Goal: Task Accomplishment & Management: Manage account settings

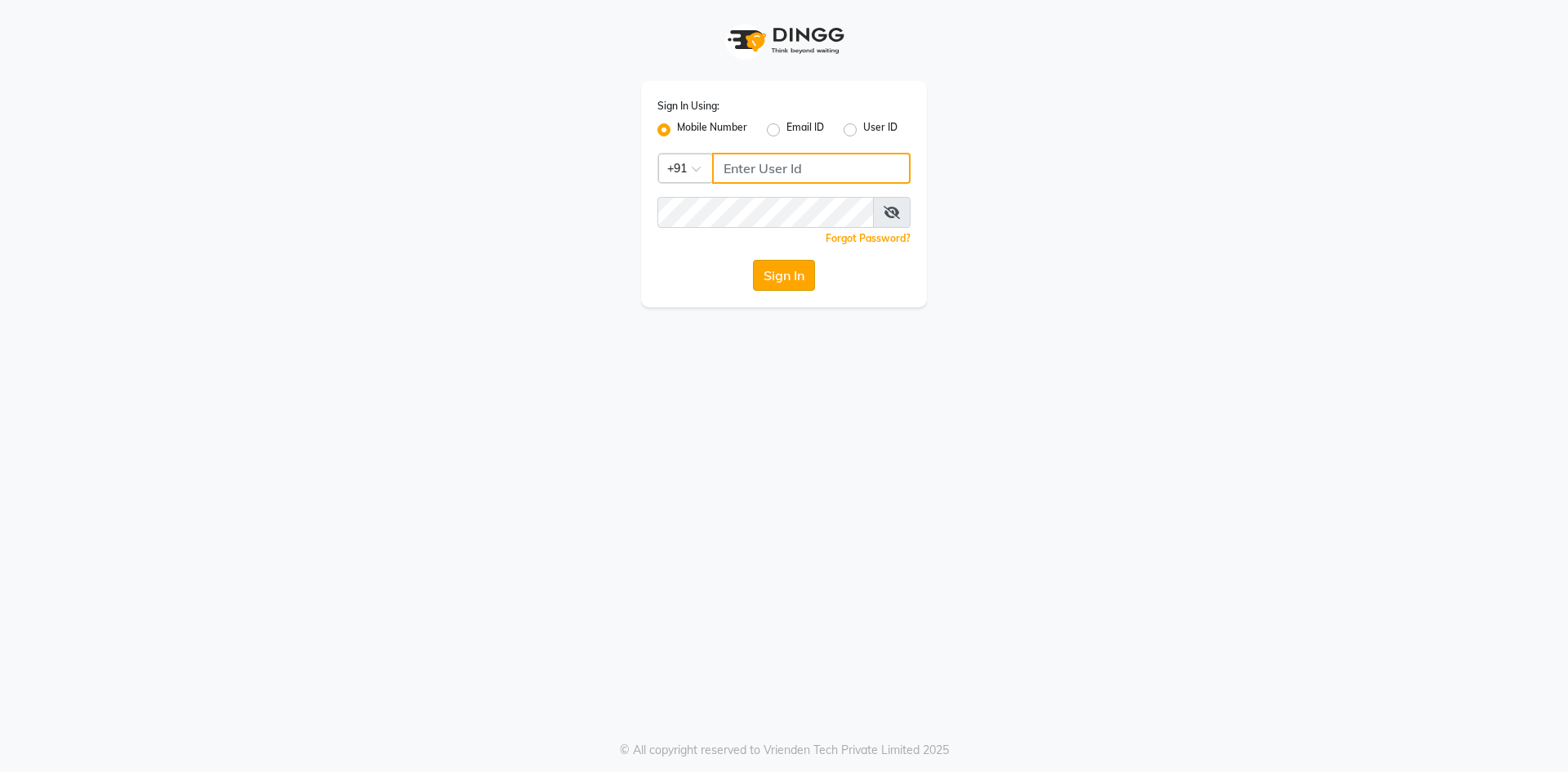
type input "8287180655"
click at [780, 285] on button "Sign In" at bounding box center [784, 275] width 62 height 31
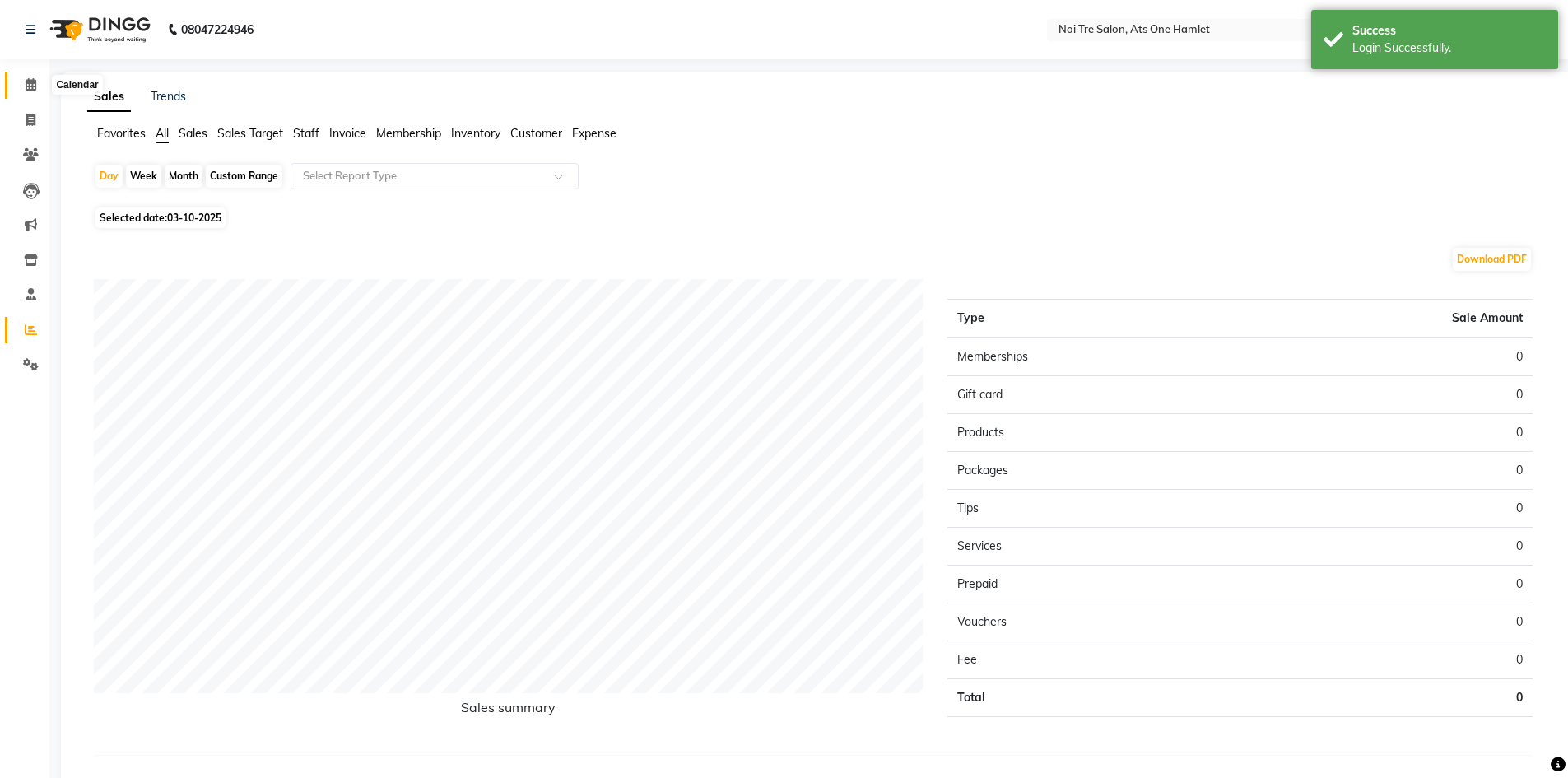
drag, startPoint x: 27, startPoint y: 86, endPoint x: 103, endPoint y: 93, distance: 76.3
click at [27, 86] on icon at bounding box center [31, 84] width 10 height 12
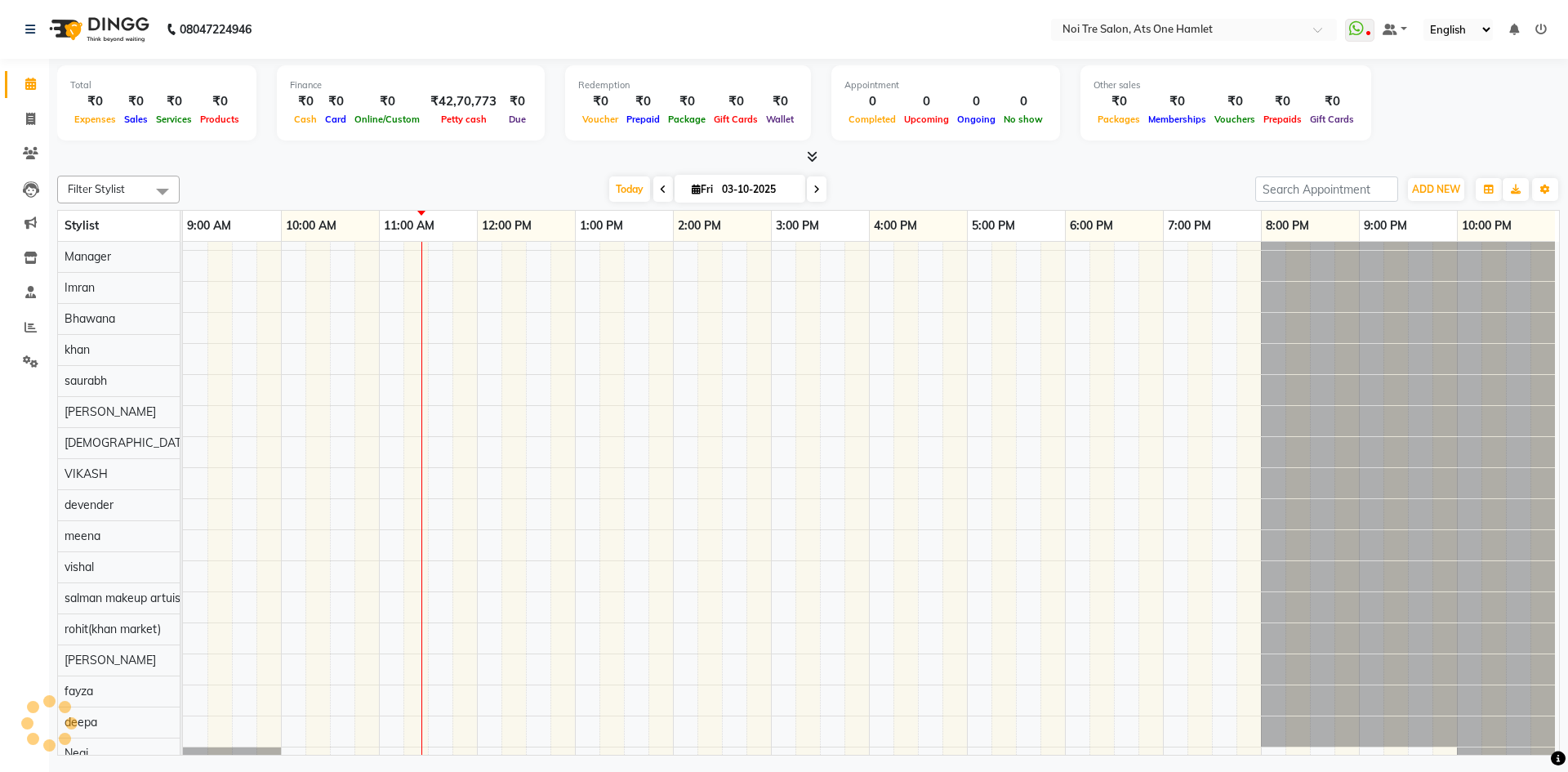
scroll to position [22, 0]
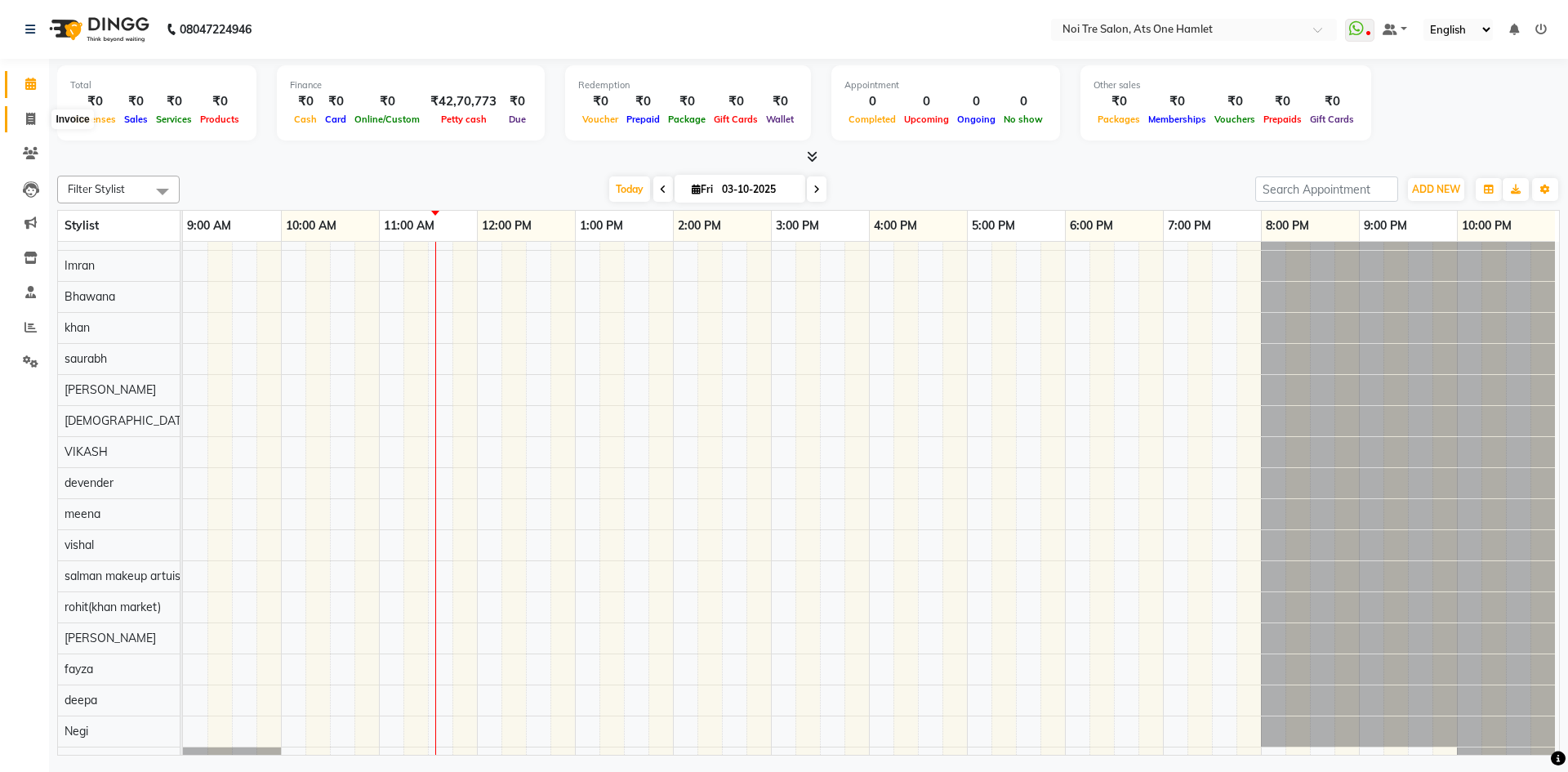
click at [21, 115] on span at bounding box center [30, 119] width 28 height 19
select select "service"
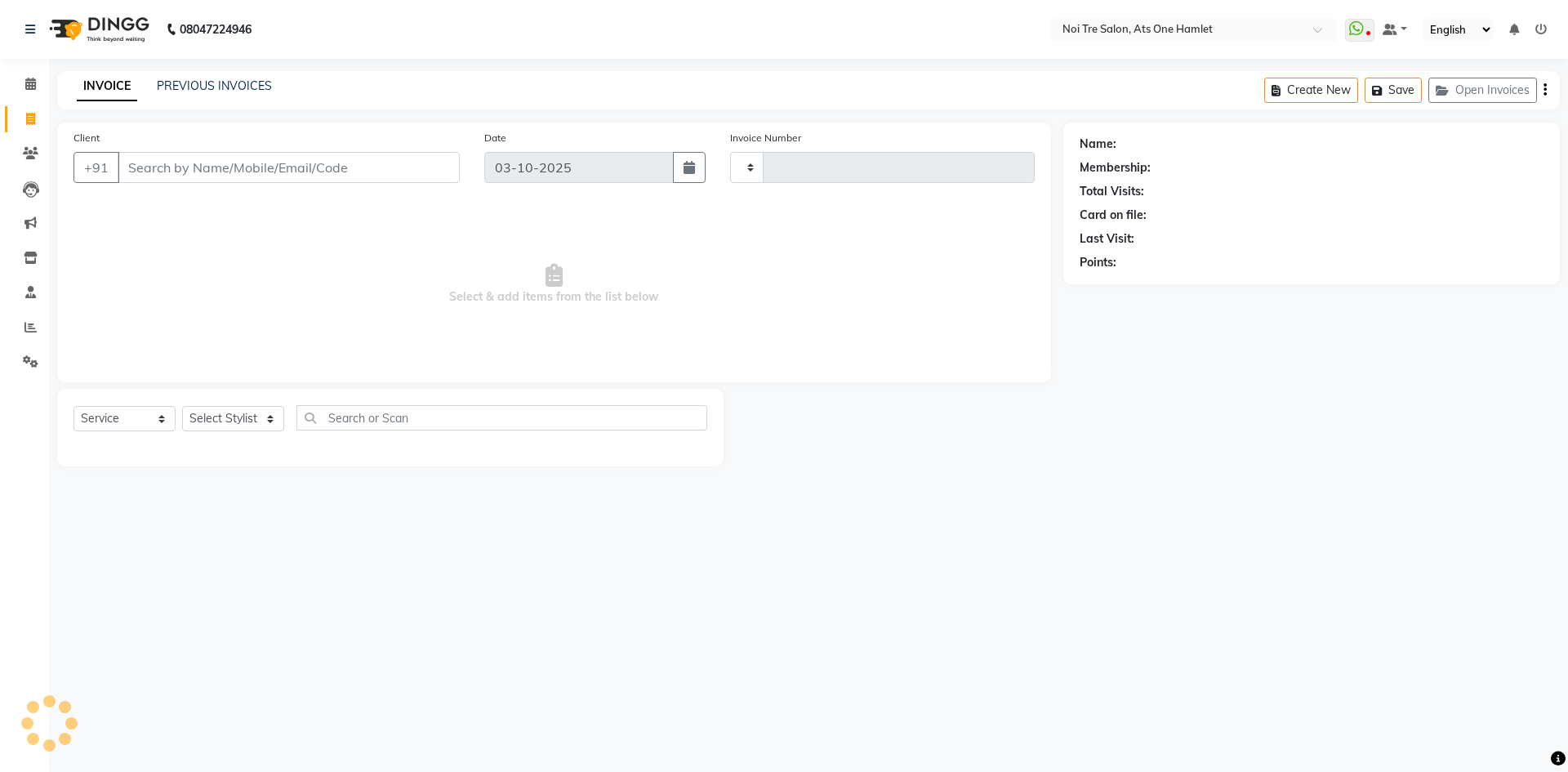
type input "3248"
select select "5096"
click at [207, 153] on input "Client" at bounding box center [288, 167] width 342 height 31
click at [207, 159] on input "Client" at bounding box center [288, 167] width 342 height 31
click at [230, 422] on select "Select Stylist aamir Abhishekh AJEET Ali Anuradha ARSH atique ATUL 104 AZAD Bha…" at bounding box center [237, 419] width 111 height 26
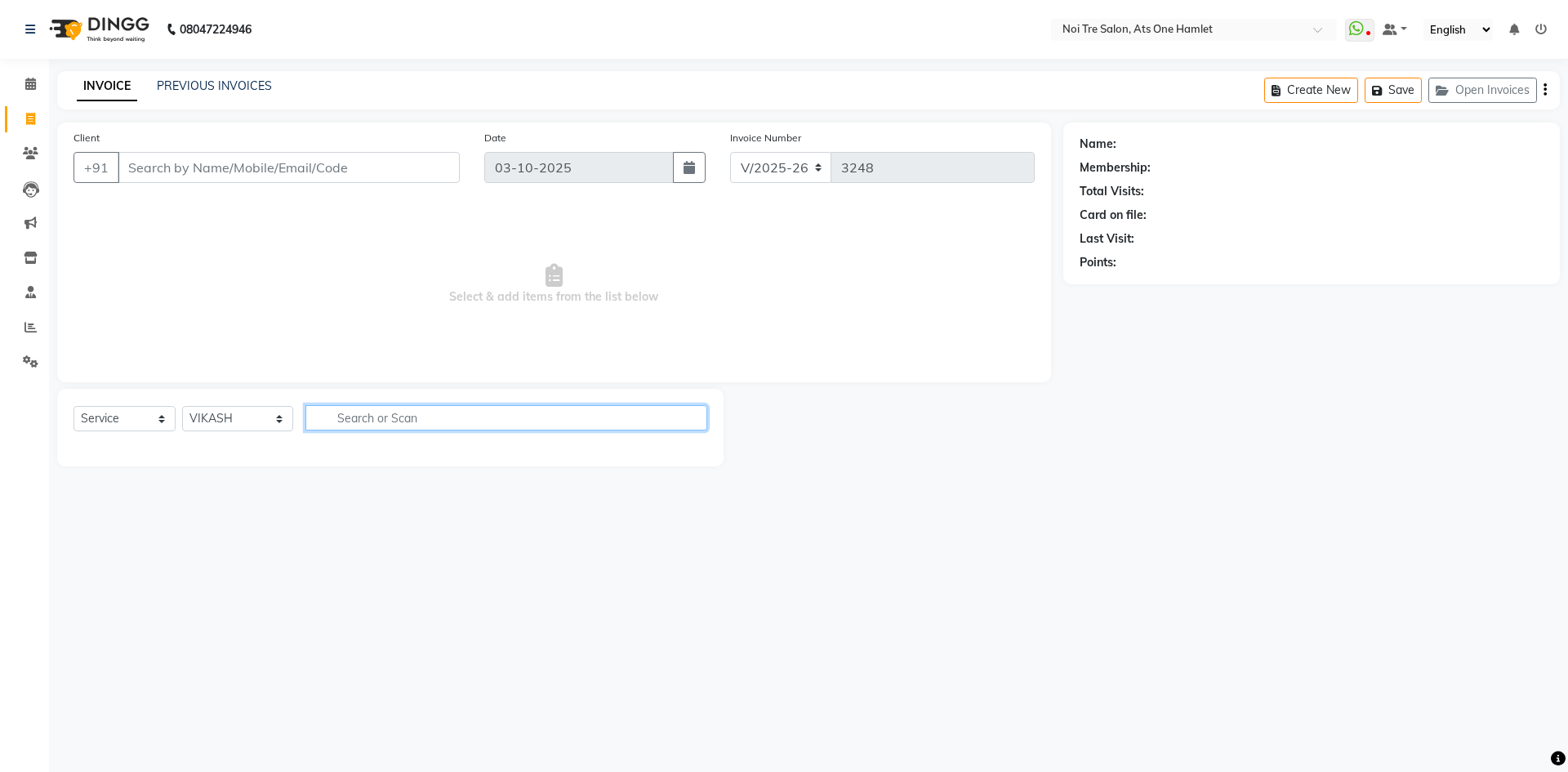
click at [330, 420] on input "text" at bounding box center [507, 418] width 402 height 26
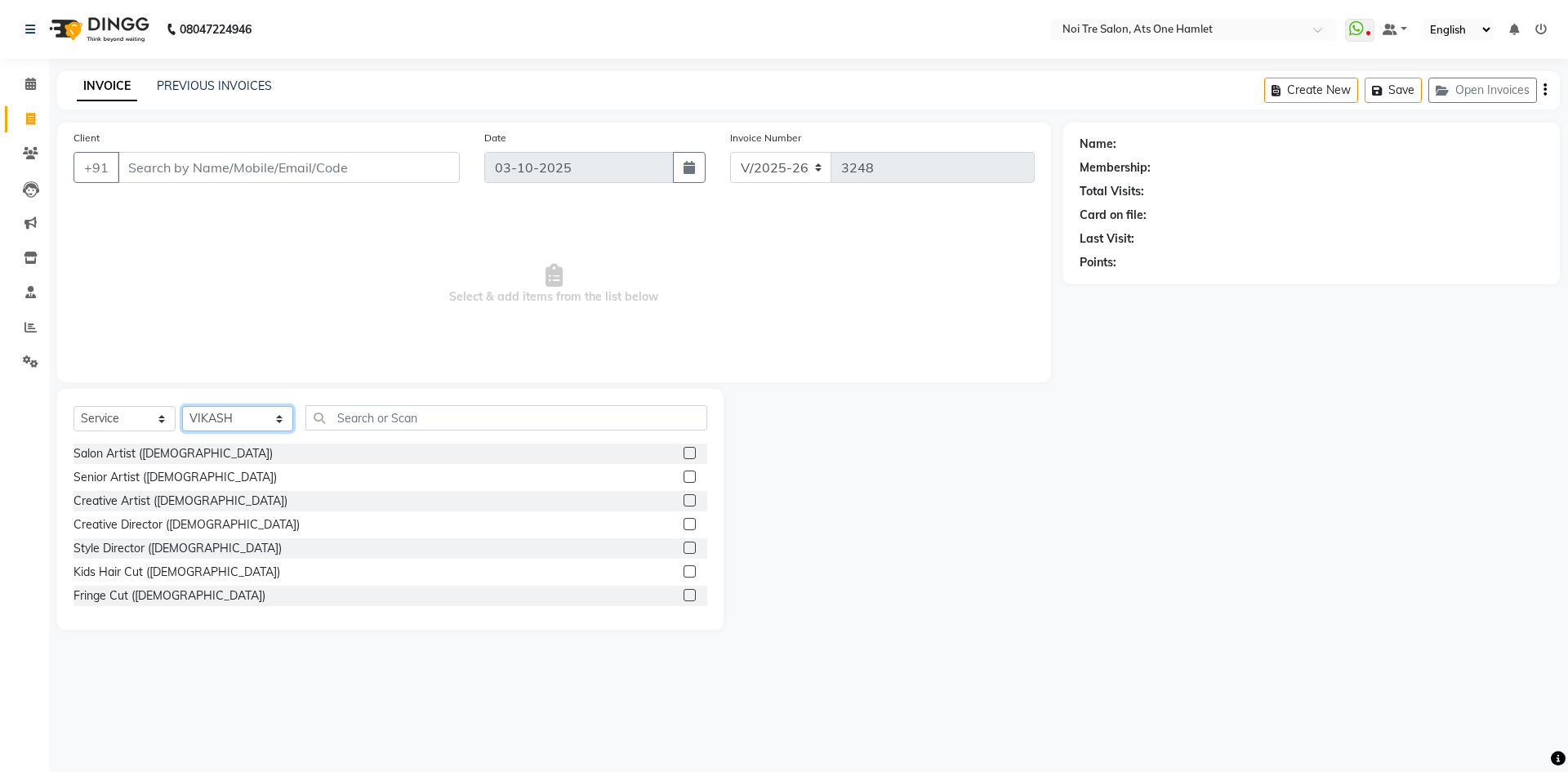
click at [257, 408] on select "Select Stylist aamir Abhishekh AJEET Ali Anuradha ARSH atique ATUL 104 AZAD Bha…" at bounding box center [237, 419] width 111 height 26
click at [351, 430] on input "text" at bounding box center [507, 418] width 402 height 26
click at [276, 425] on select "Select Stylist aamir Abhishekh AJEET Ali Anuradha ARSH atique ATUL 104 AZAD Bha…" at bounding box center [237, 419] width 111 height 26
select select "32442"
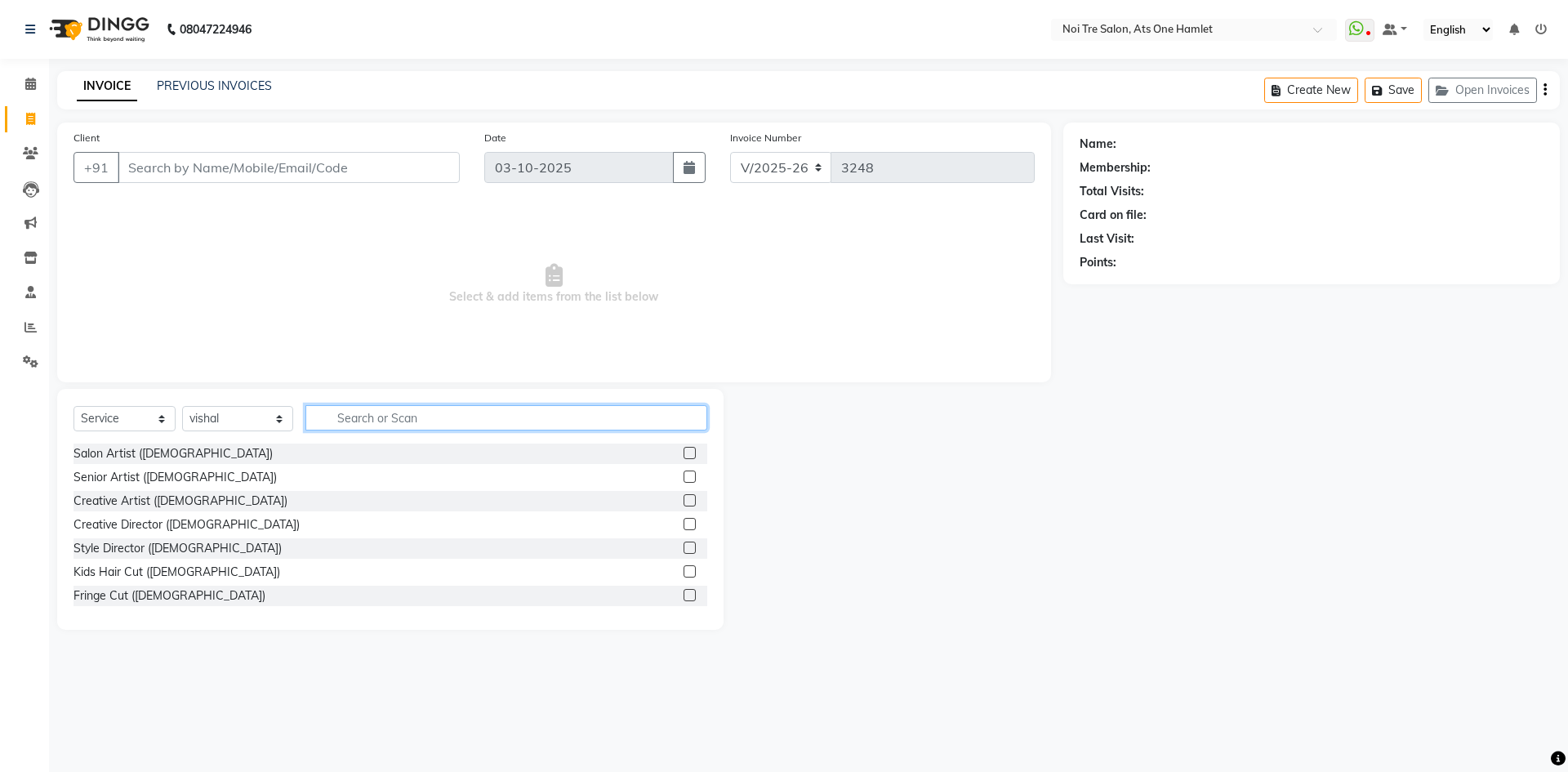
click at [341, 423] on input "text" at bounding box center [507, 418] width 402 height 26
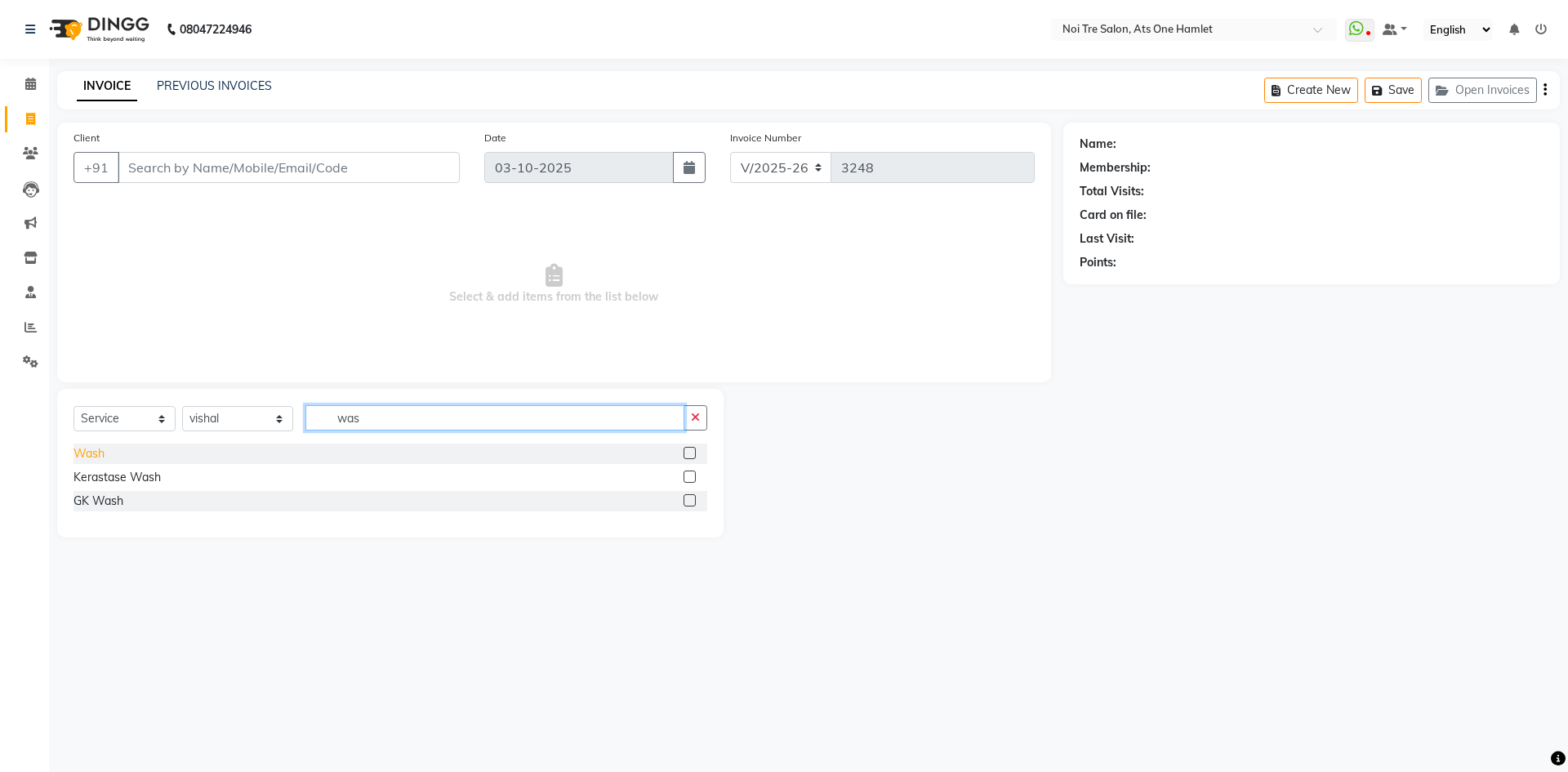
type input "was"
click at [87, 450] on div "Wash" at bounding box center [89, 454] width 31 height 17
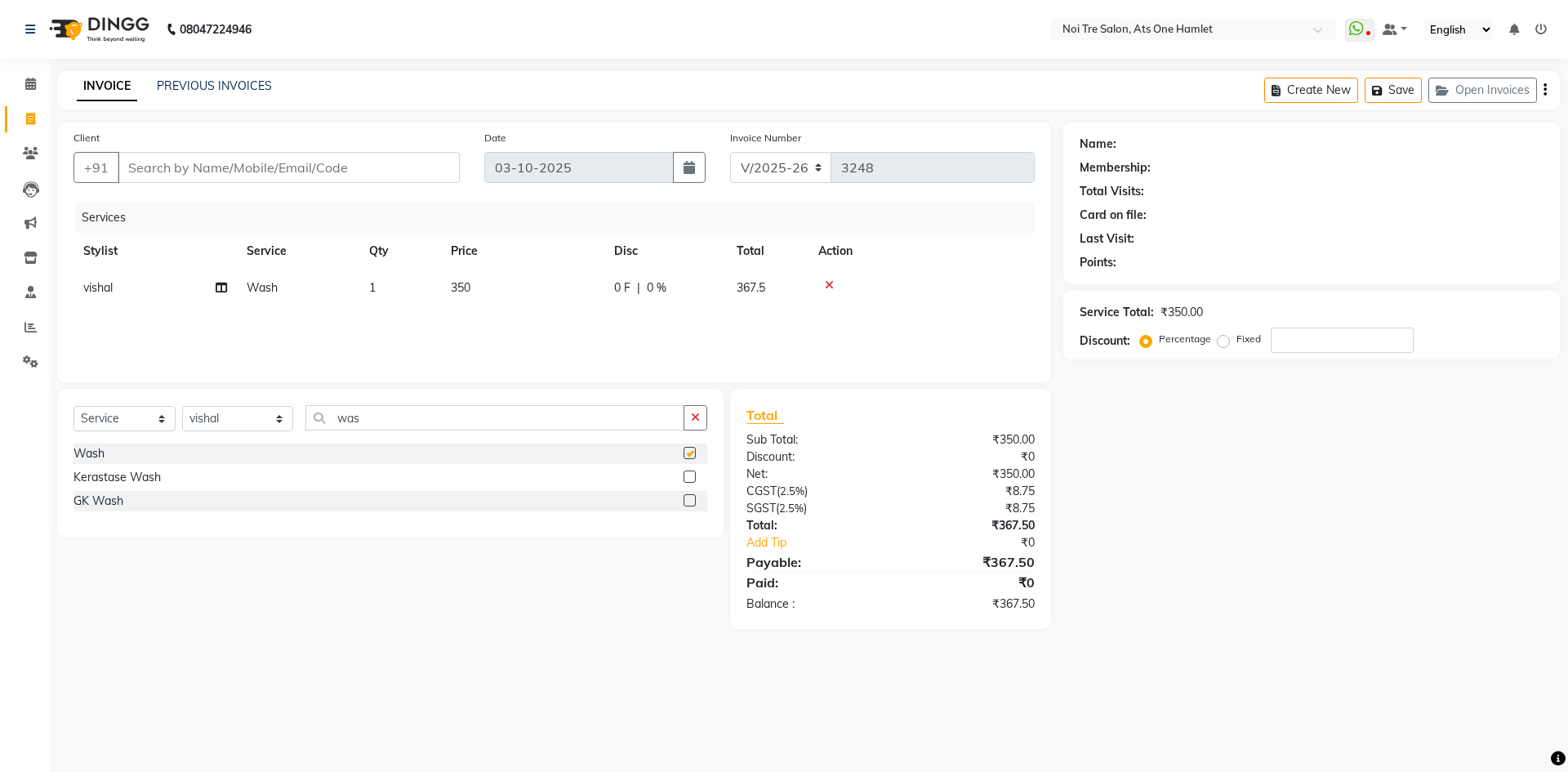
checkbox input "false"
click at [350, 173] on input "Client" at bounding box center [288, 167] width 342 height 31
type input "9"
type input "0"
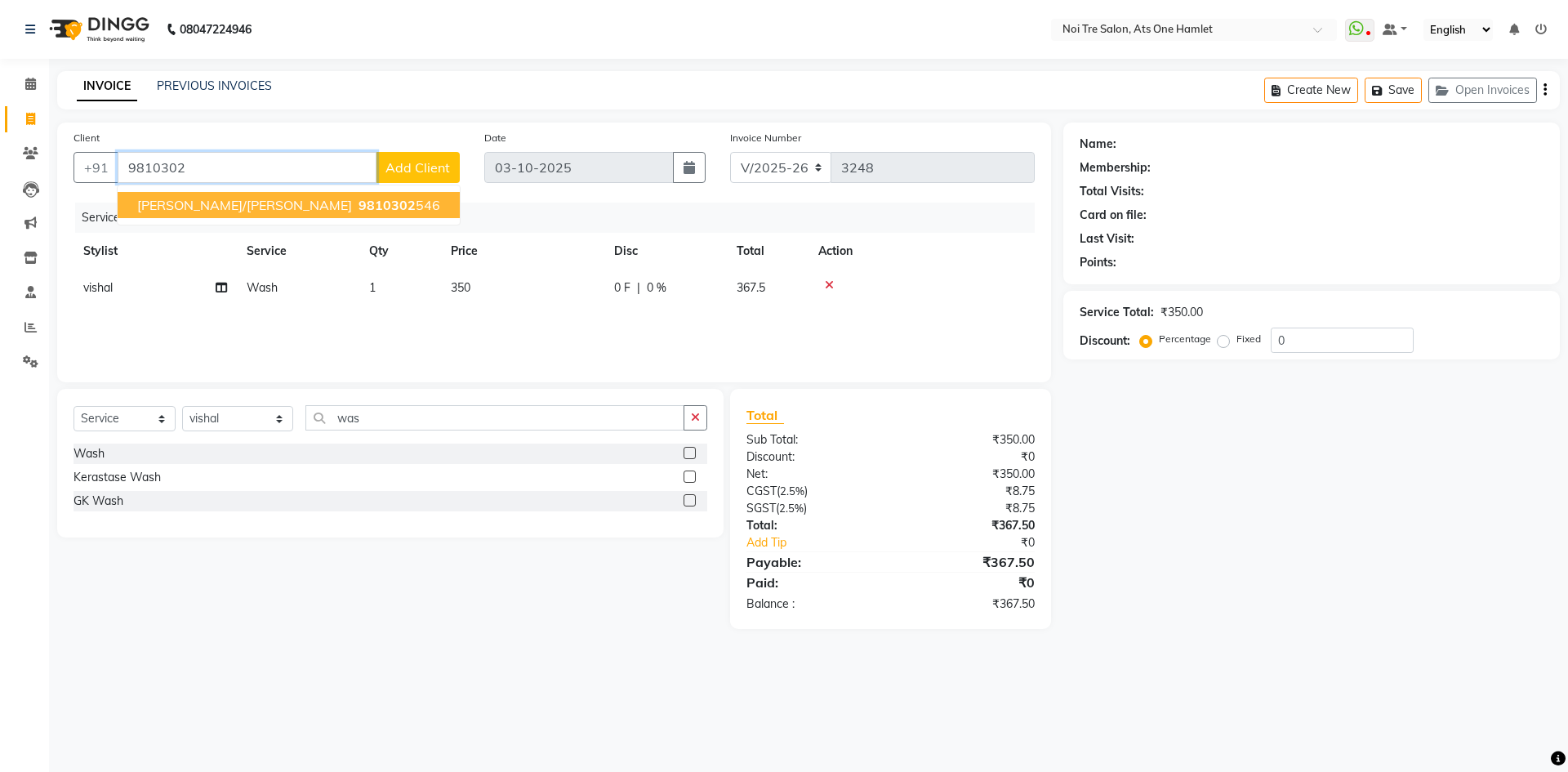
click at [410, 203] on span "9810302" at bounding box center [387, 205] width 57 height 16
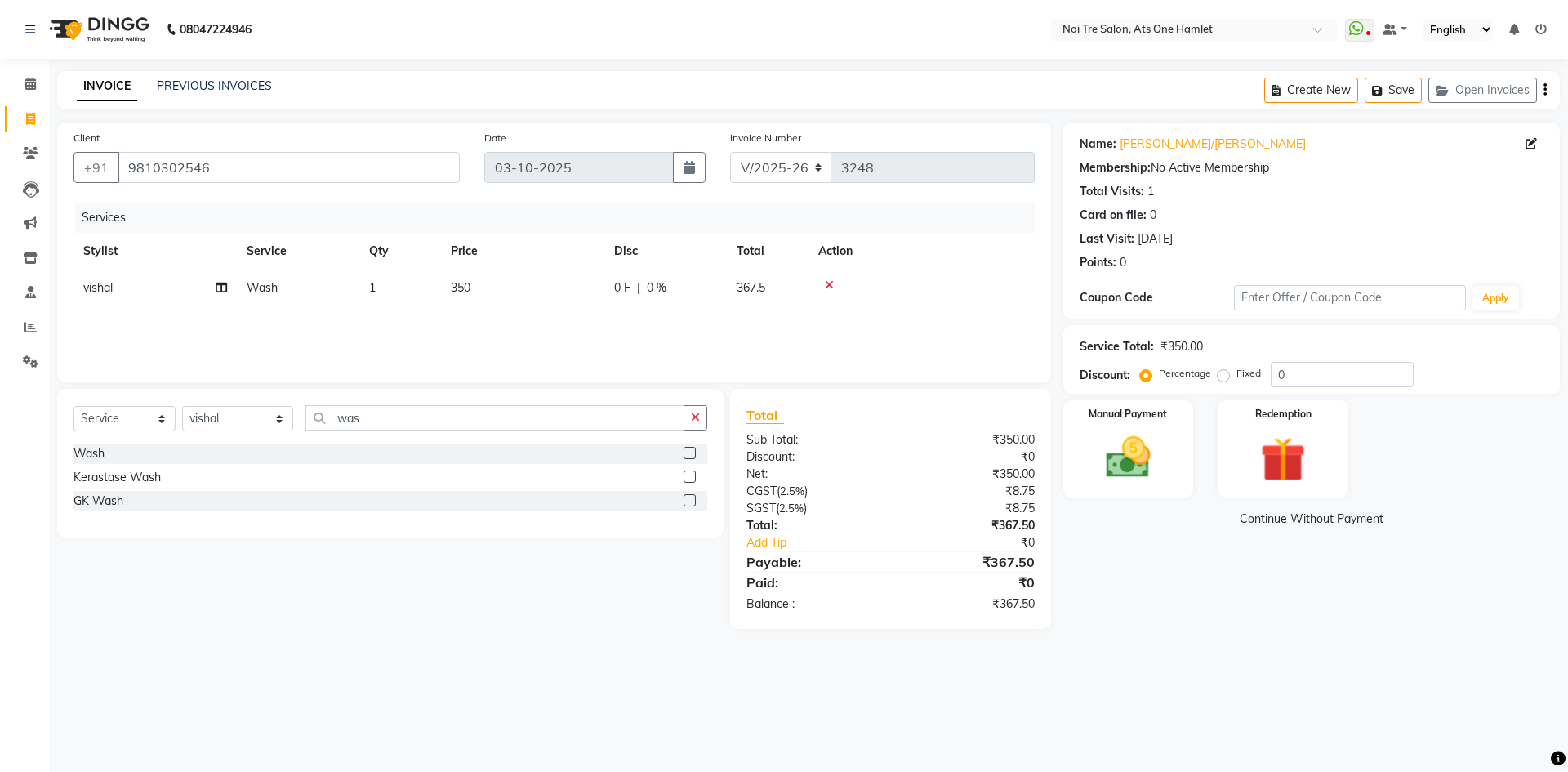
click at [1236, 609] on div "Name: Allwyn Noronha/merlin Noronha Membership: No Active Membership Total Visi…" at bounding box center [1317, 375] width 508 height 507
drag, startPoint x: 321, startPoint y: 164, endPoint x: 68, endPoint y: 187, distance: 254.0
click at [68, 187] on div "Client +91 9810302546" at bounding box center [267, 162] width 411 height 67
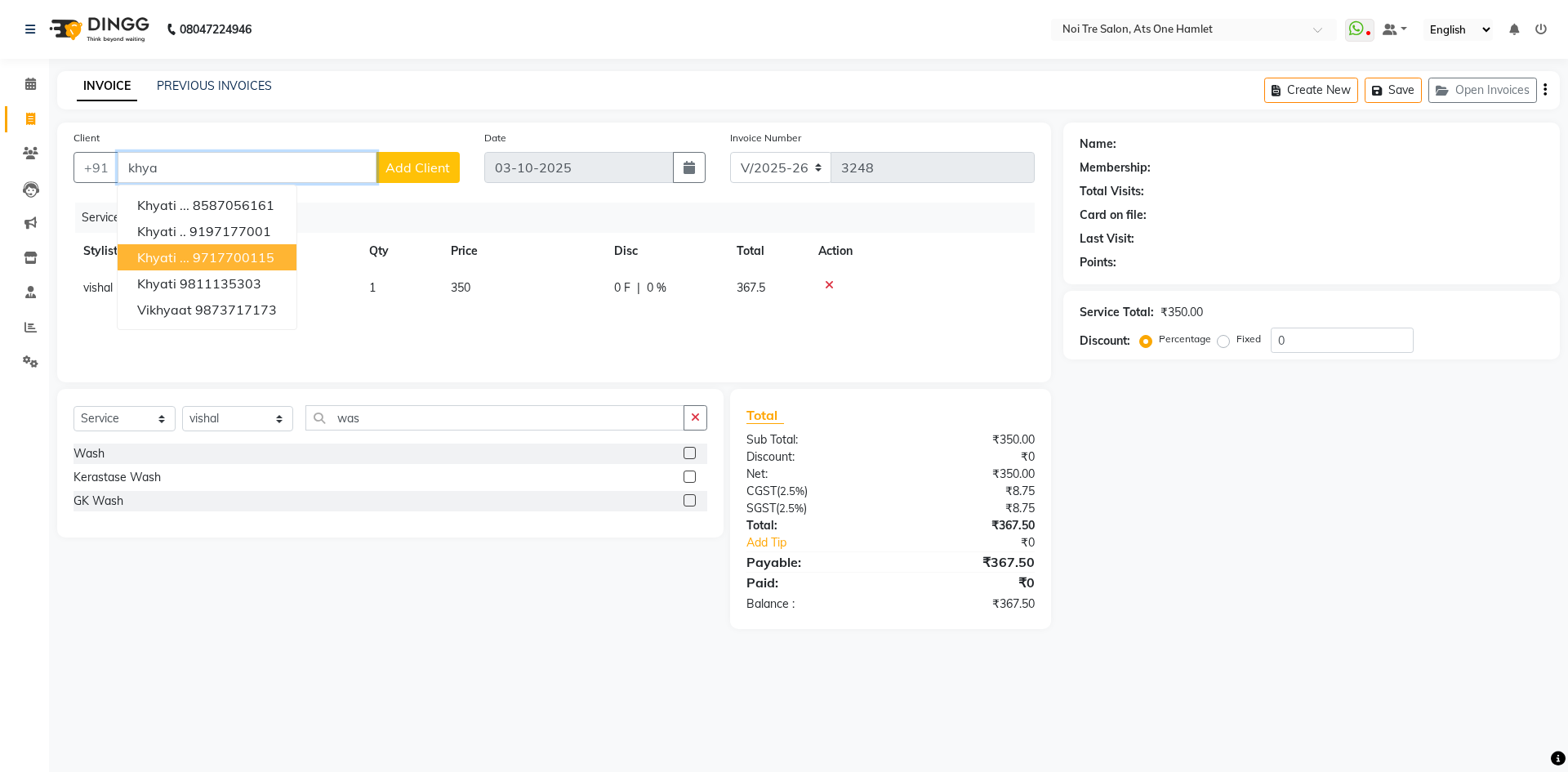
click at [260, 260] on ngb-highlight "9717700115" at bounding box center [234, 257] width 81 height 16
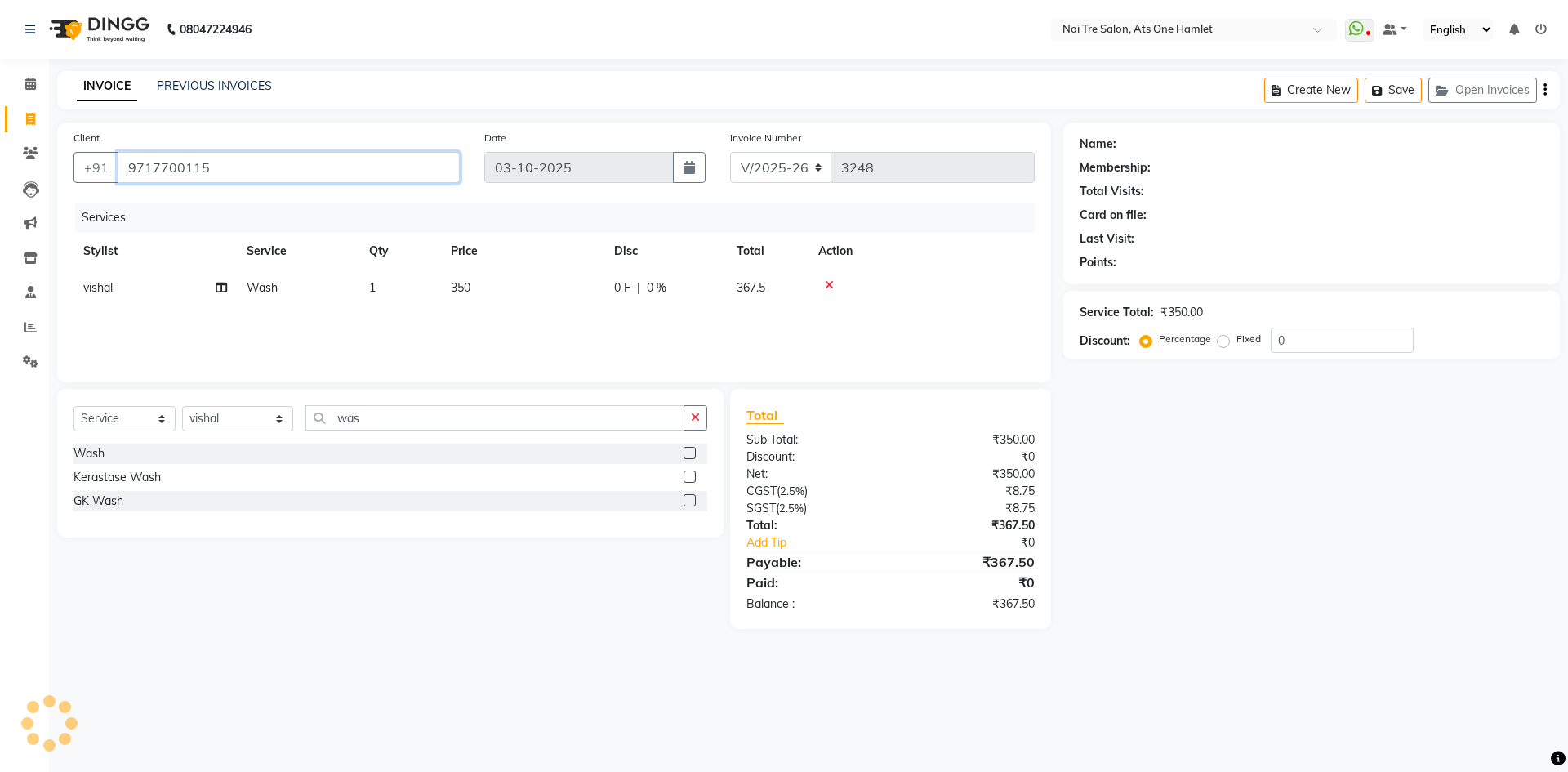
type input "9717700115"
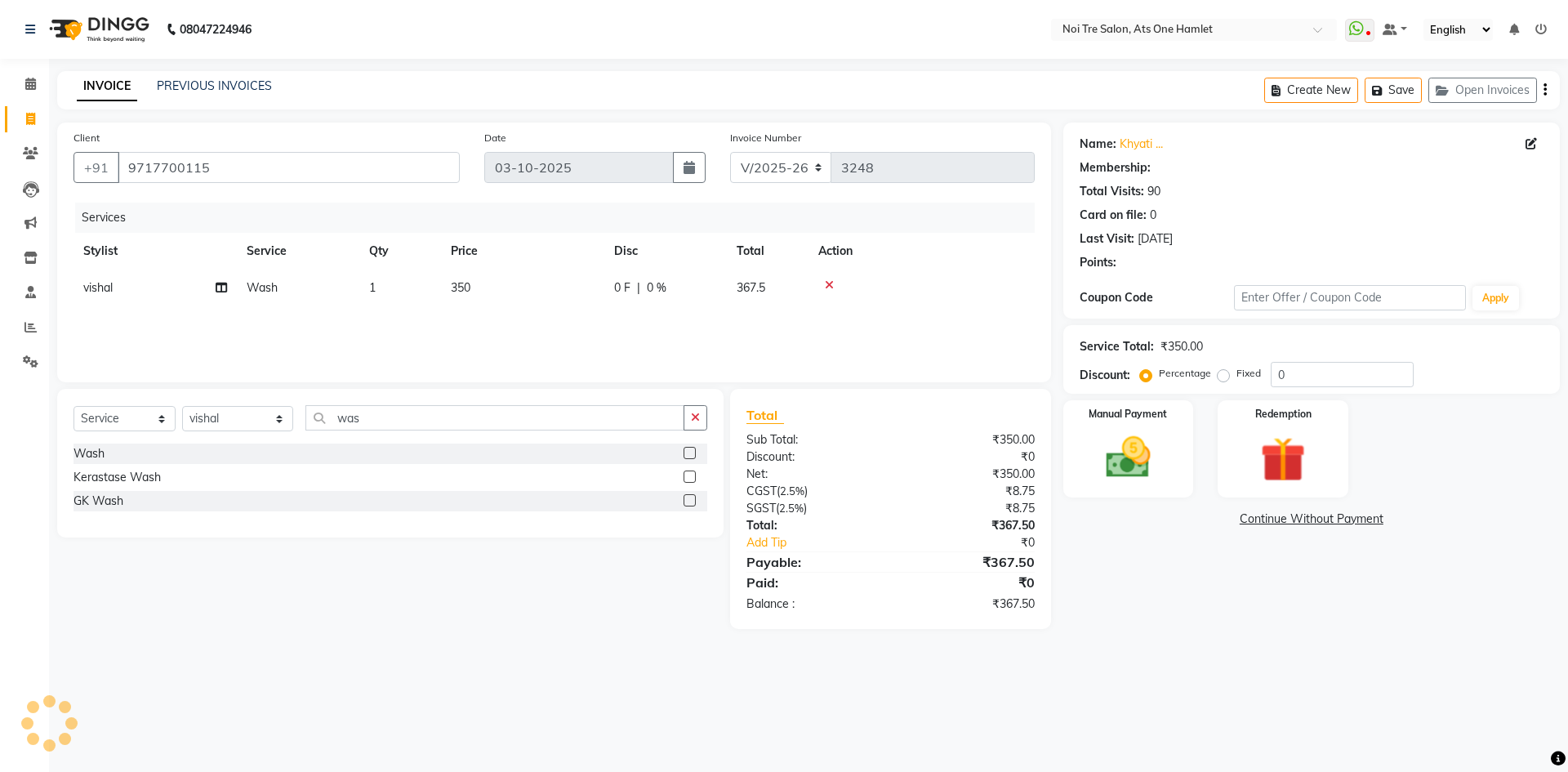
select select "1: Object"
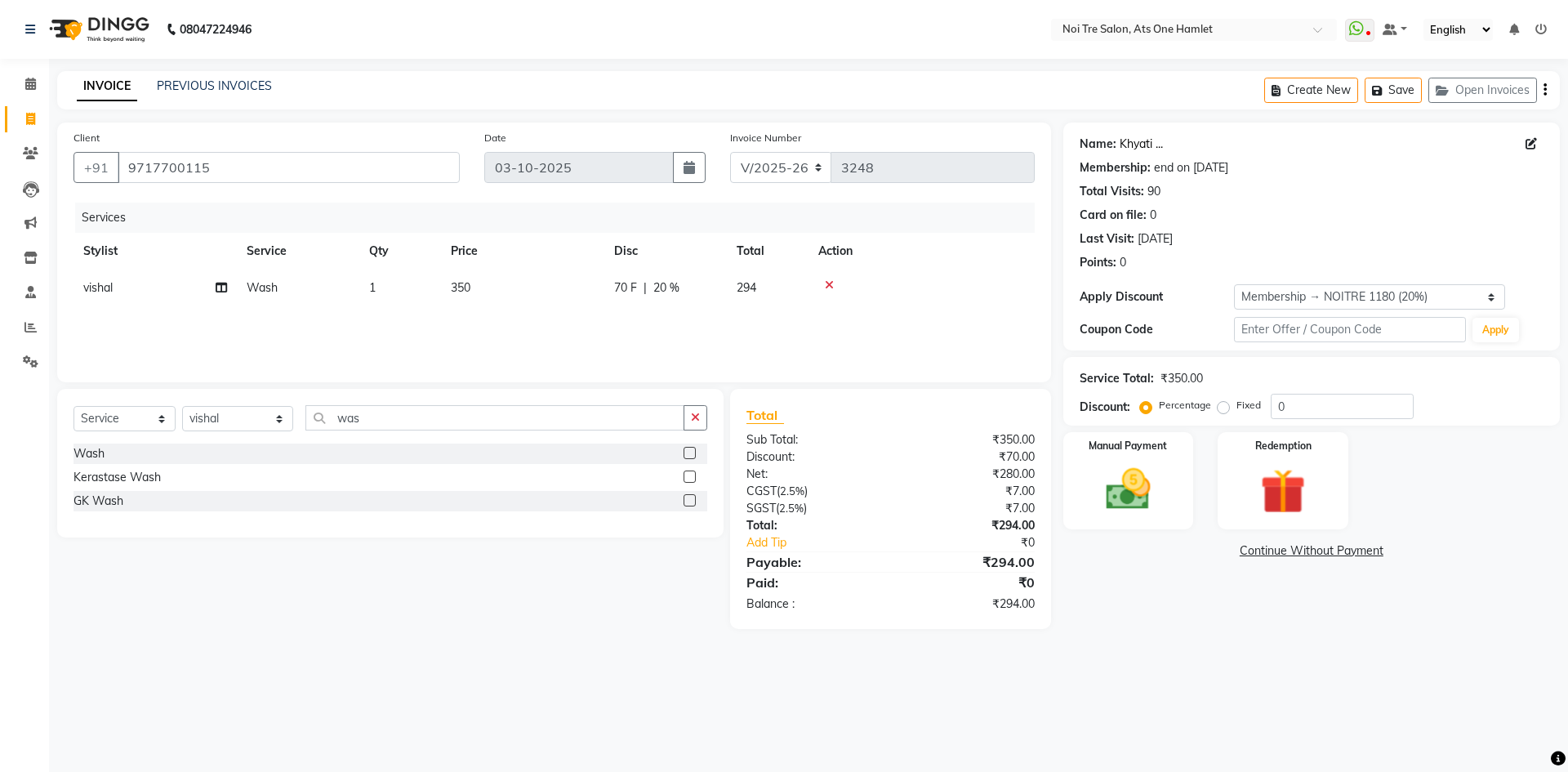
click at [1136, 149] on link "[PERSON_NAME] ..." at bounding box center [1142, 144] width 44 height 17
click at [1114, 599] on div "Name: Khyati ... Membership: end on 21-03-2026 Total Visits: 90 Card on file: 0…" at bounding box center [1317, 375] width 508 height 507
click at [1115, 636] on main "INVOICE PREVIOUS INVOICES Create New Save Open Invoices Client +91 9717700115 D…" at bounding box center [809, 362] width 1520 height 583
click at [1167, 478] on img at bounding box center [1129, 489] width 76 height 54
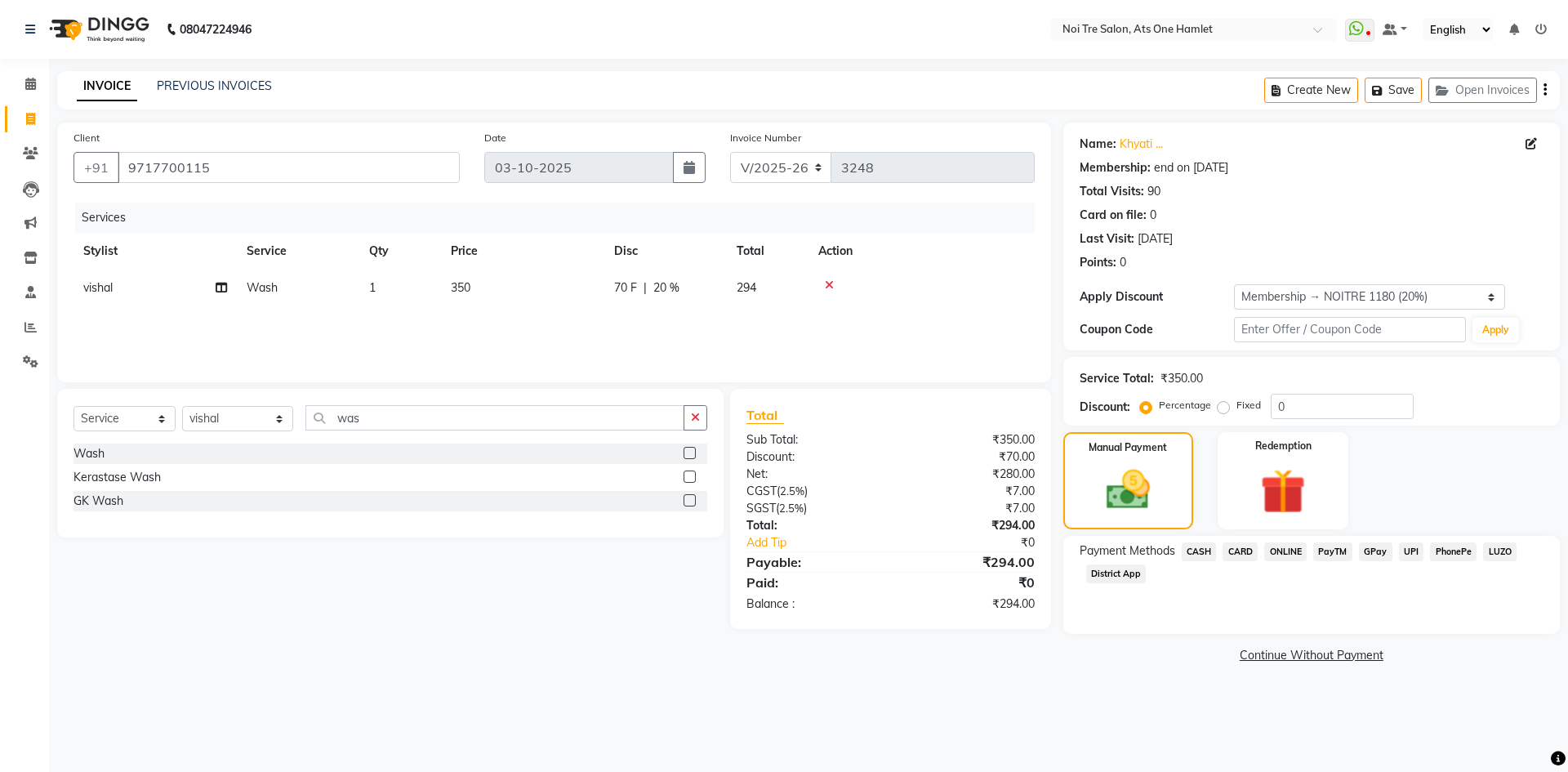
click at [1203, 554] on span "CASH" at bounding box center [1199, 552] width 35 height 19
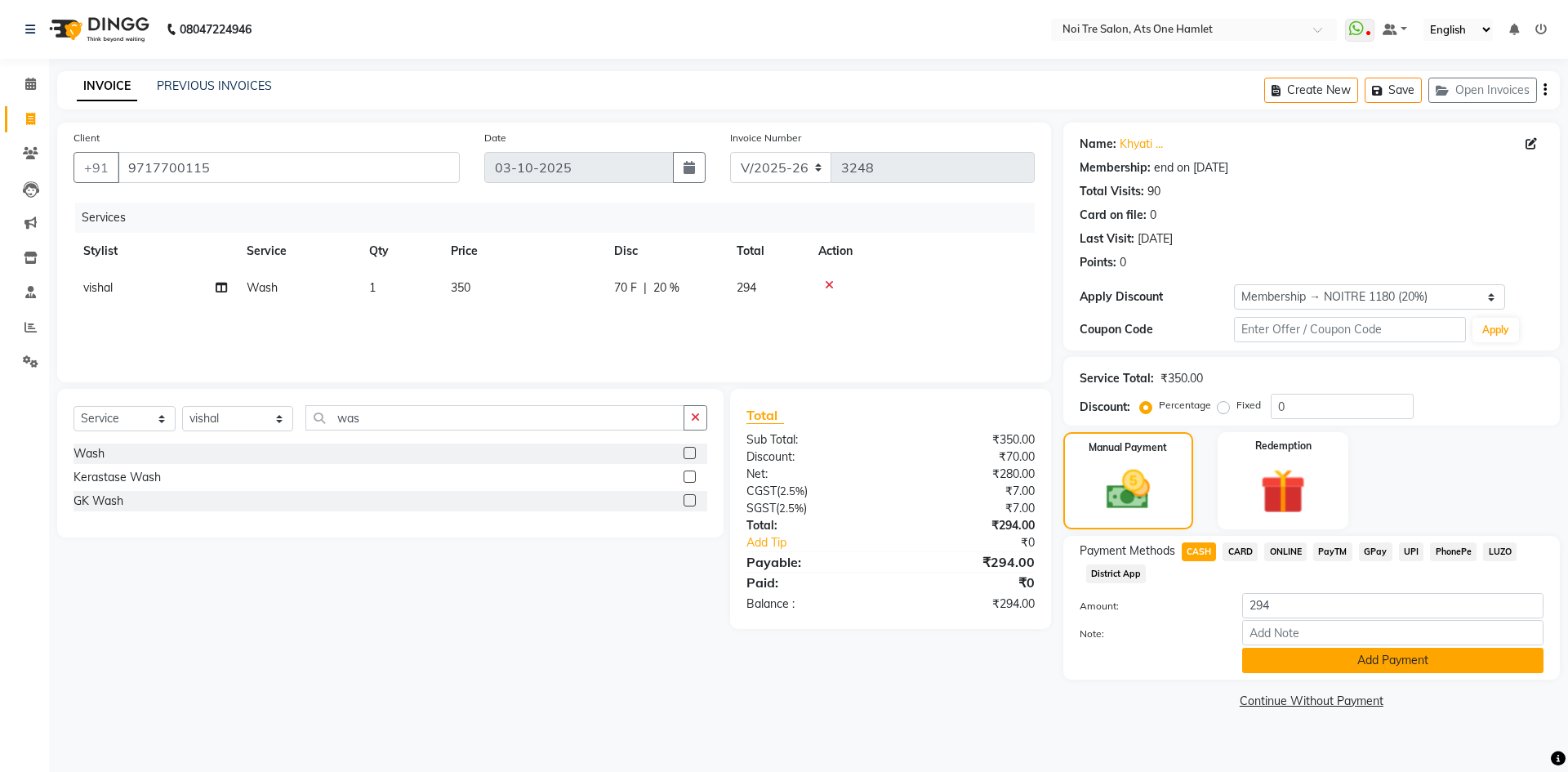
click at [1250, 653] on button "Add Payment" at bounding box center [1393, 660] width 301 height 26
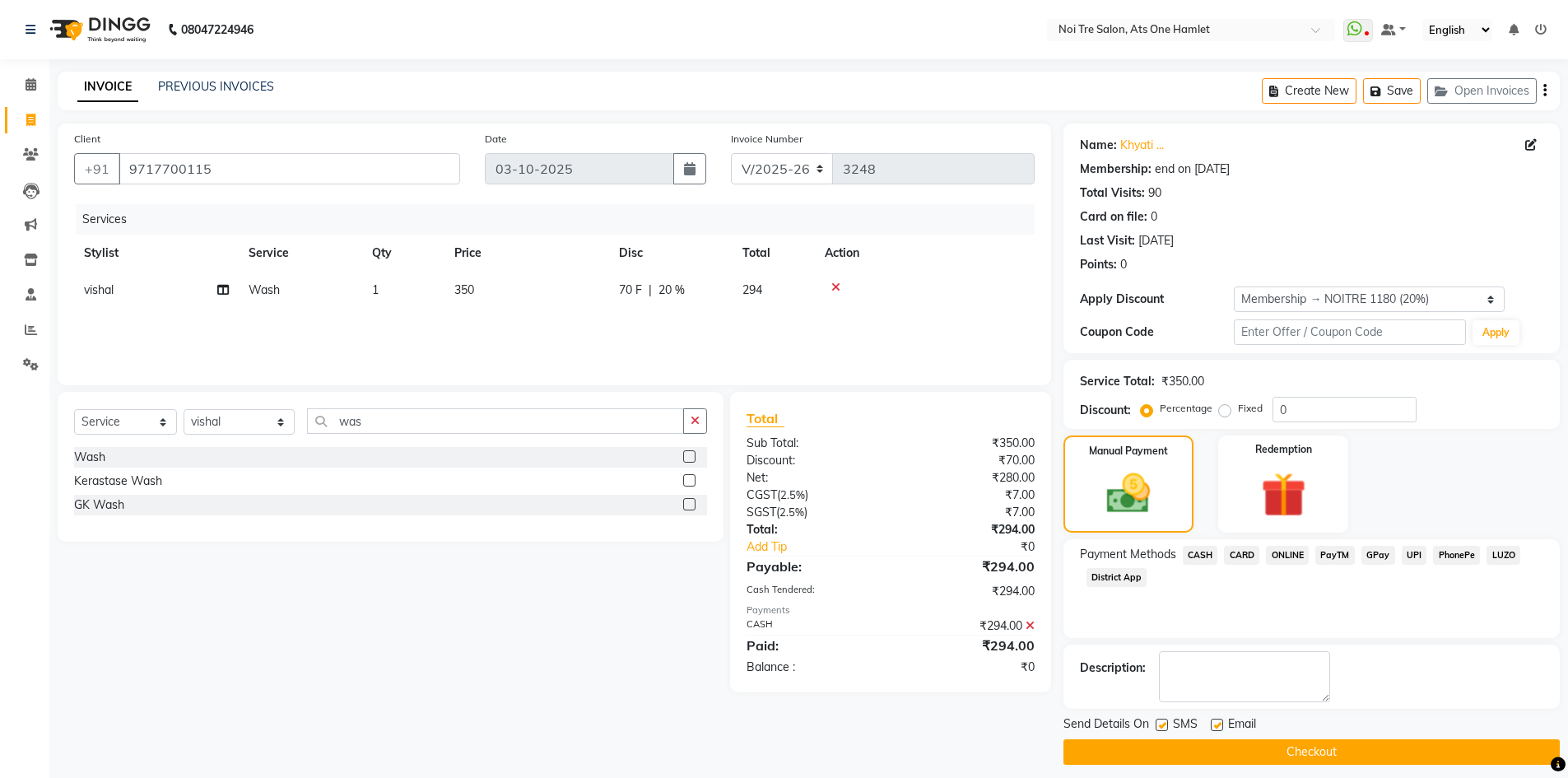
click at [1248, 740] on button "Checkout" at bounding box center [1312, 752] width 496 height 26
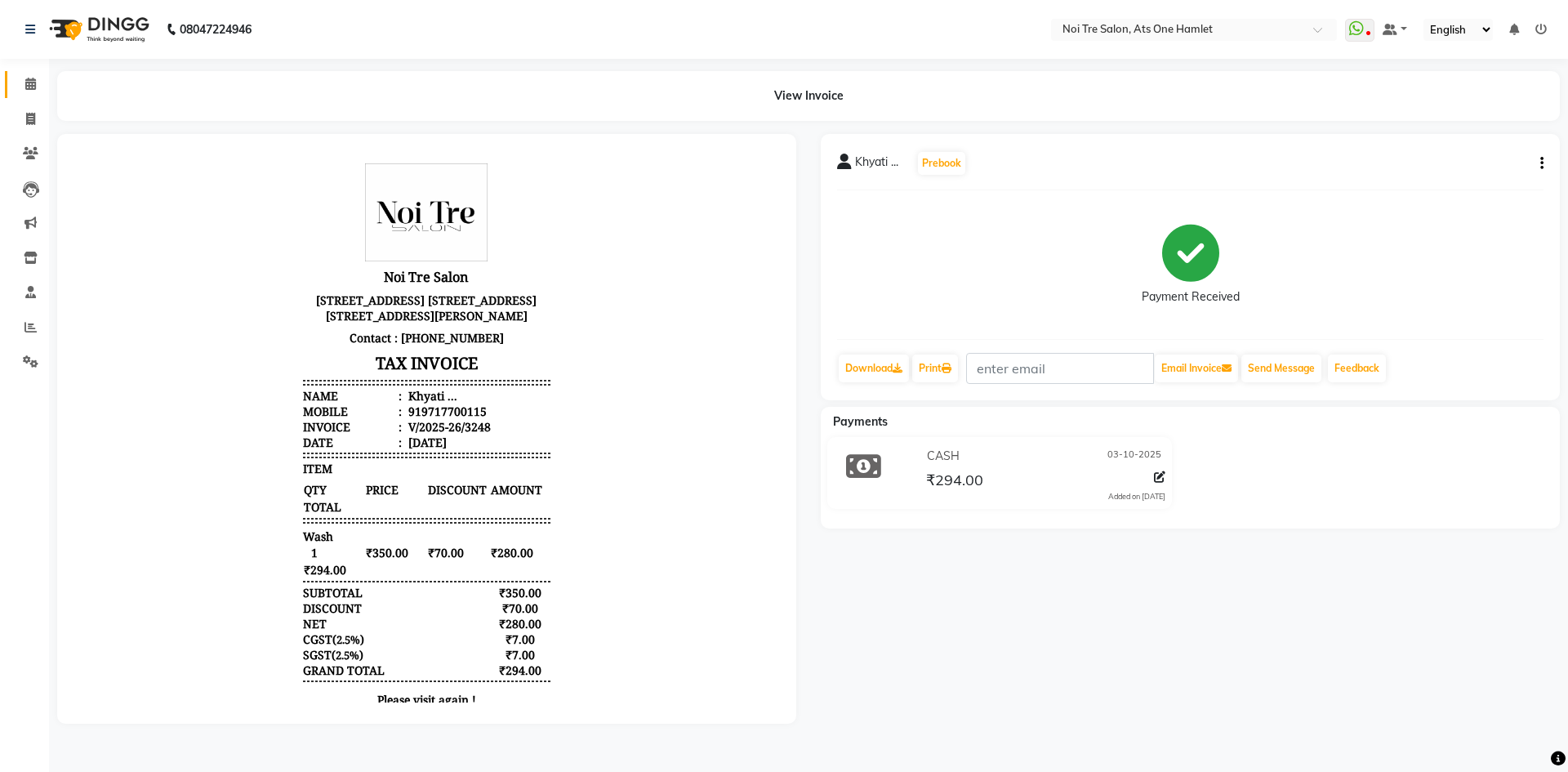
click at [10, 75] on link "Calendar" at bounding box center [24, 84] width 39 height 27
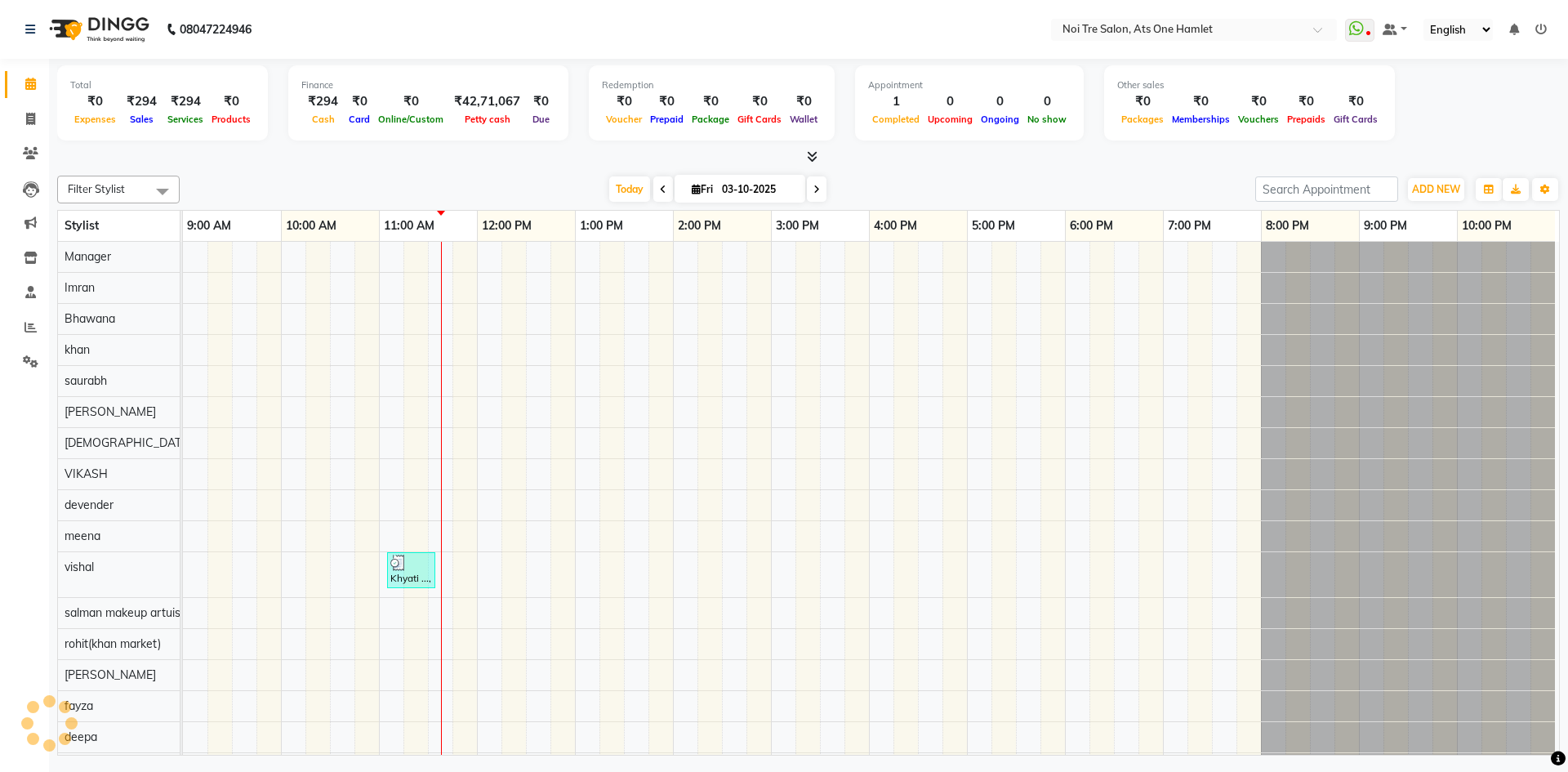
scroll to position [22, 0]
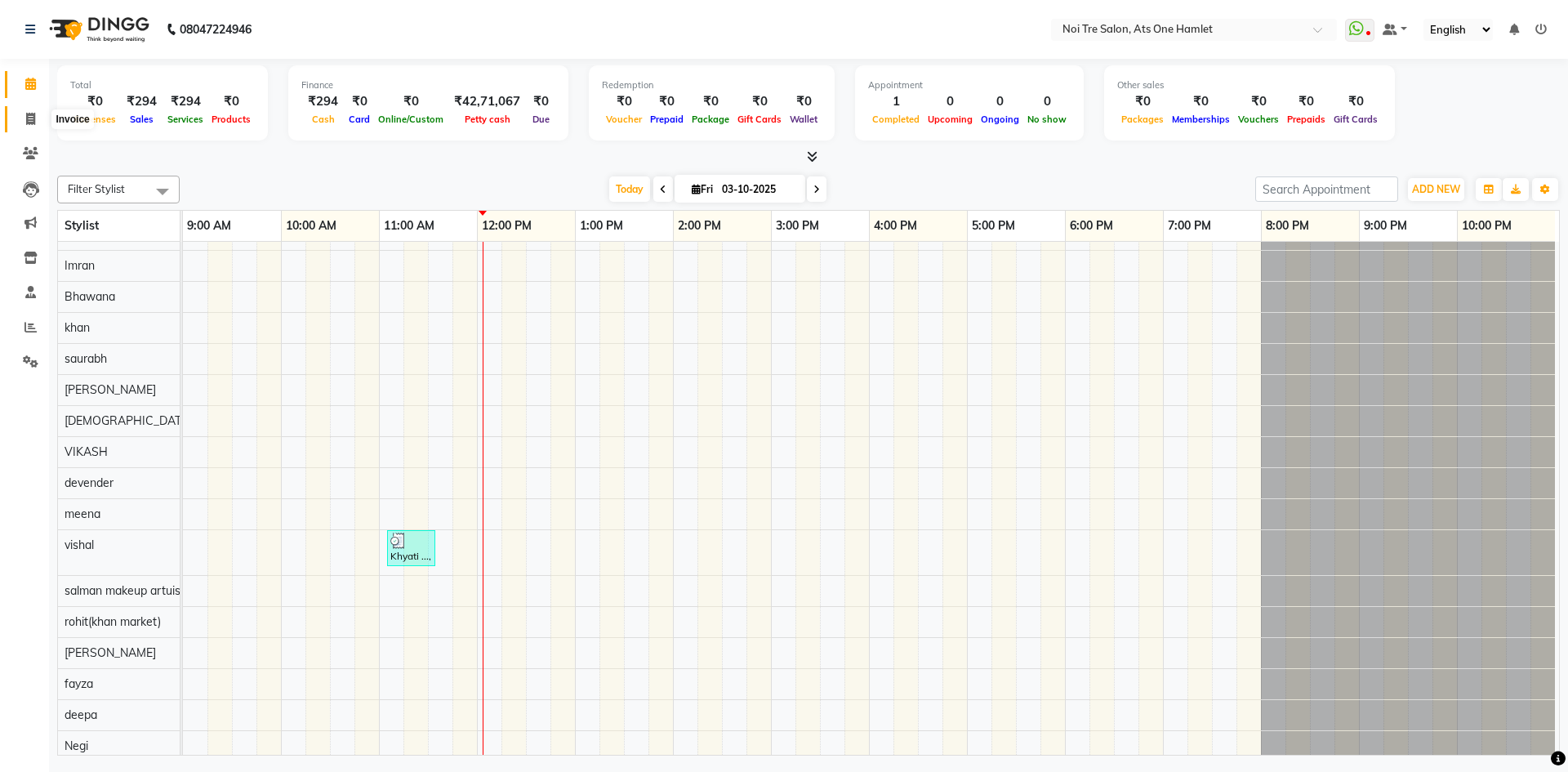
drag, startPoint x: 17, startPoint y: 115, endPoint x: 28, endPoint y: 83, distance: 33.8
click at [17, 115] on span at bounding box center [30, 119] width 28 height 19
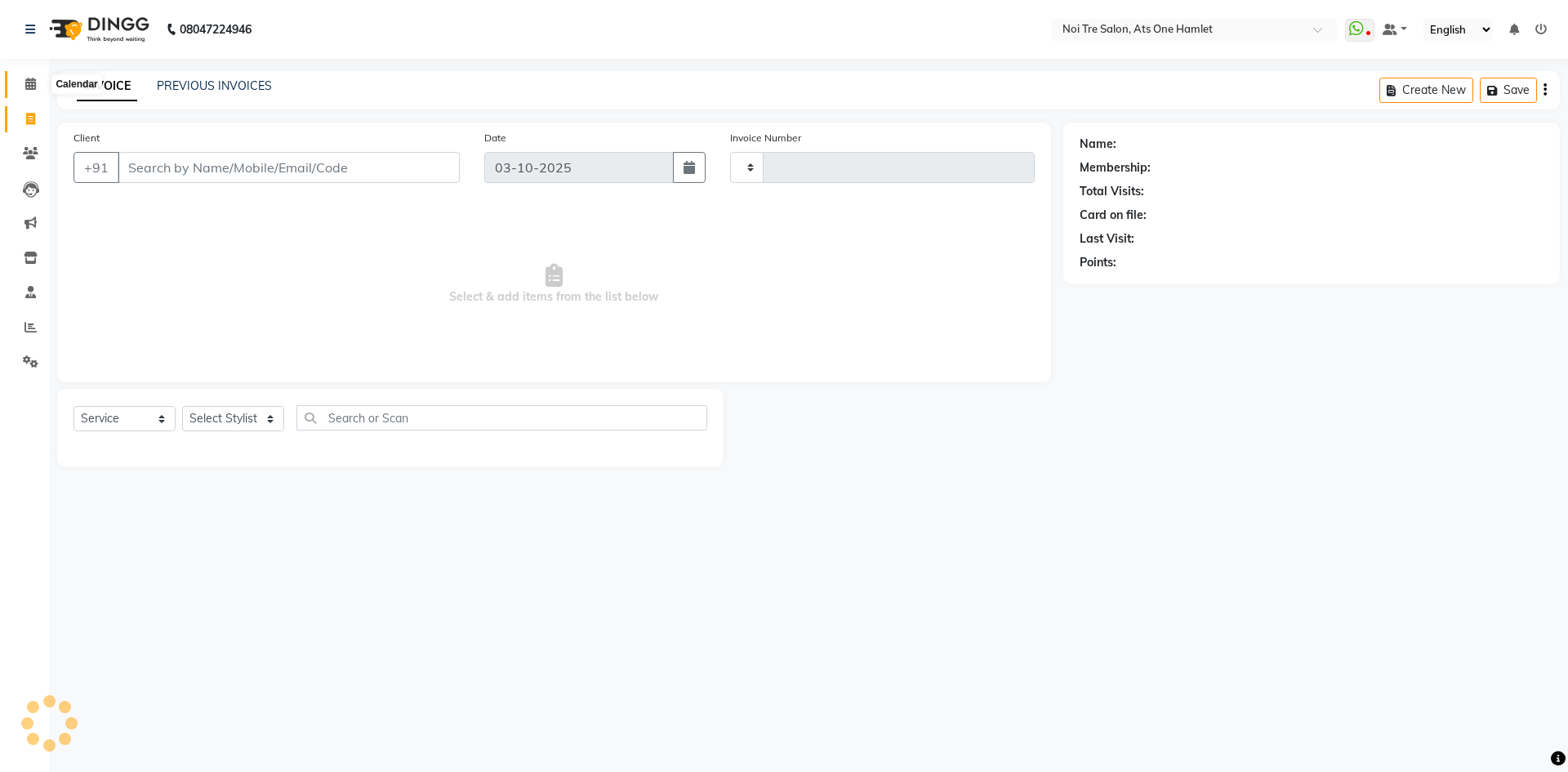
click at [28, 83] on icon at bounding box center [30, 83] width 10 height 12
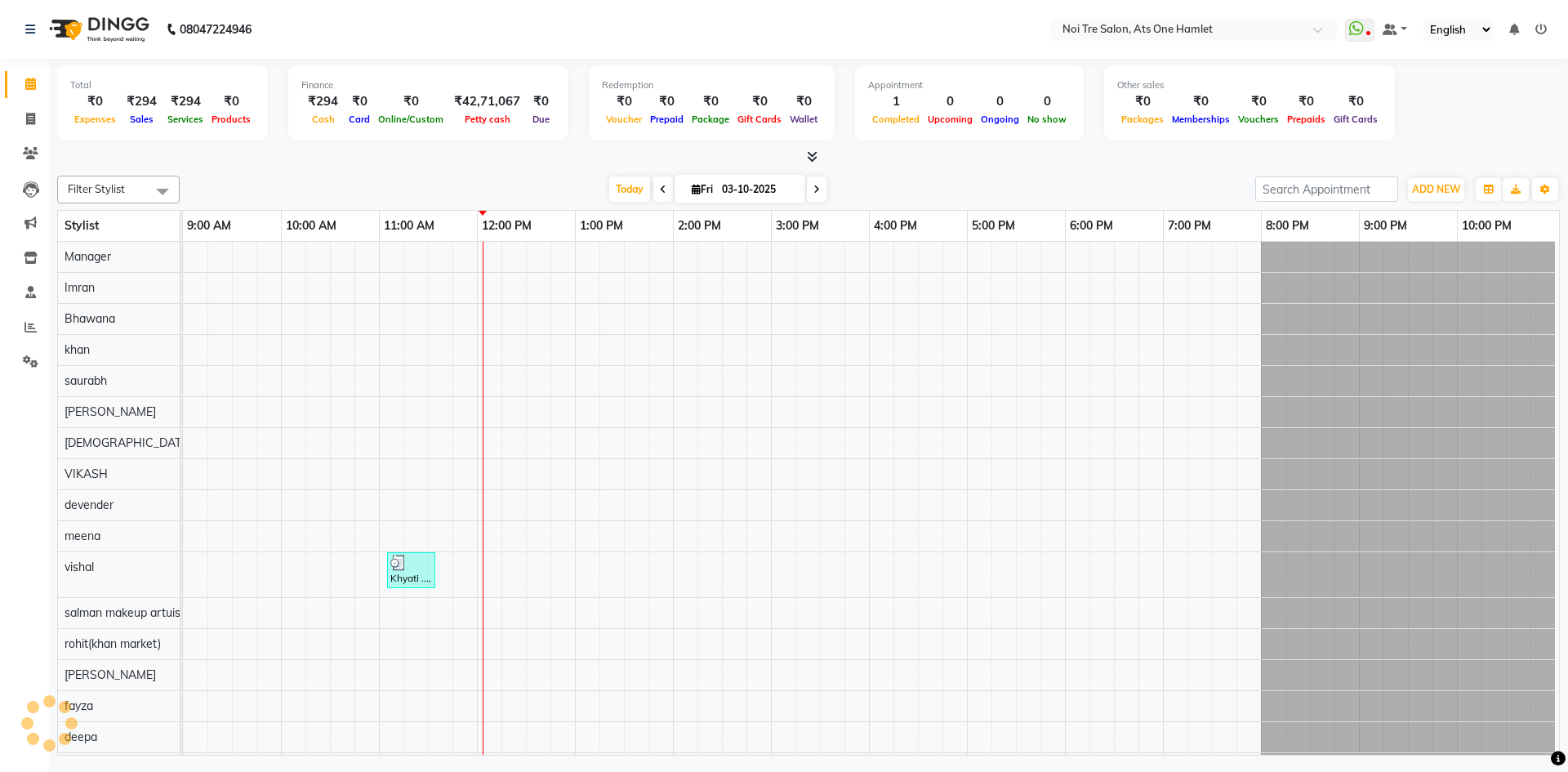
scroll to position [22, 0]
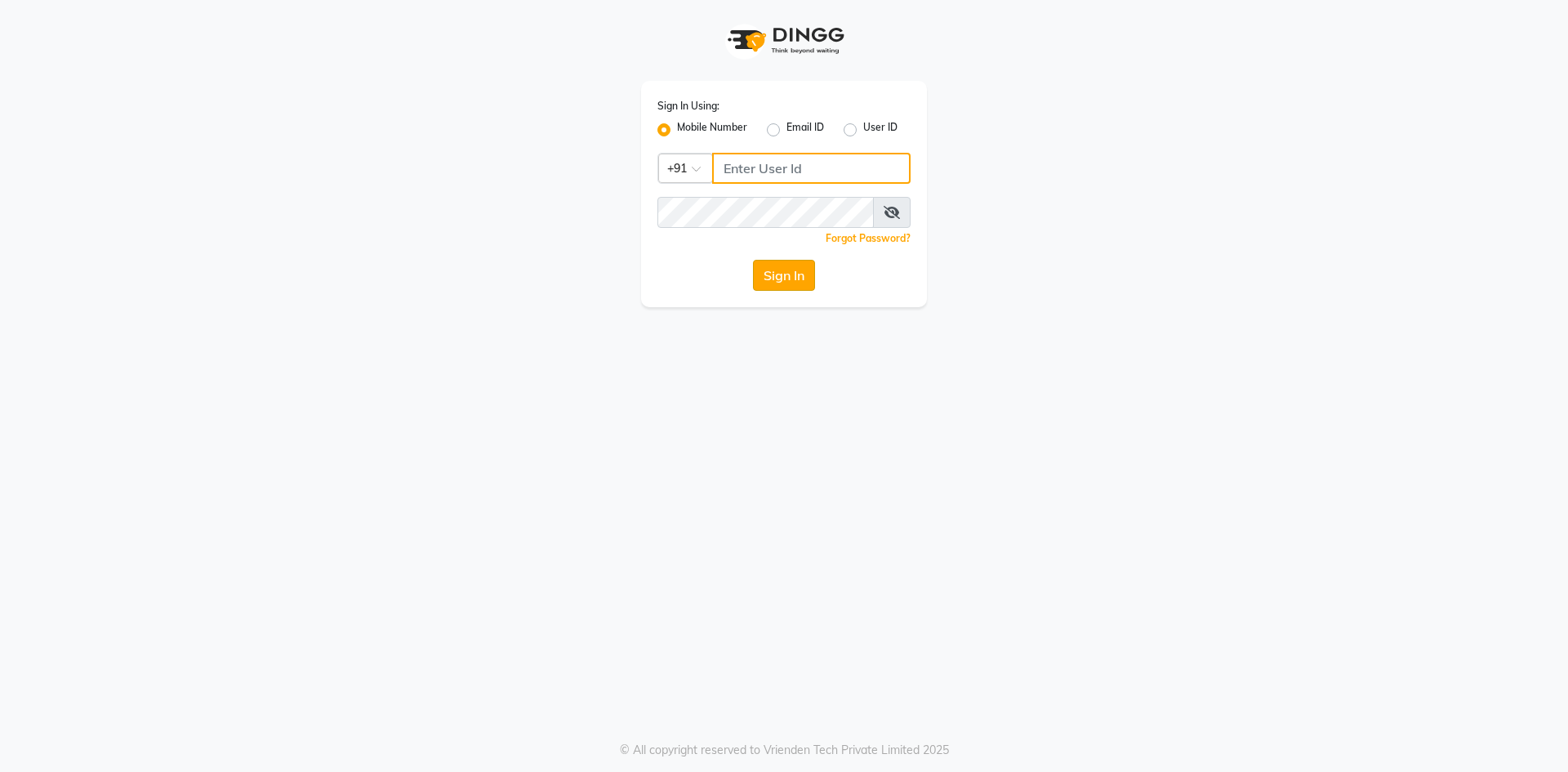
type input "8287180655"
click at [769, 270] on button "Sign In" at bounding box center [784, 275] width 62 height 31
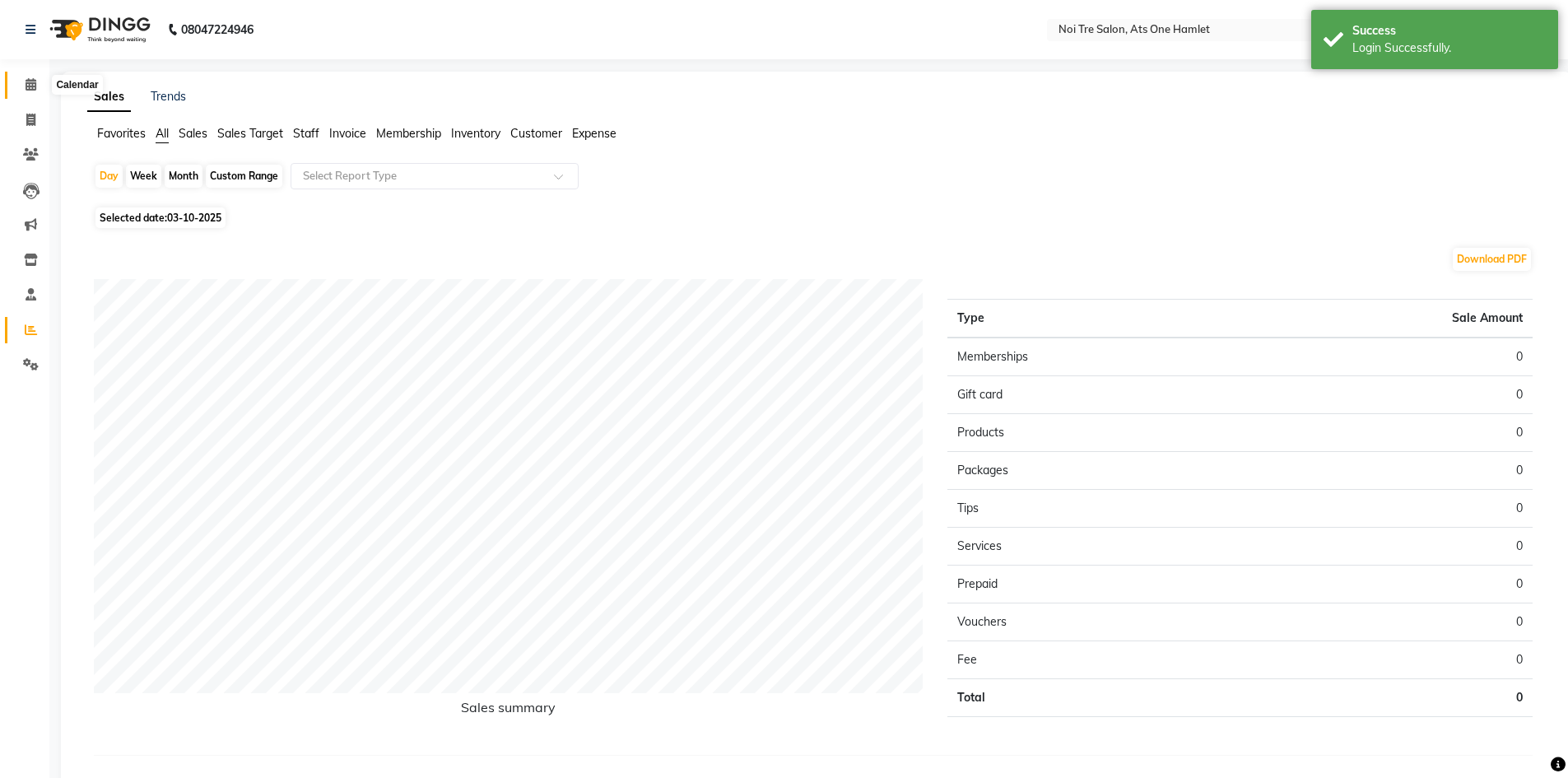
click at [29, 81] on icon at bounding box center [31, 84] width 10 height 12
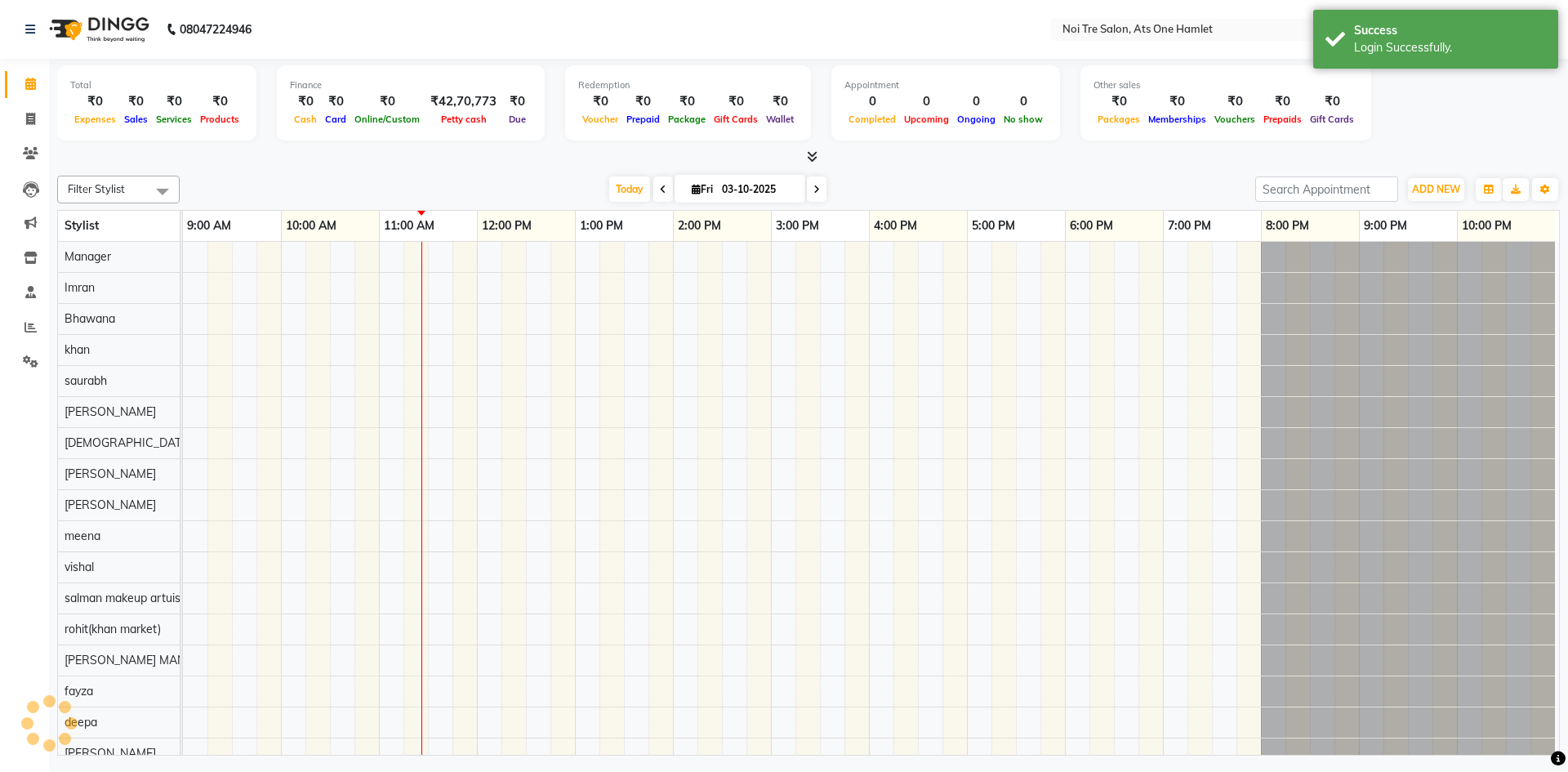
scroll to position [22, 9]
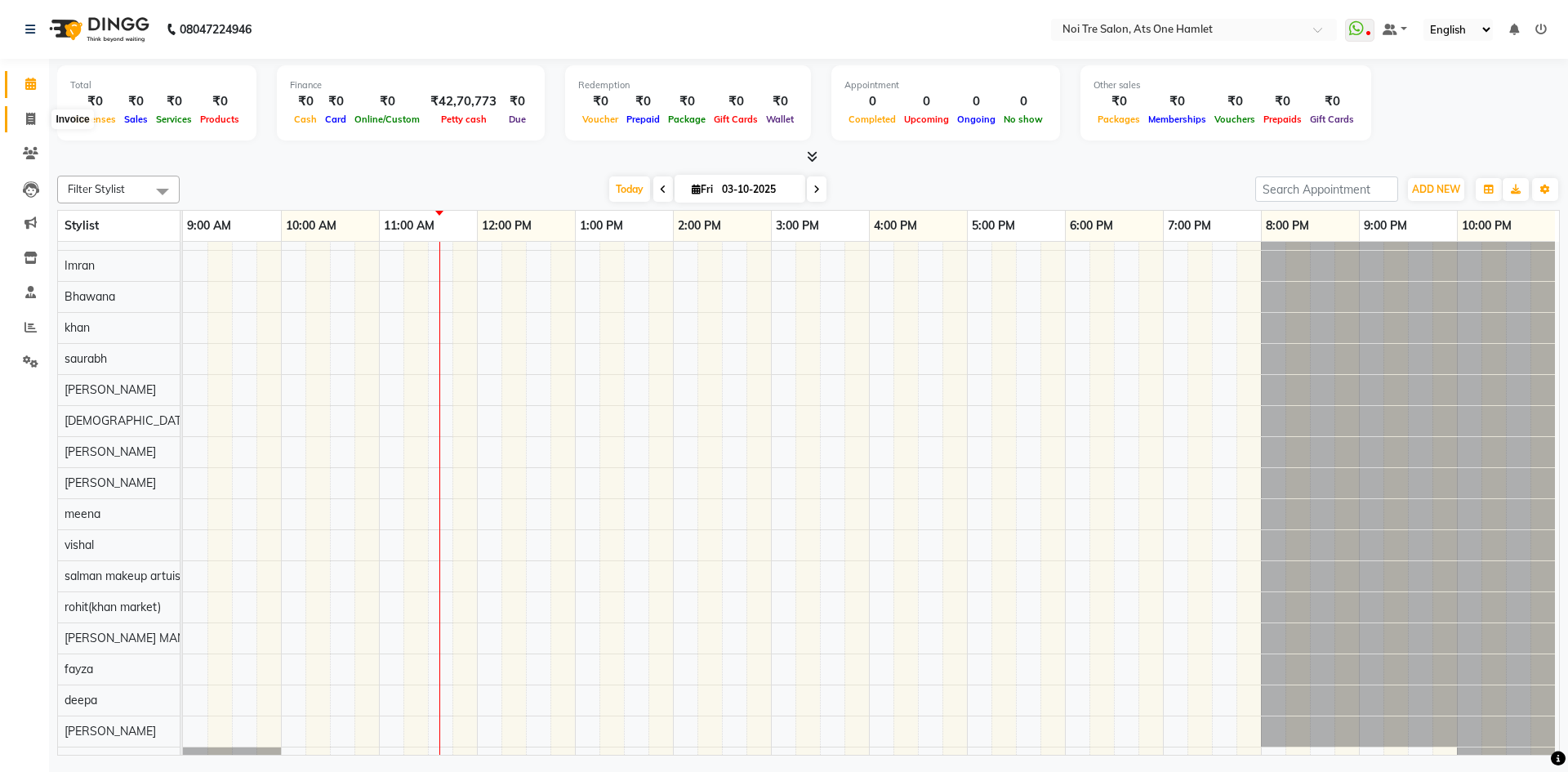
click at [31, 115] on icon at bounding box center [30, 118] width 9 height 12
select select "service"
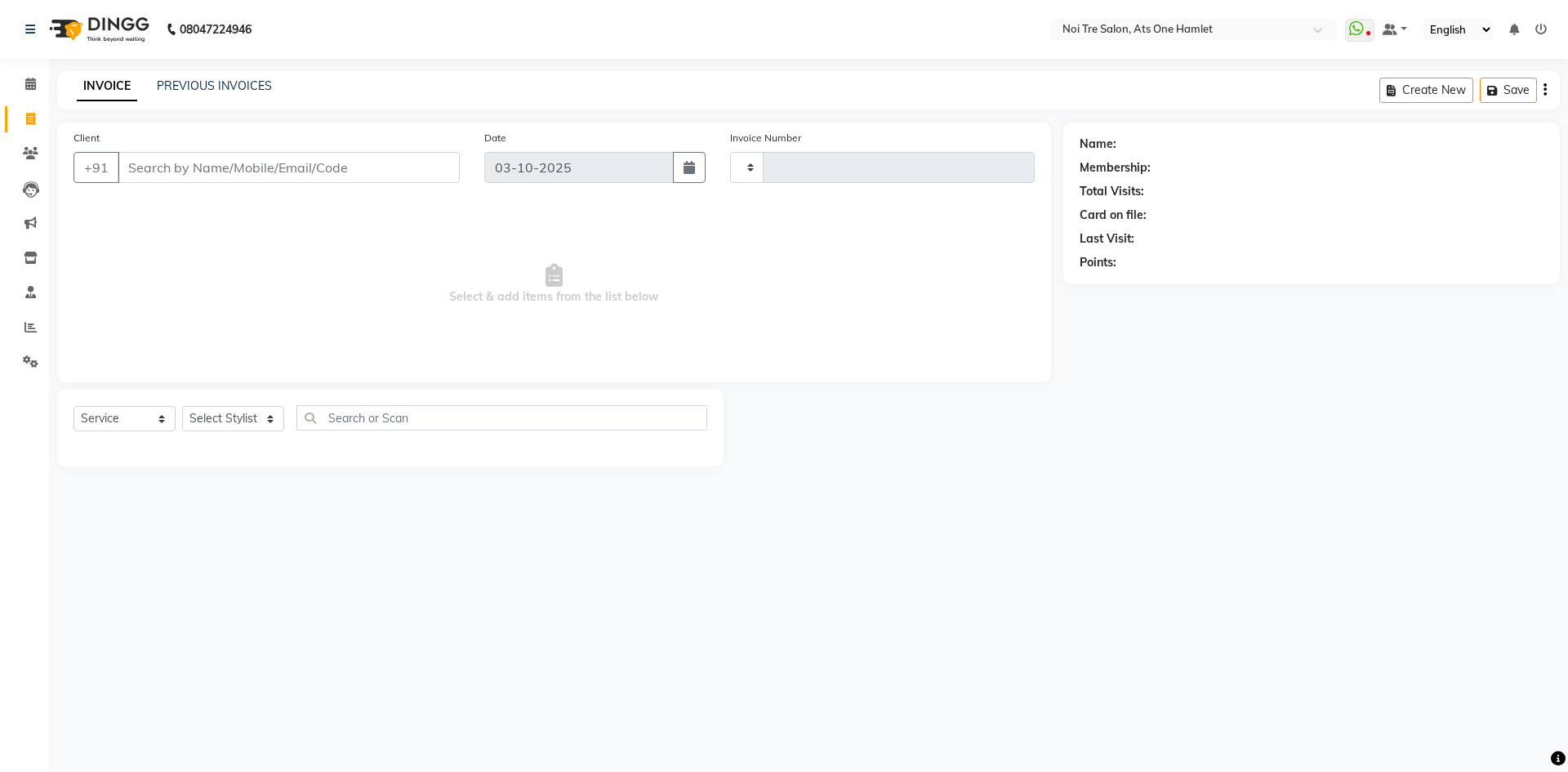
type input "3249"
select select "5096"
click at [205, 172] on input "Client" at bounding box center [288, 167] width 342 height 31
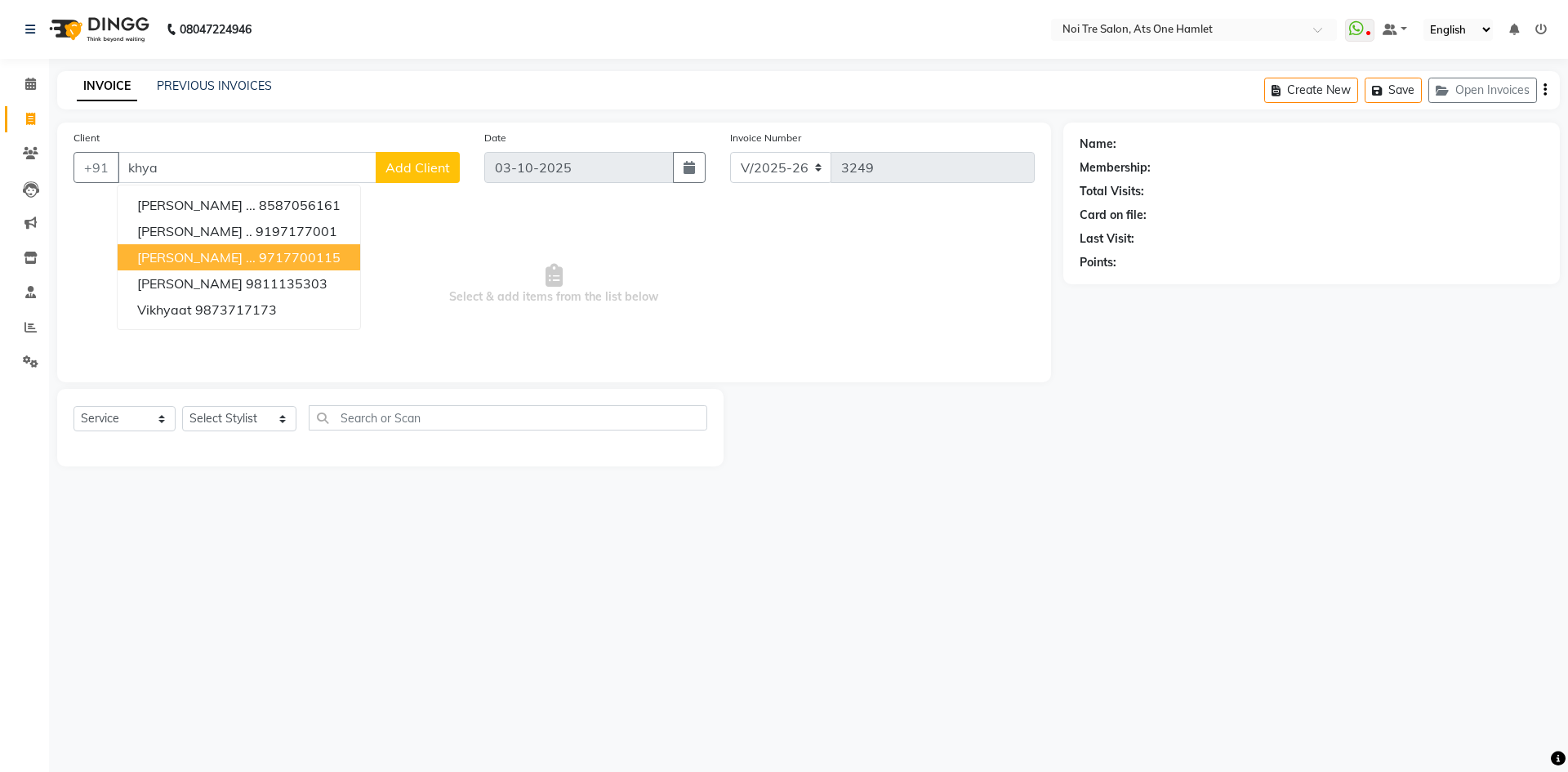
click at [258, 254] on ngb-highlight "9717700115" at bounding box center [299, 257] width 81 height 16
type input "9717700115"
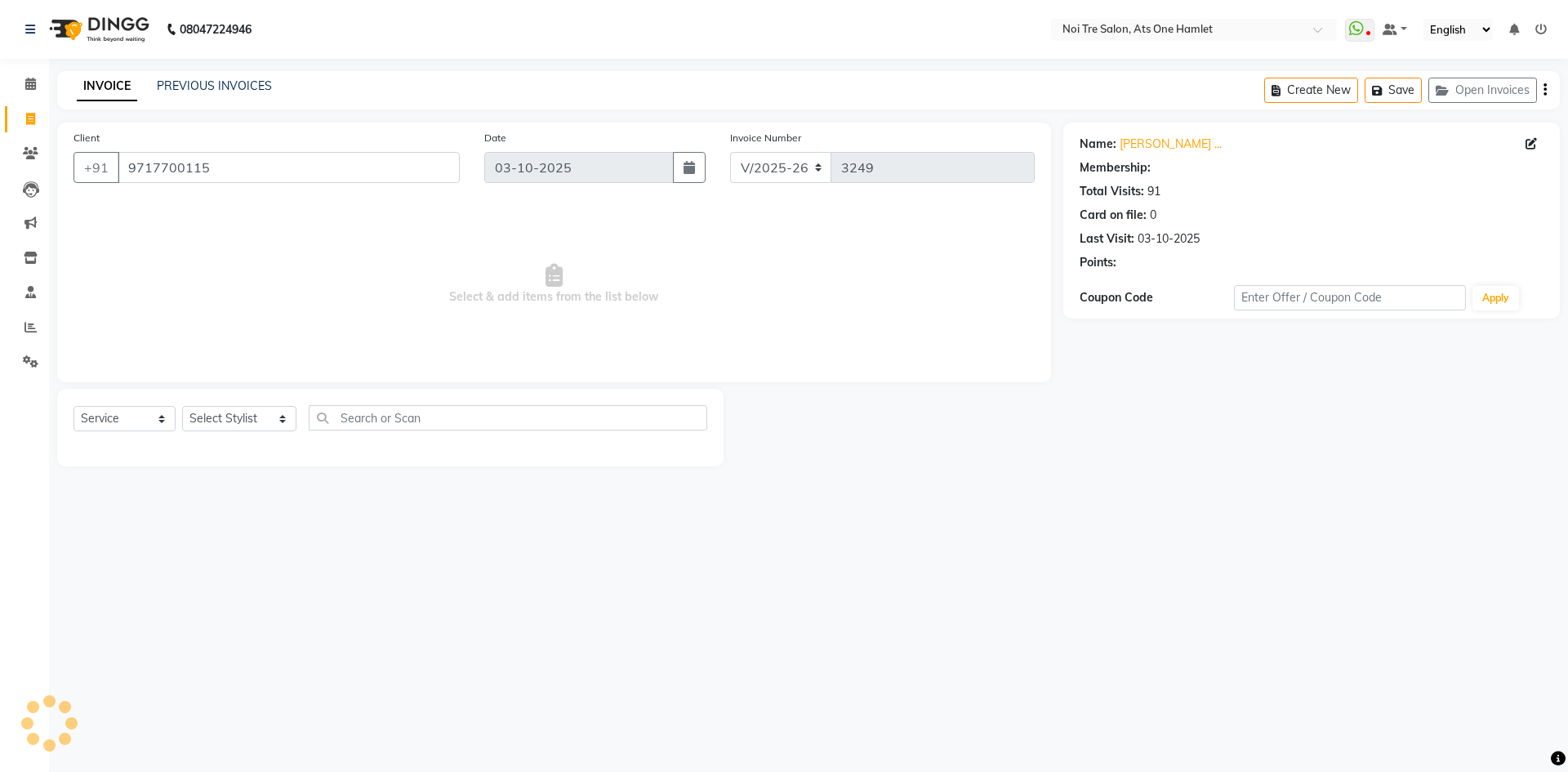
select select "1: Object"
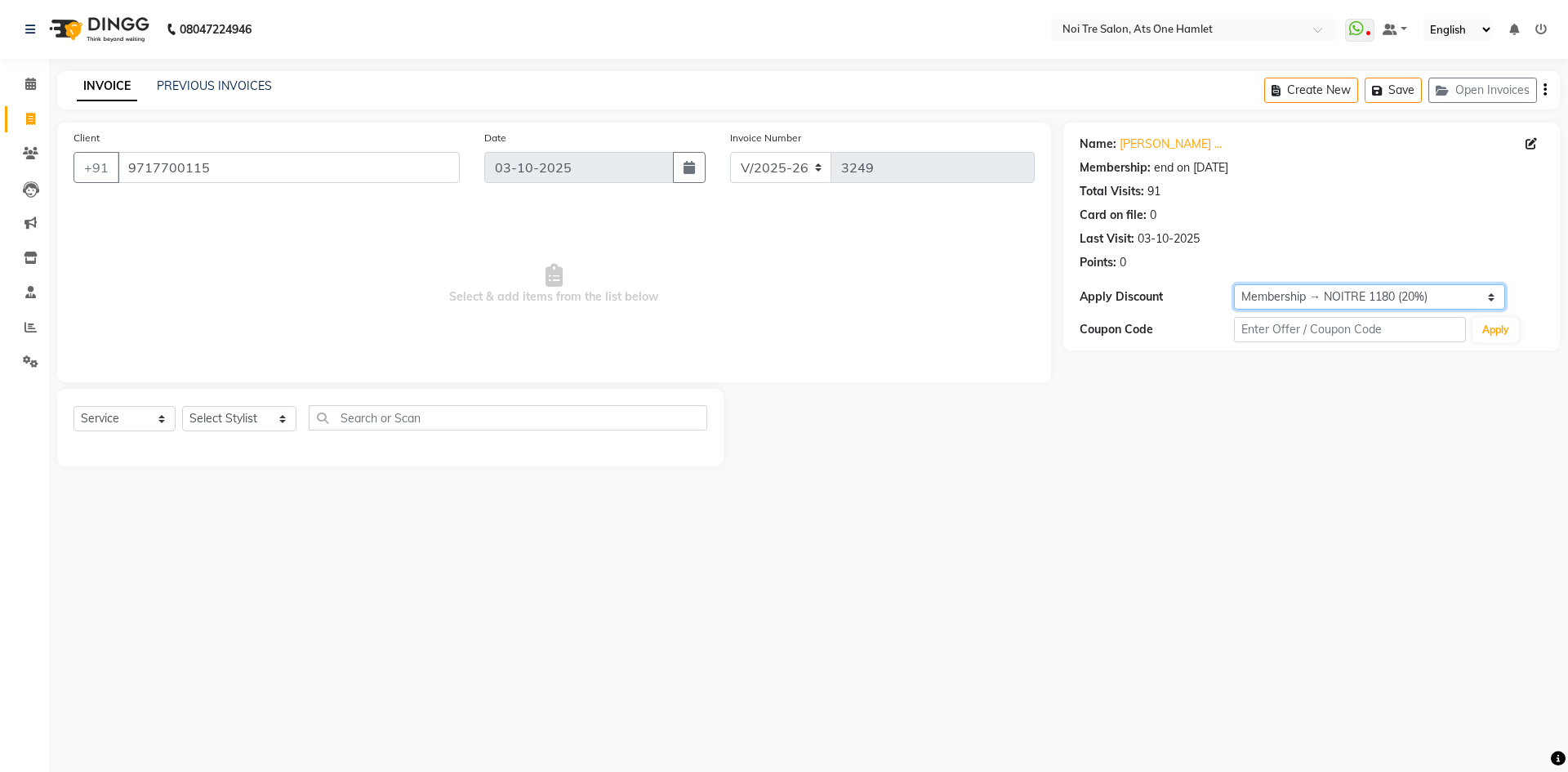
click at [1478, 292] on select "Select Membership → NOITRE 1180 (20%)" at bounding box center [1370, 296] width 271 height 26
click at [232, 81] on link "PREVIOUS INVOICES" at bounding box center [215, 86] width 116 height 15
click at [1145, 151] on link "[PERSON_NAME] ..." at bounding box center [1171, 144] width 102 height 17
drag, startPoint x: 24, startPoint y: 89, endPoint x: 722, endPoint y: 27, distance: 700.7
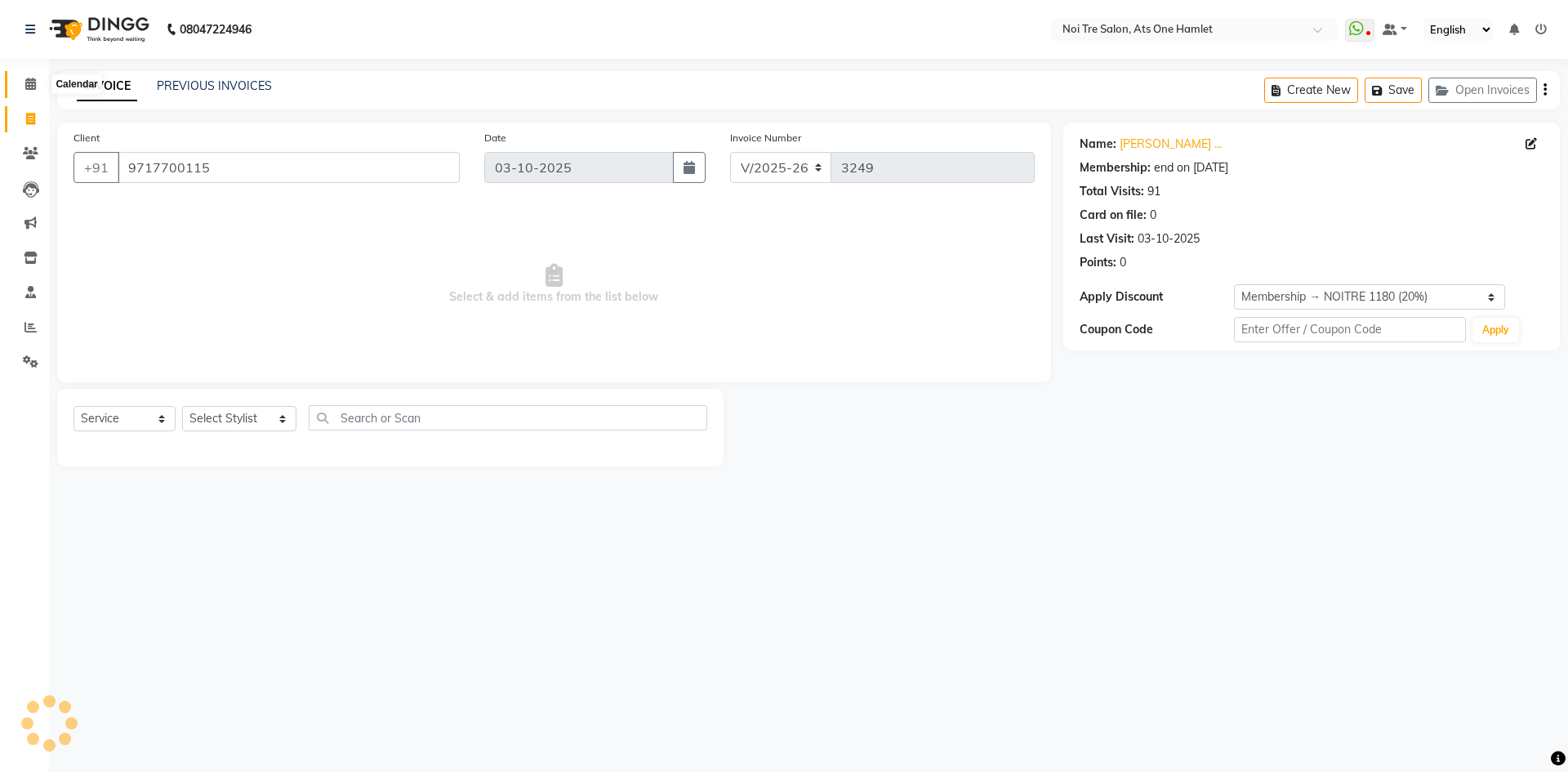
click at [24, 89] on span at bounding box center [30, 84] width 28 height 19
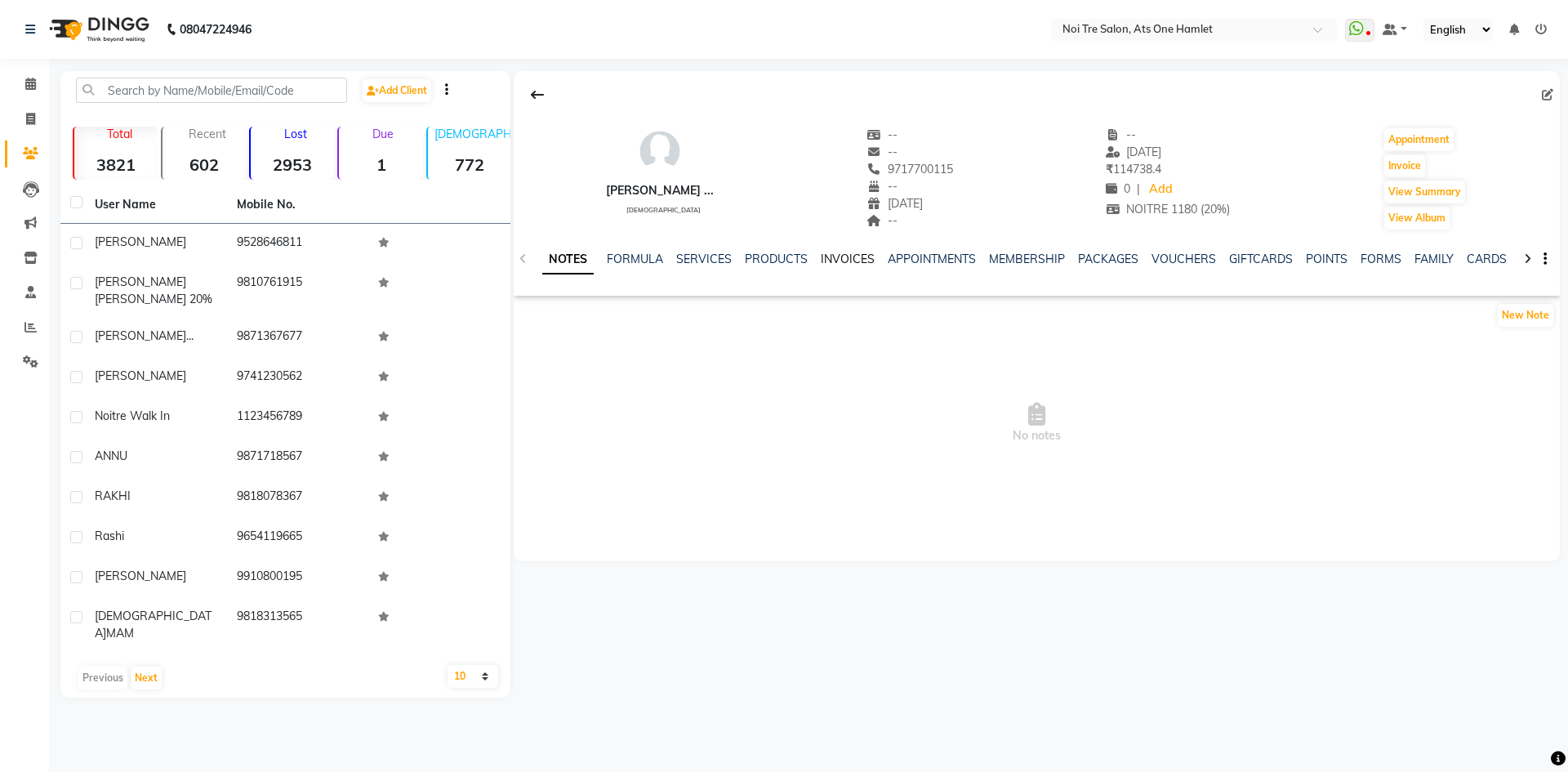
click at [827, 258] on link "INVOICES" at bounding box center [847, 260] width 54 height 15
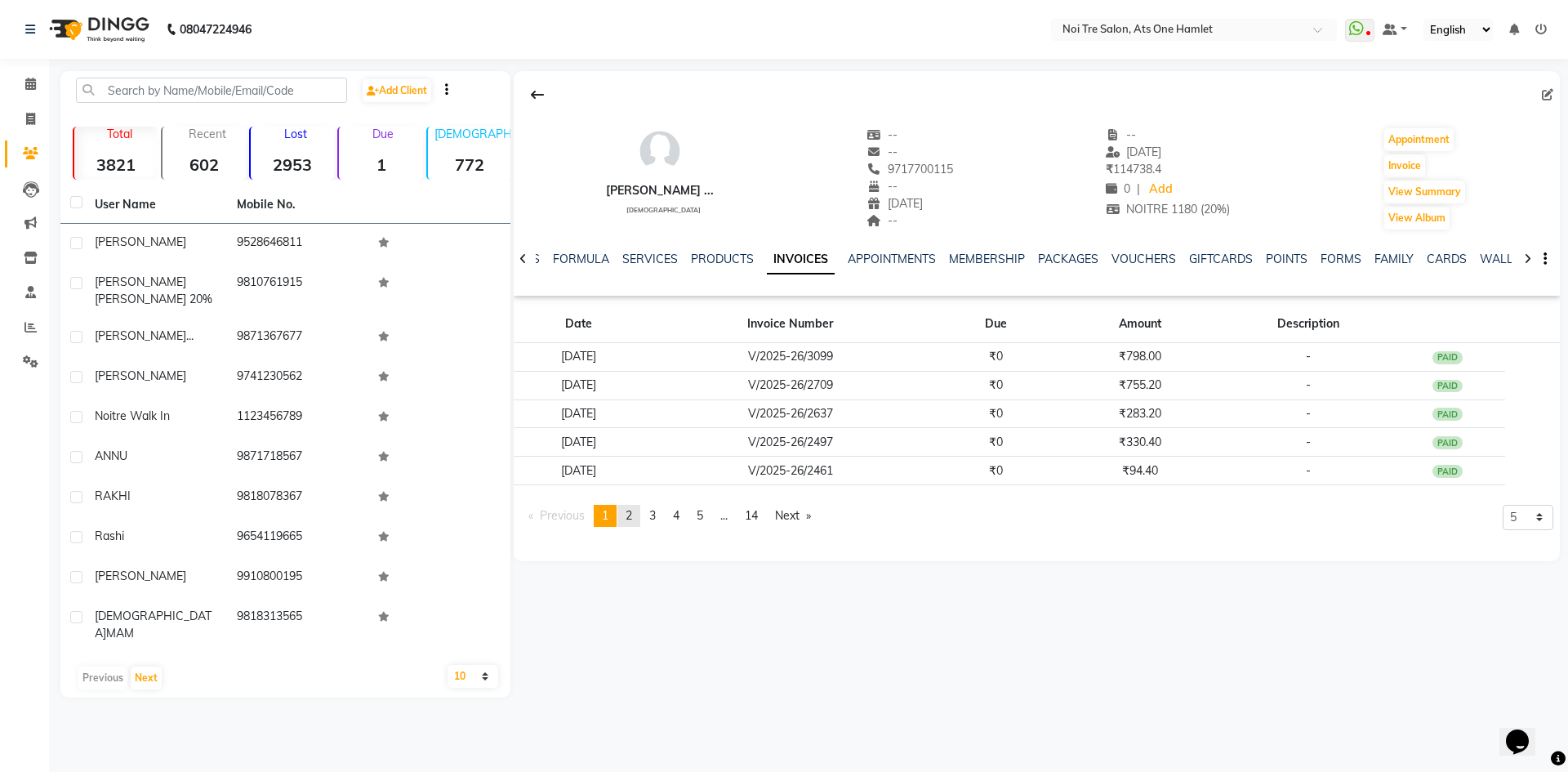
click at [639, 511] on link "page 2" at bounding box center [629, 515] width 23 height 22
click at [653, 512] on span "3" at bounding box center [652, 516] width 7 height 15
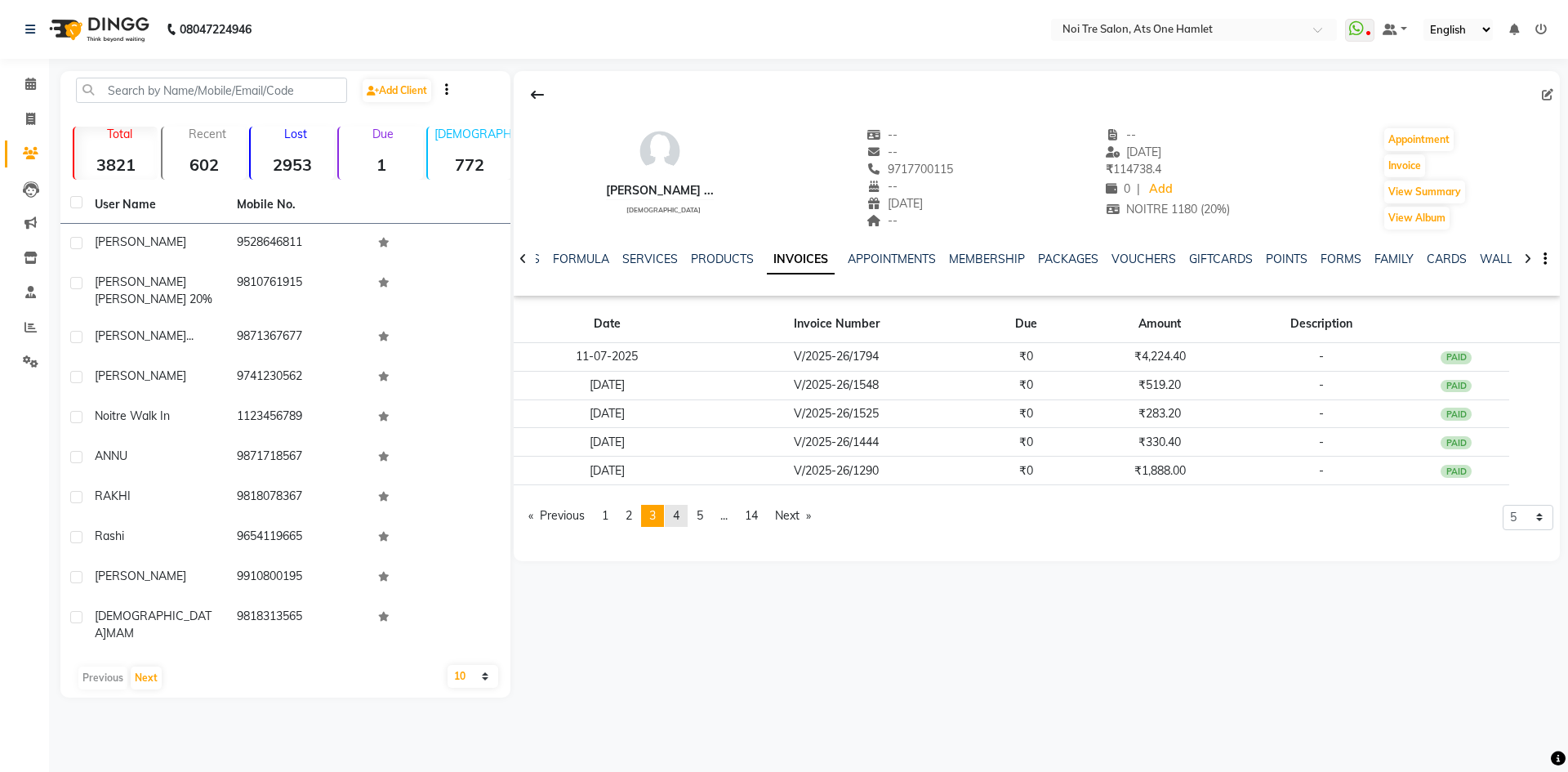
click at [675, 517] on link "page 4" at bounding box center [676, 515] width 23 height 22
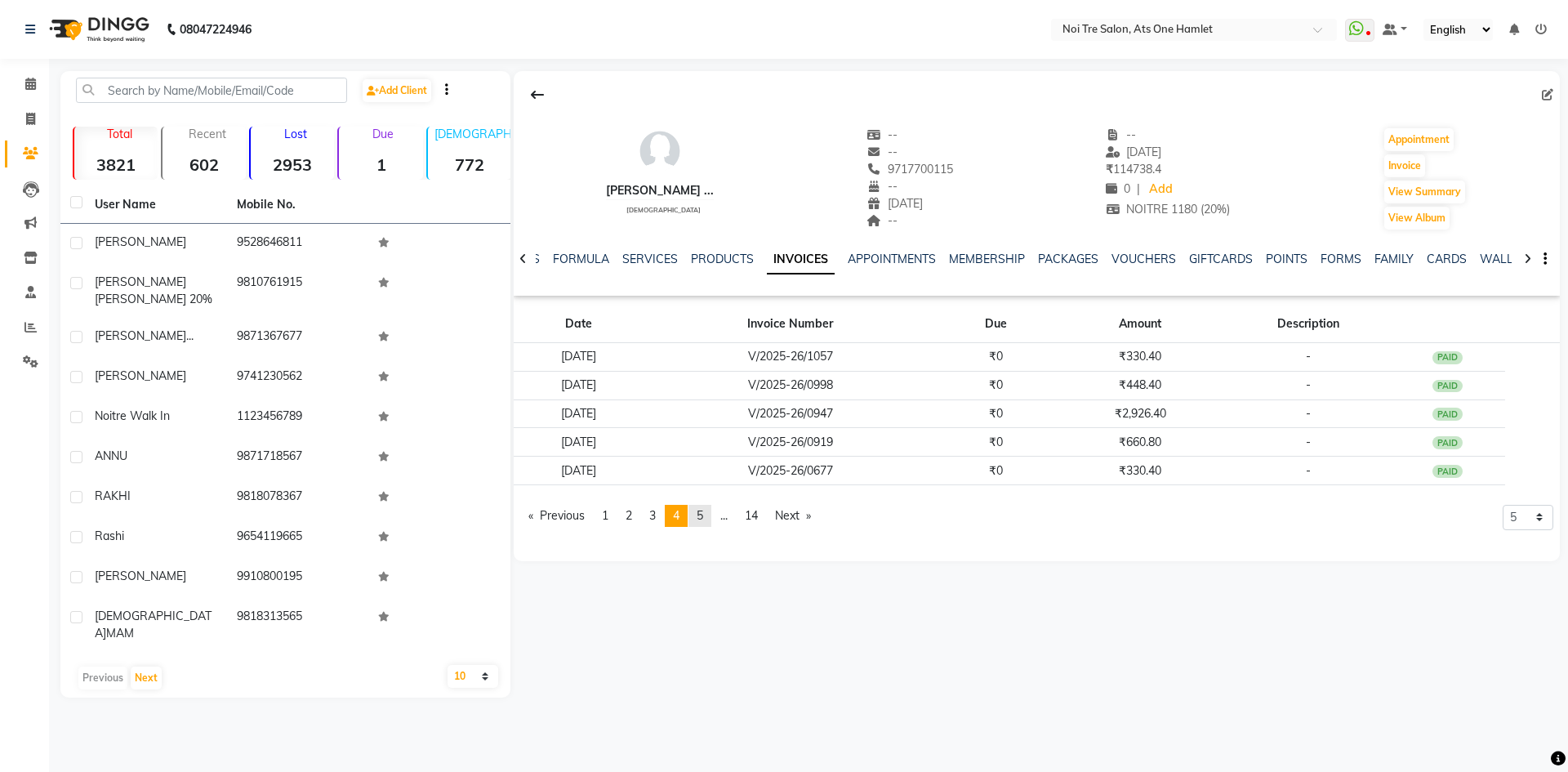
click at [702, 515] on span "5" at bounding box center [700, 516] width 7 height 15
click at [729, 515] on span "..." at bounding box center [725, 516] width 8 height 15
click at [704, 514] on span "8" at bounding box center [701, 516] width 7 height 15
click at [722, 514] on link "page ..." at bounding box center [724, 515] width 24 height 22
click at [717, 514] on span "11" at bounding box center [711, 516] width 13 height 15
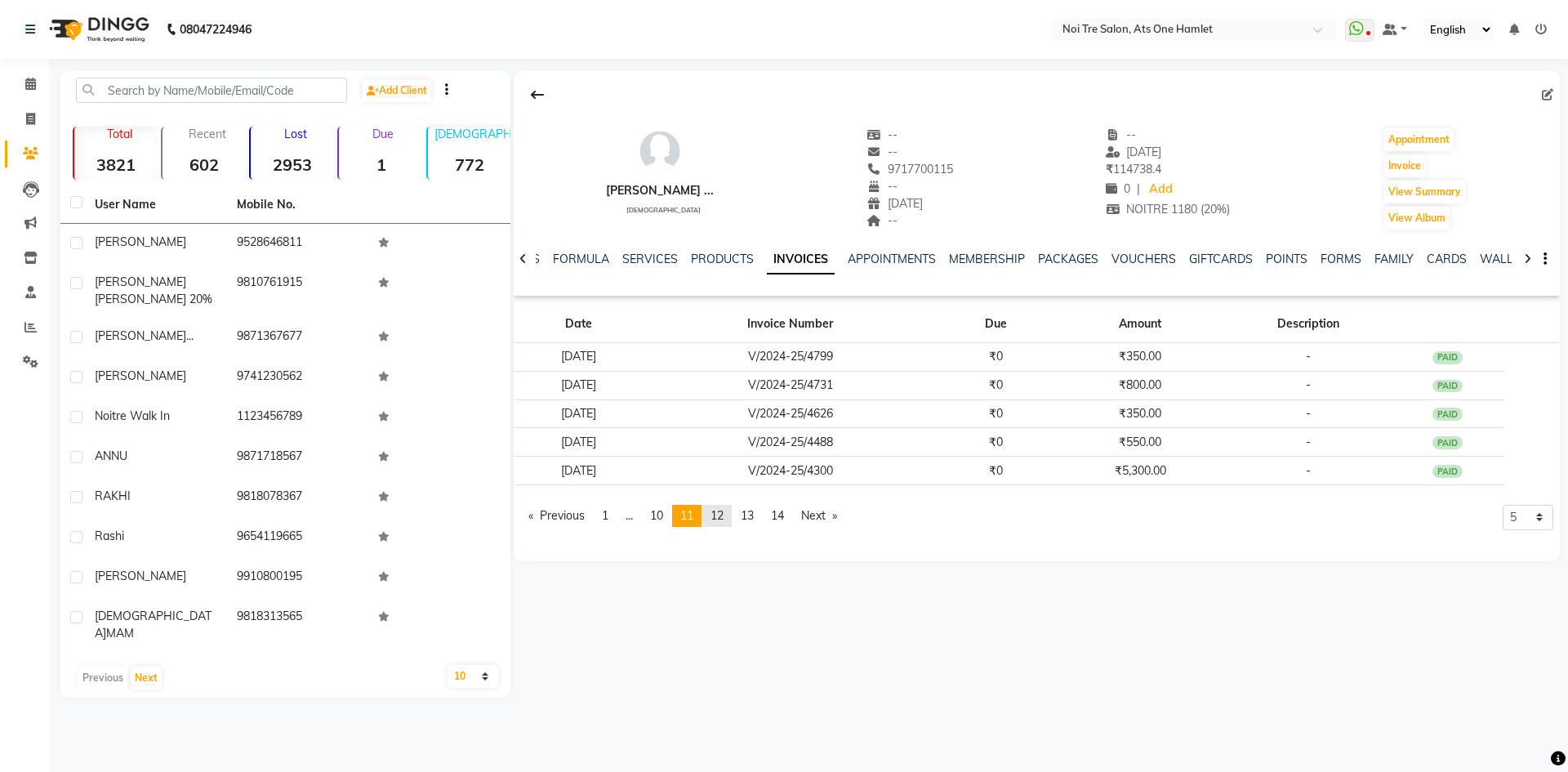
click at [723, 515] on span "12" at bounding box center [718, 516] width 13 height 15
click at [749, 518] on span "13" at bounding box center [747, 516] width 13 height 15
click at [754, 519] on span "13" at bounding box center [747, 516] width 13 height 15
click at [775, 519] on link "page 14" at bounding box center [777, 515] width 29 height 22
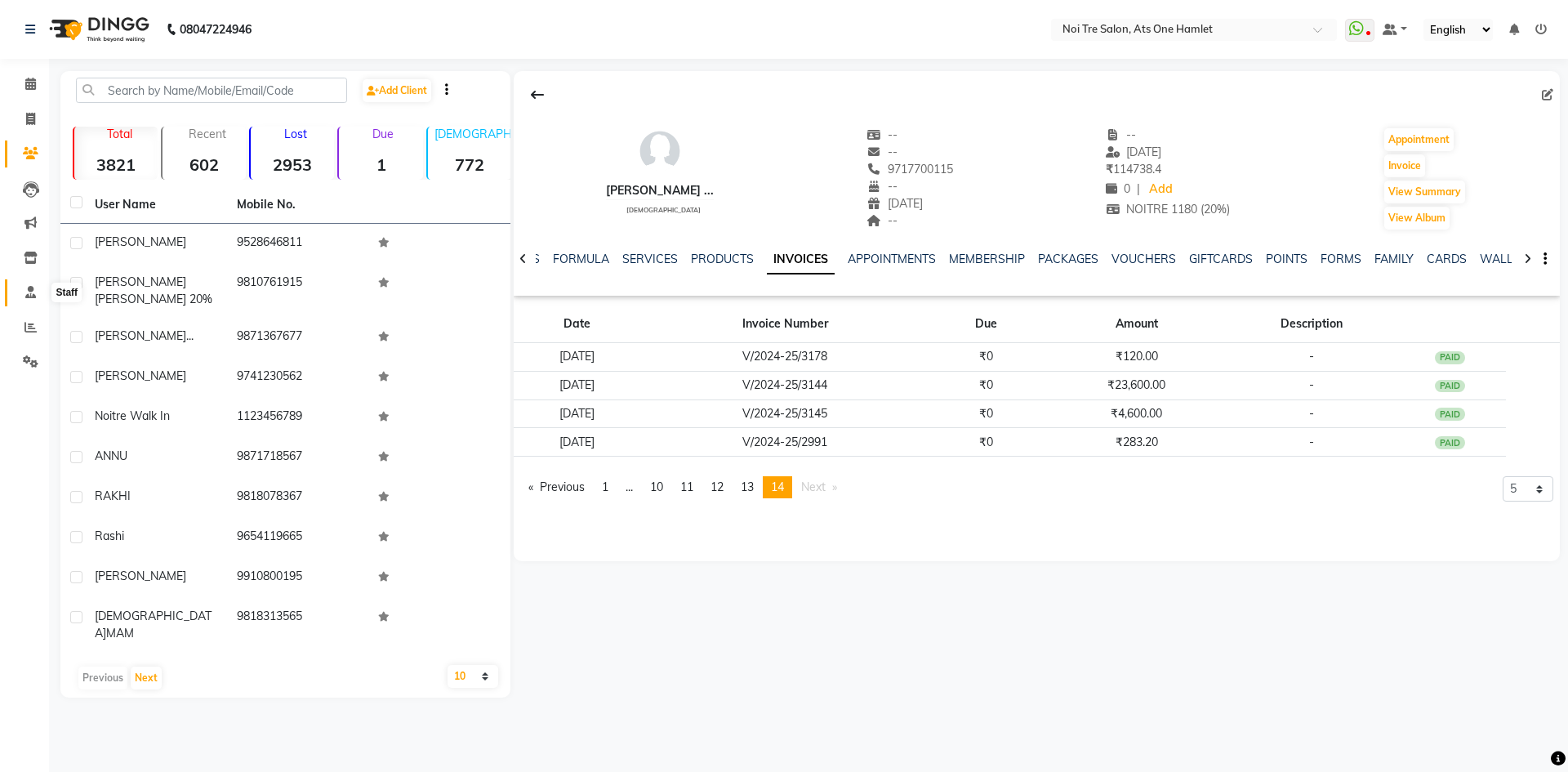
click at [21, 298] on span at bounding box center [30, 293] width 28 height 19
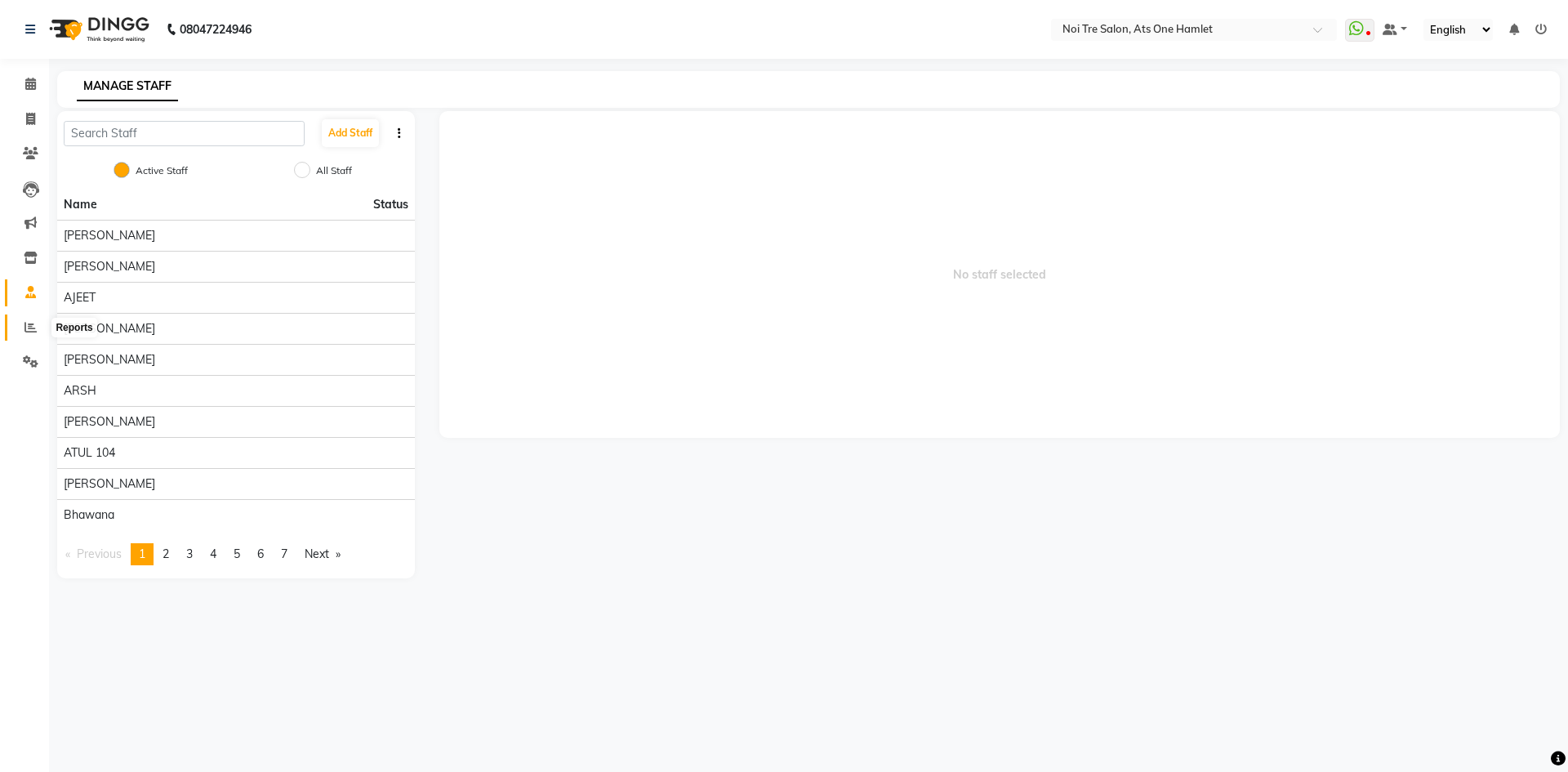
click at [27, 328] on icon at bounding box center [30, 327] width 12 height 12
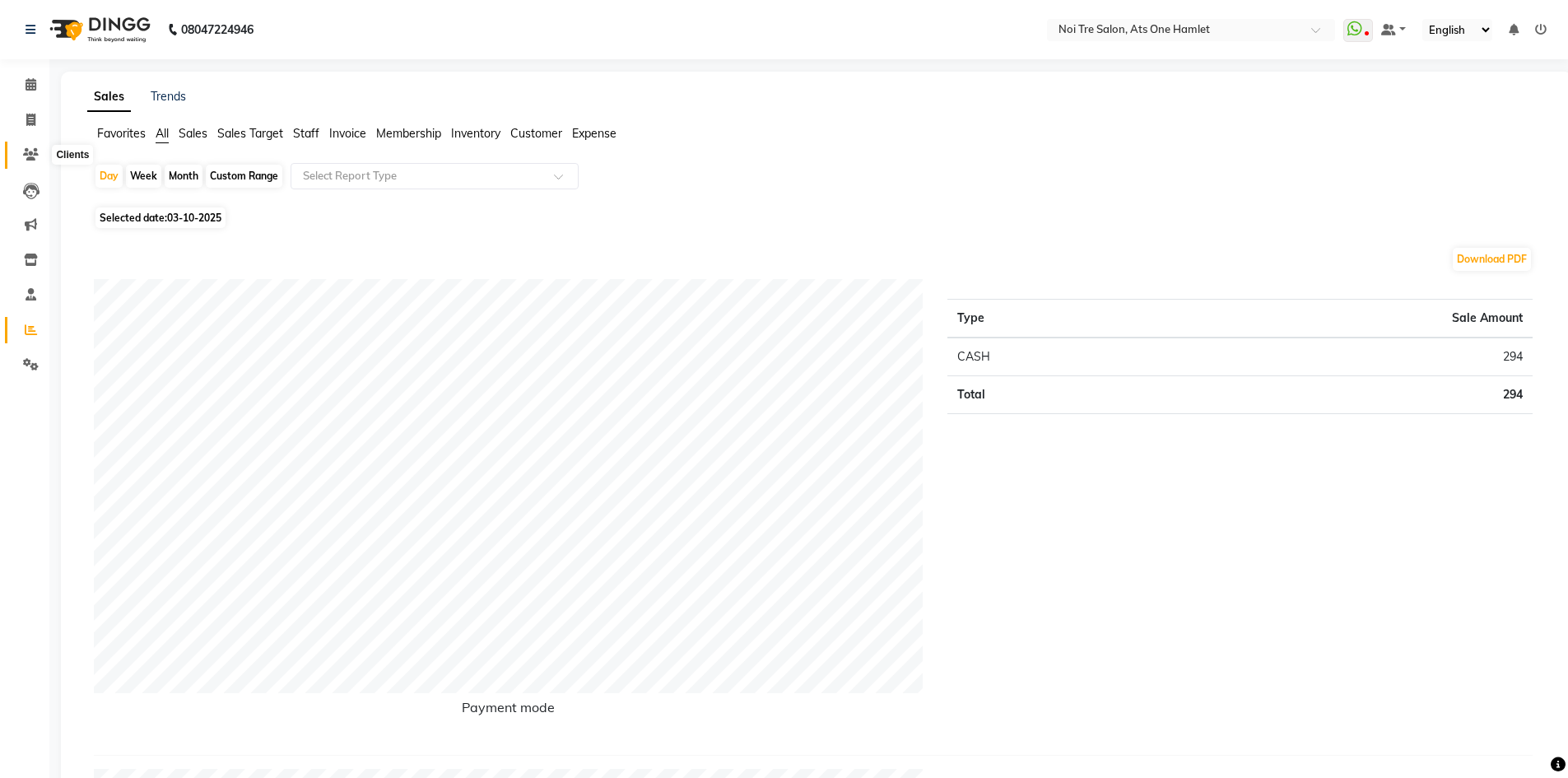
click at [28, 153] on icon at bounding box center [31, 154] width 15 height 12
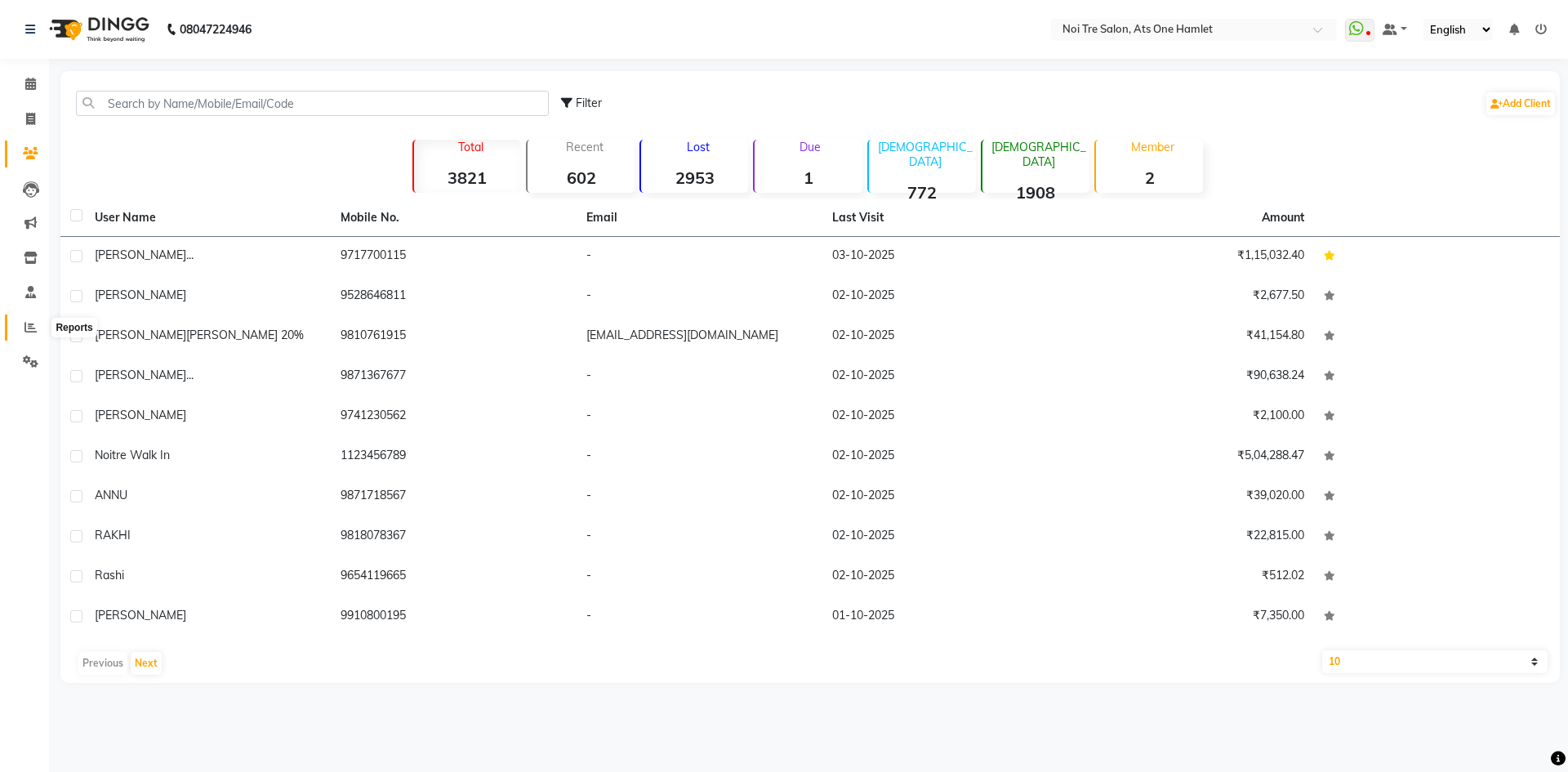
click at [35, 334] on span at bounding box center [30, 328] width 28 height 19
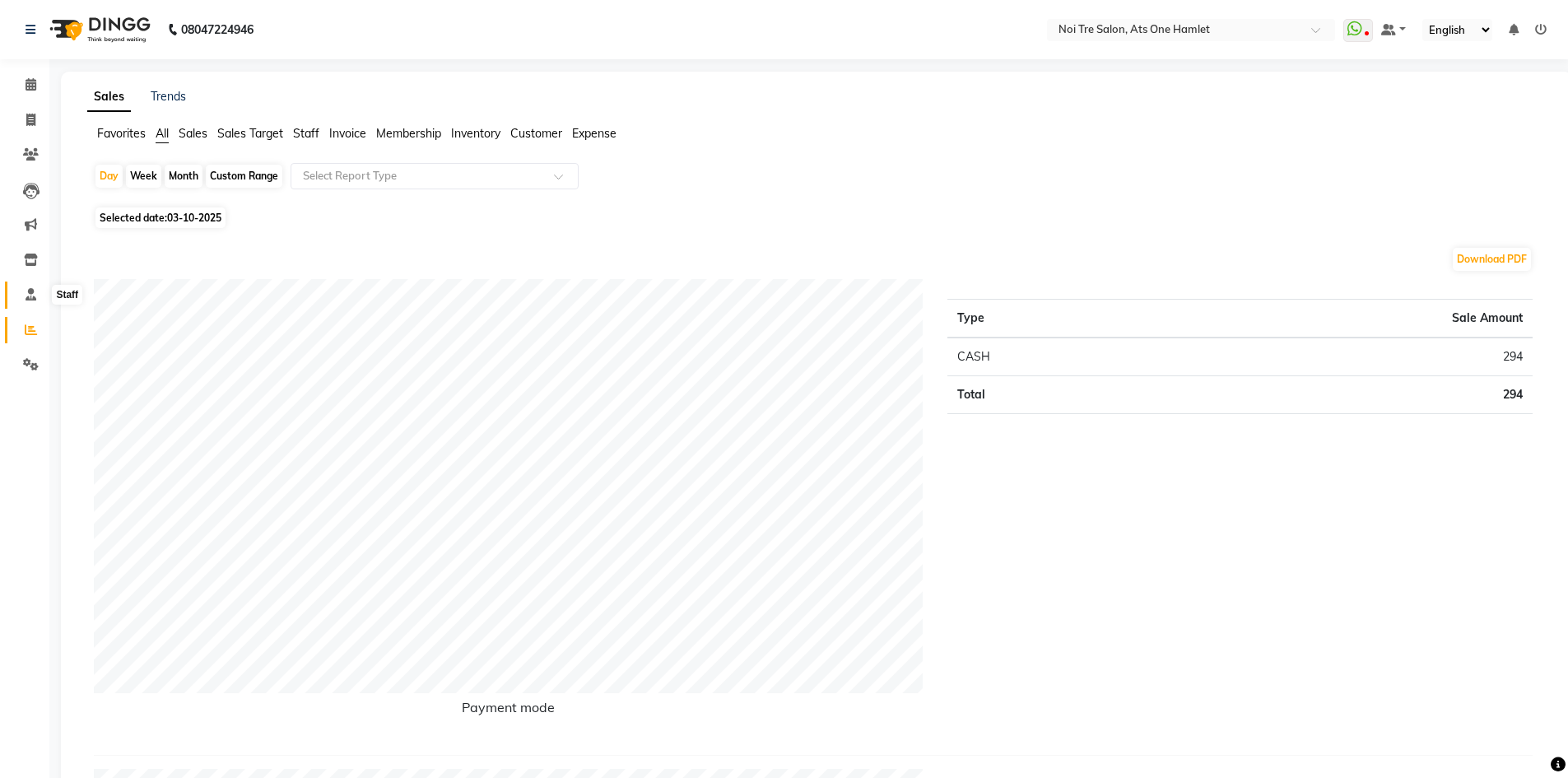
click at [20, 290] on span at bounding box center [31, 295] width 29 height 19
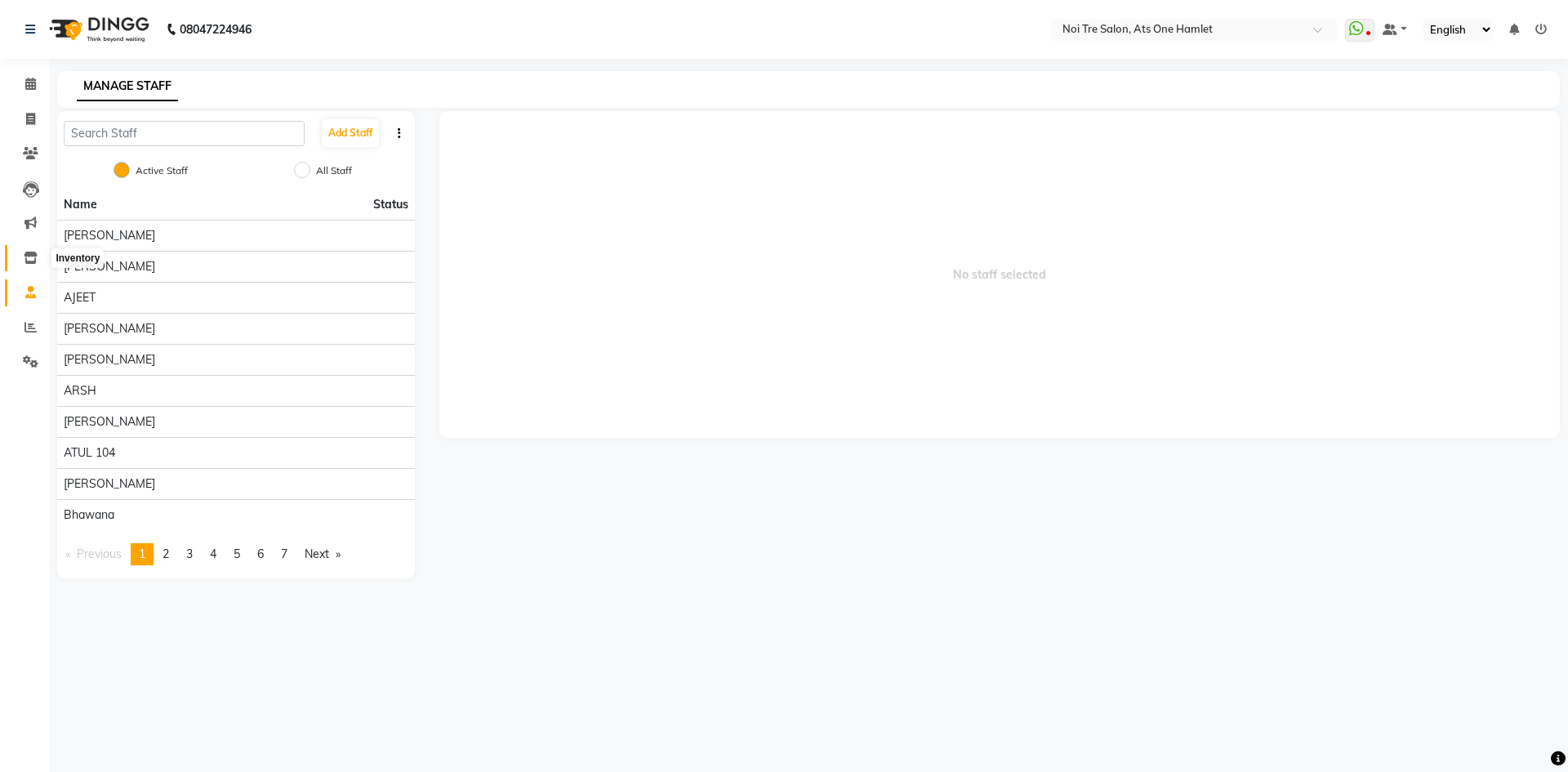
click at [33, 258] on icon at bounding box center [30, 258] width 14 height 12
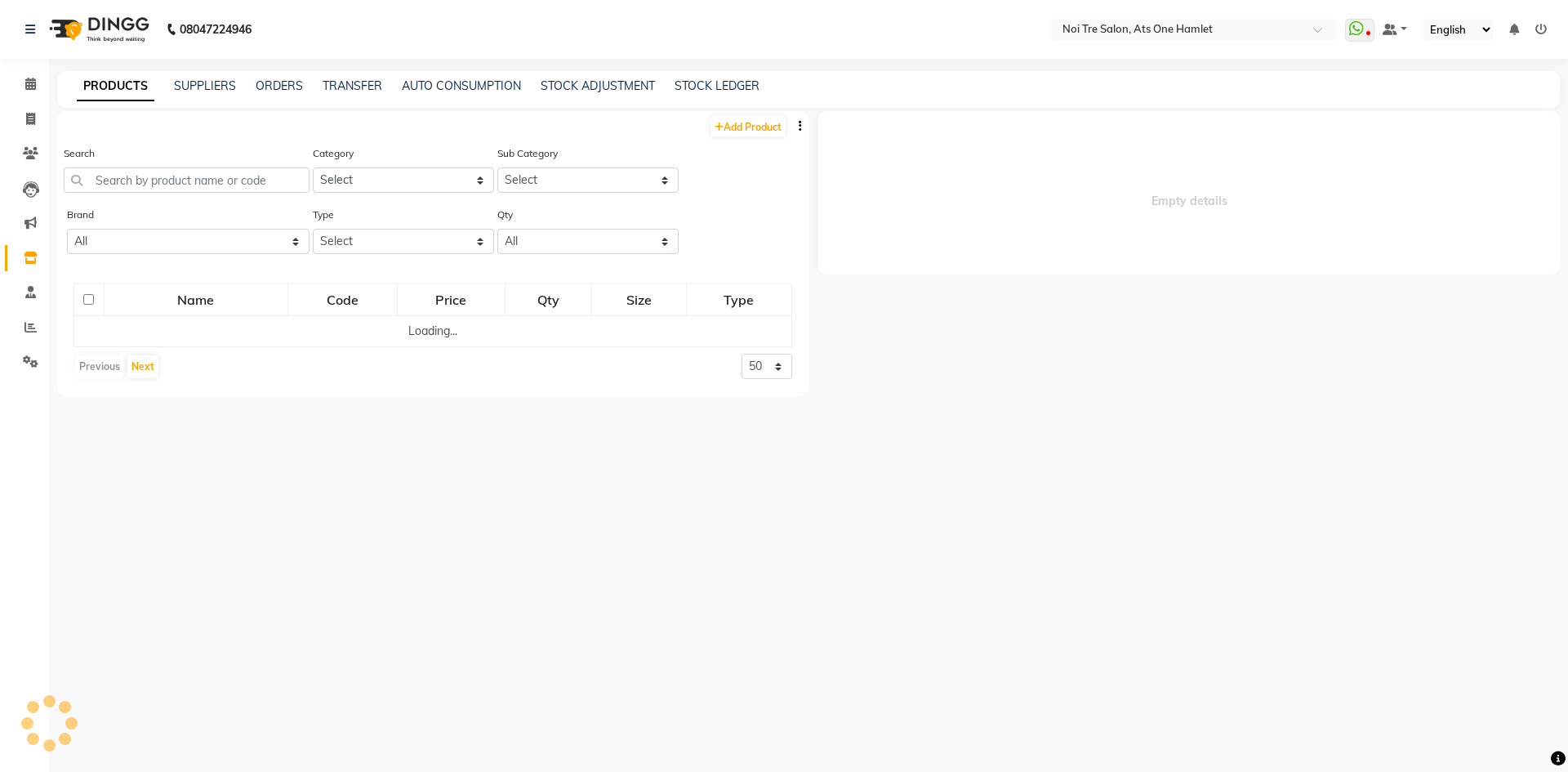
select select
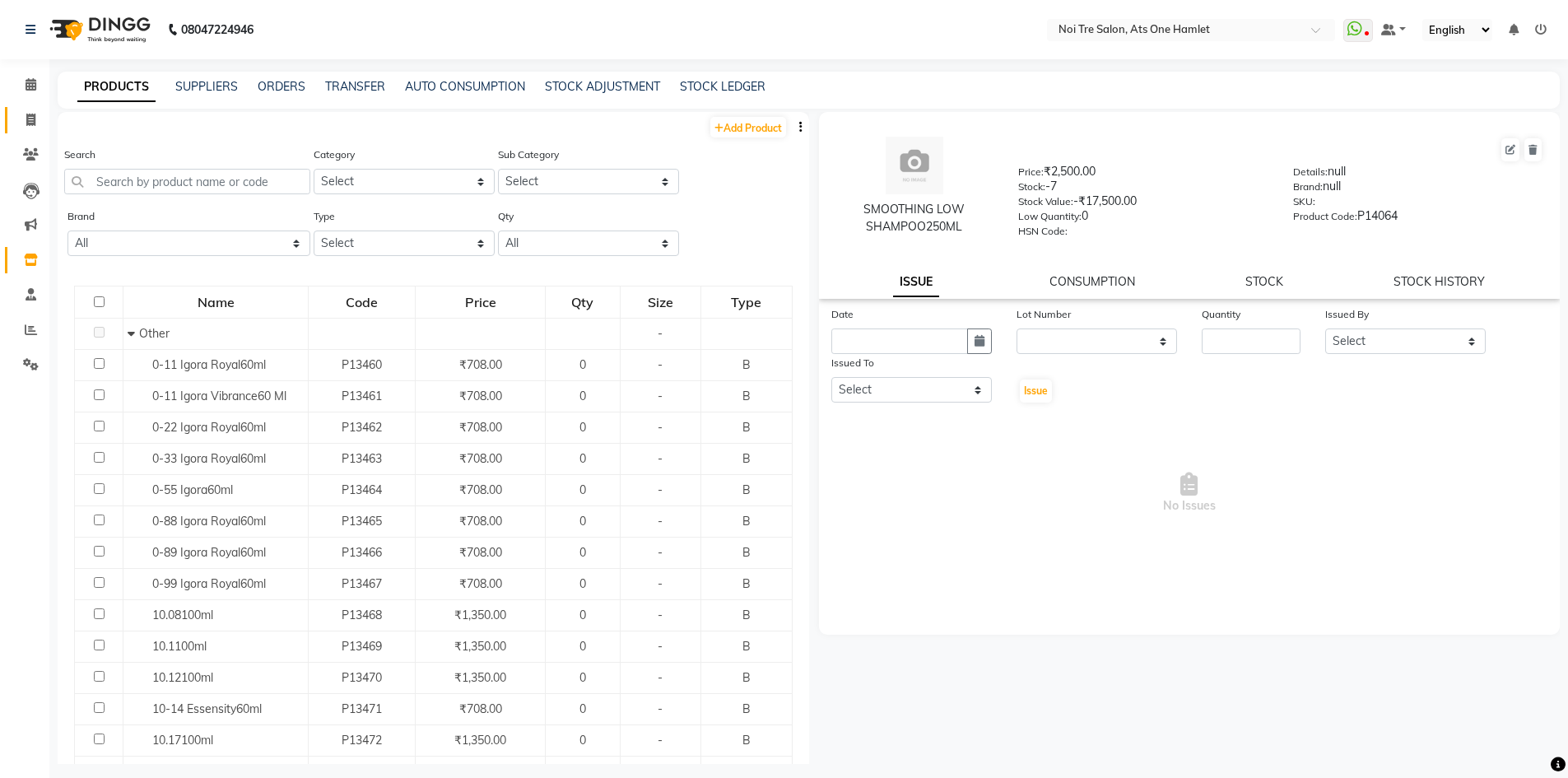
click at [33, 131] on link "Invoice" at bounding box center [24, 120] width 39 height 27
select select "5096"
select select "service"
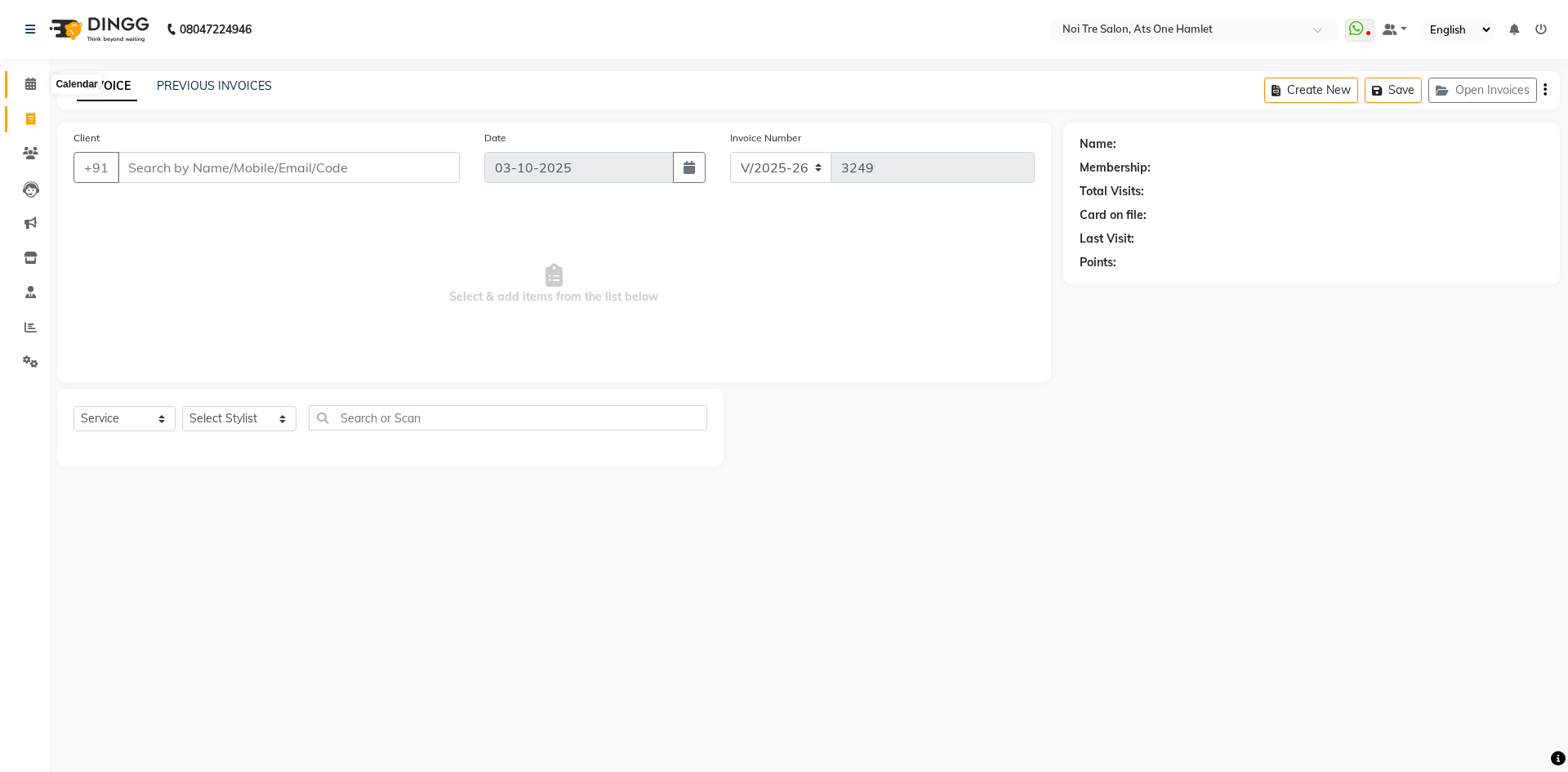
click at [23, 84] on span at bounding box center [30, 84] width 28 height 19
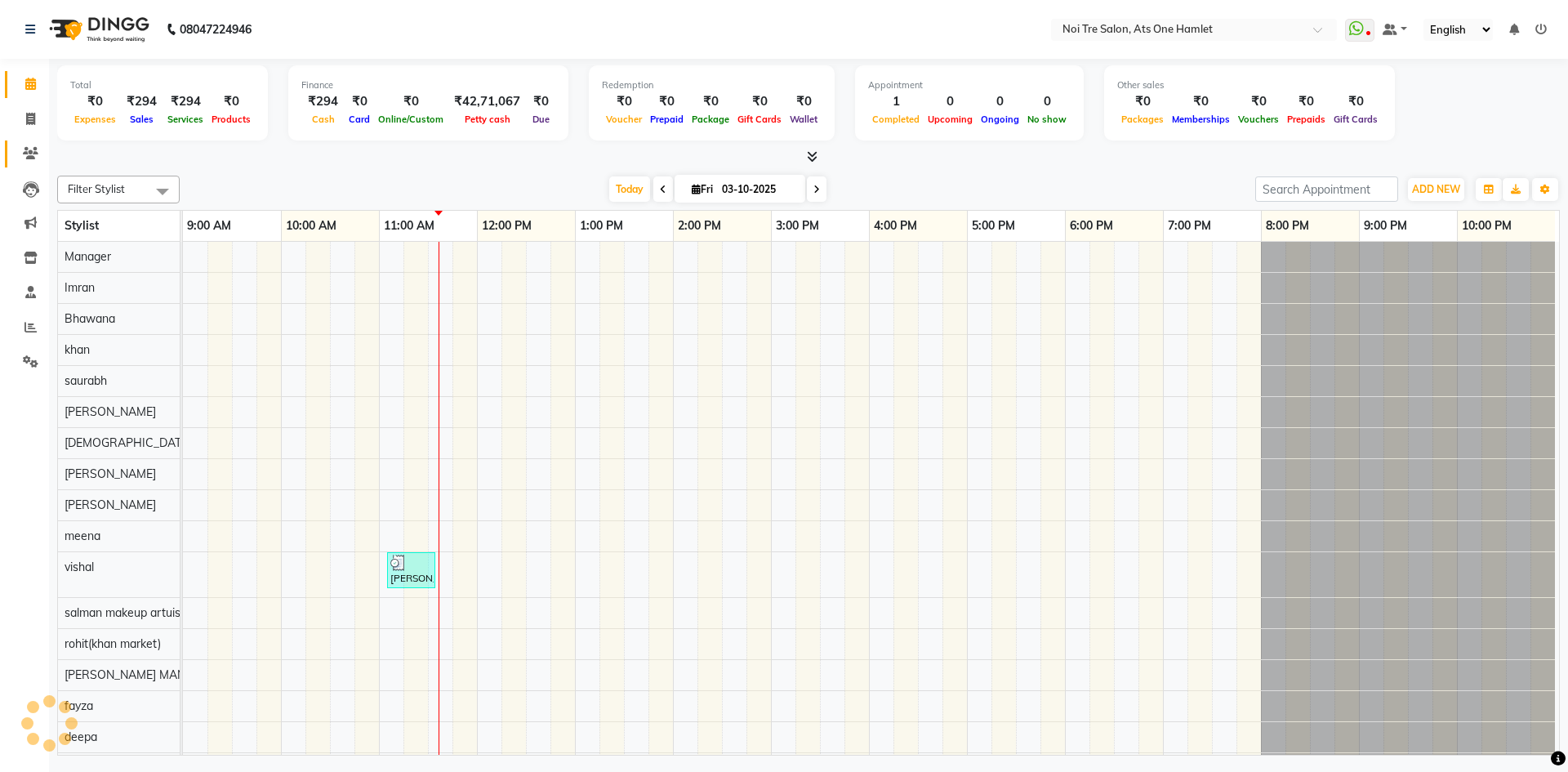
scroll to position [22, 0]
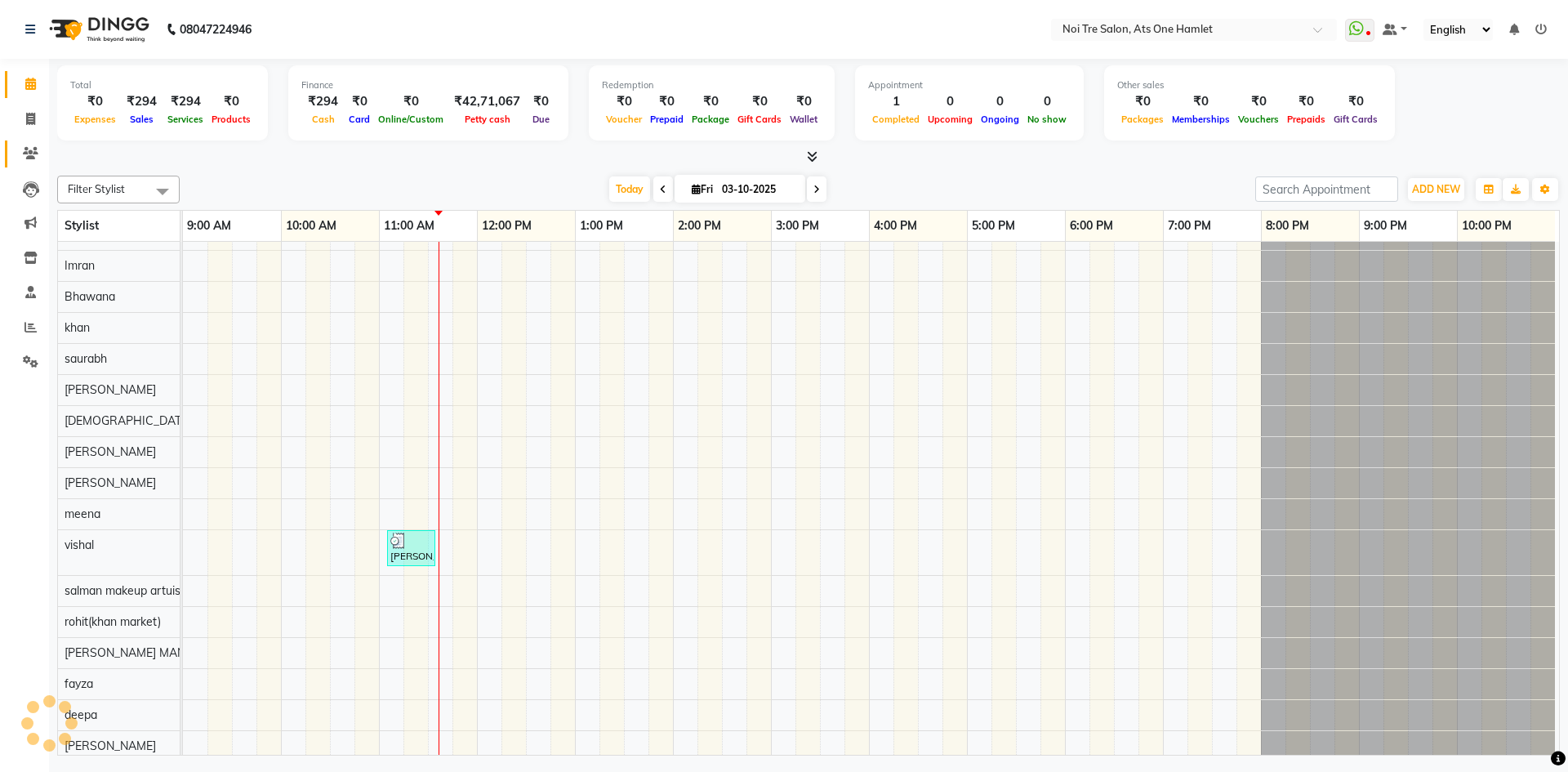
click at [23, 164] on link "Clients" at bounding box center [24, 153] width 39 height 27
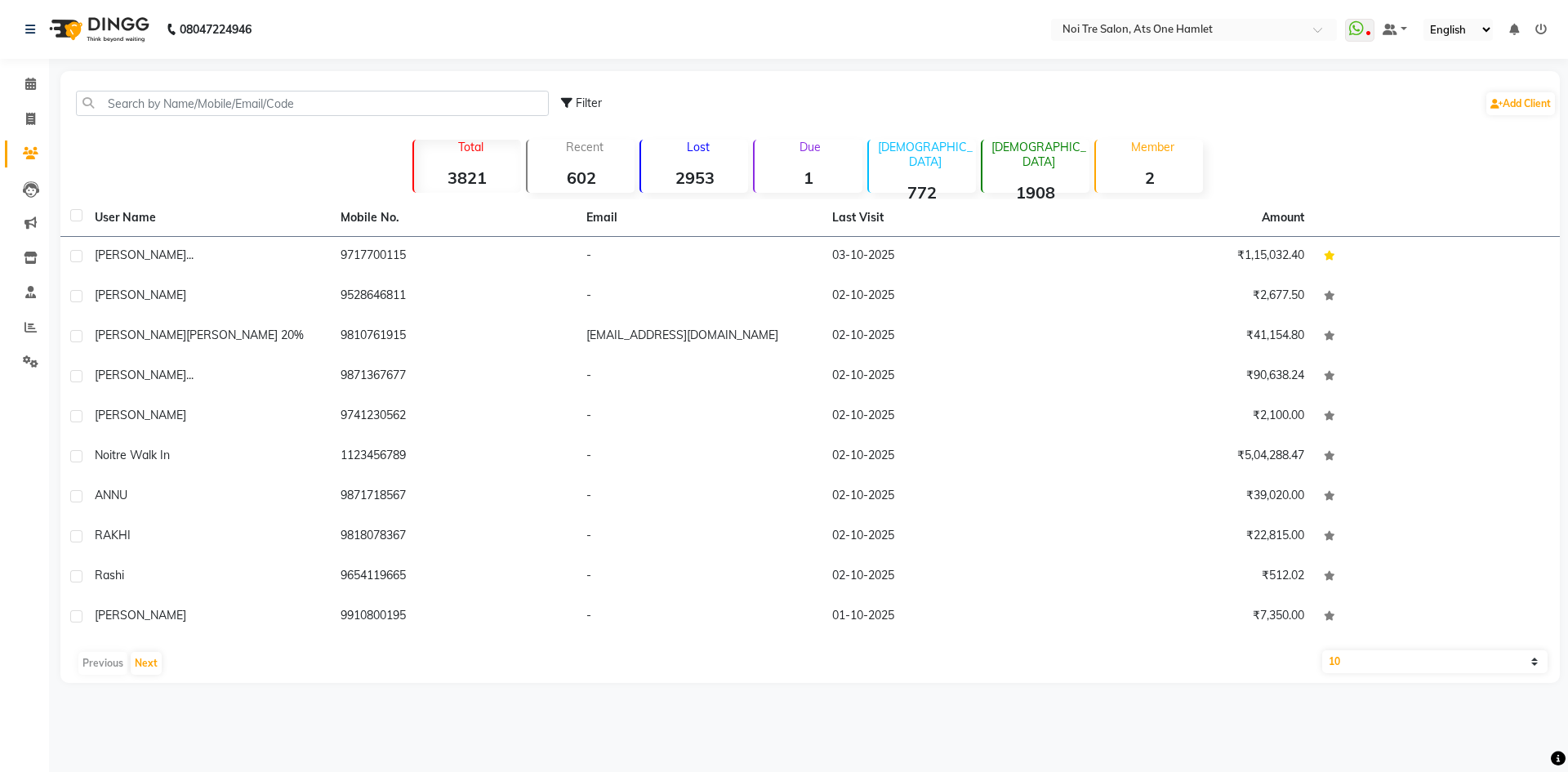
click at [533, 168] on strong "602" at bounding box center [580, 178] width 107 height 21
click at [1134, 160] on div "Member 2" at bounding box center [1149, 167] width 109 height 53
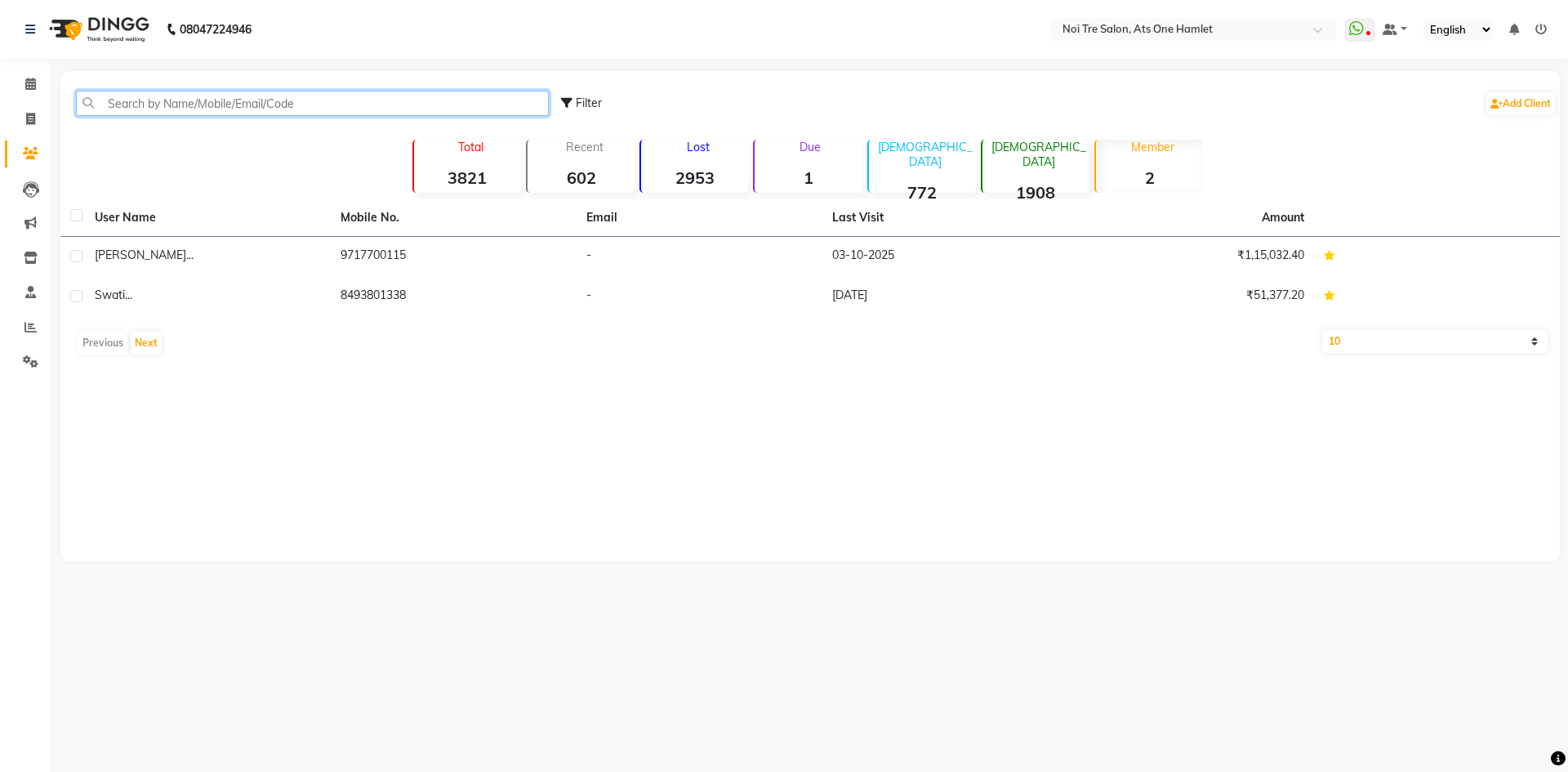
click at [351, 104] on input "text" at bounding box center [312, 103] width 472 height 26
click at [583, 99] on span "Filter" at bounding box center [589, 103] width 27 height 15
select select "1000000"
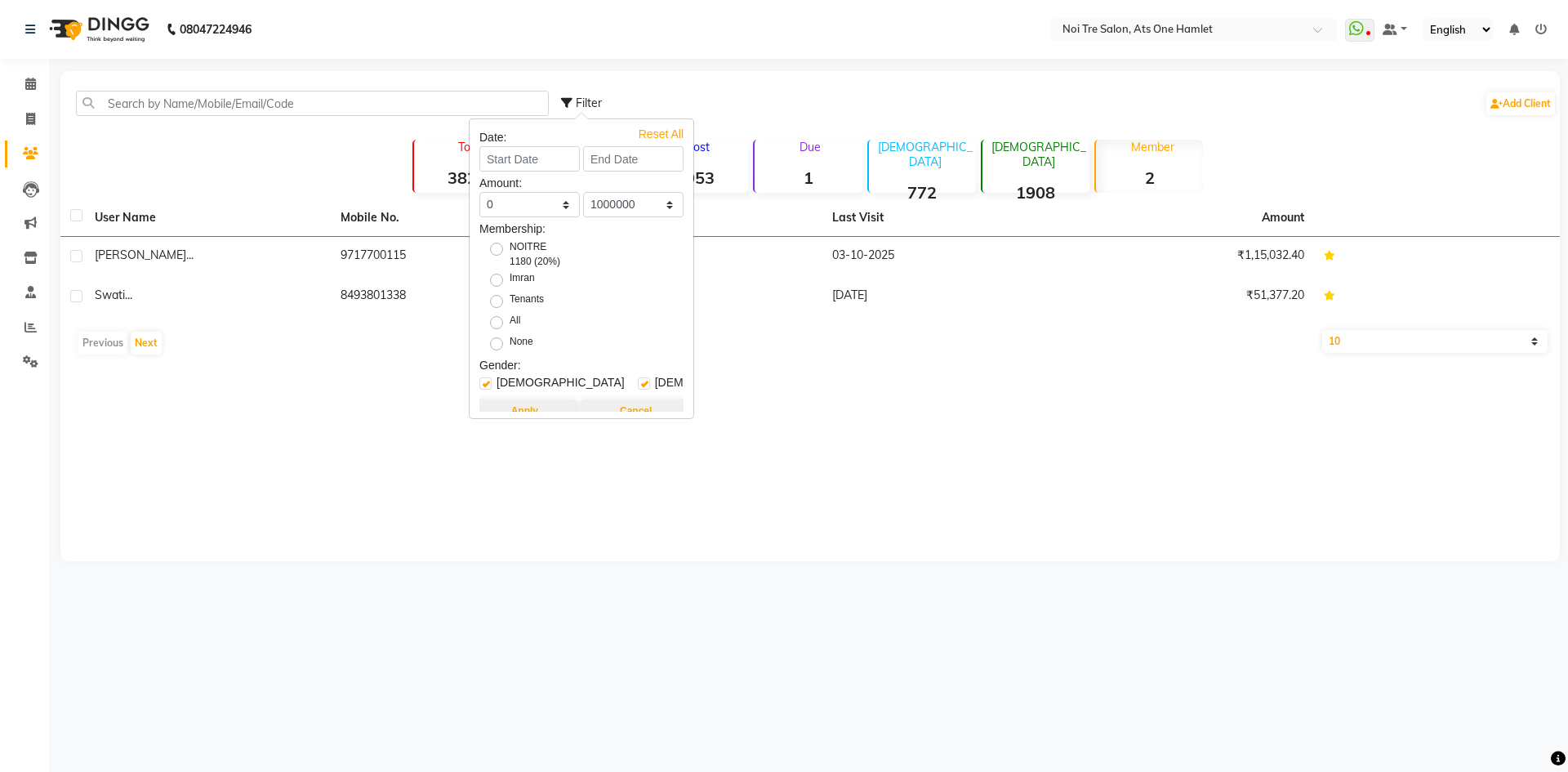
click at [509, 248] on label "NOITRE 1180 (20%)" at bounding box center [539, 254] width 60 height 29
click at [502, 248] on input "NOITRE 1180 (20%)" at bounding box center [502, 247] width 10 height 10
radio input "true"
click at [528, 388] on button "Apply" at bounding box center [525, 399] width 105 height 23
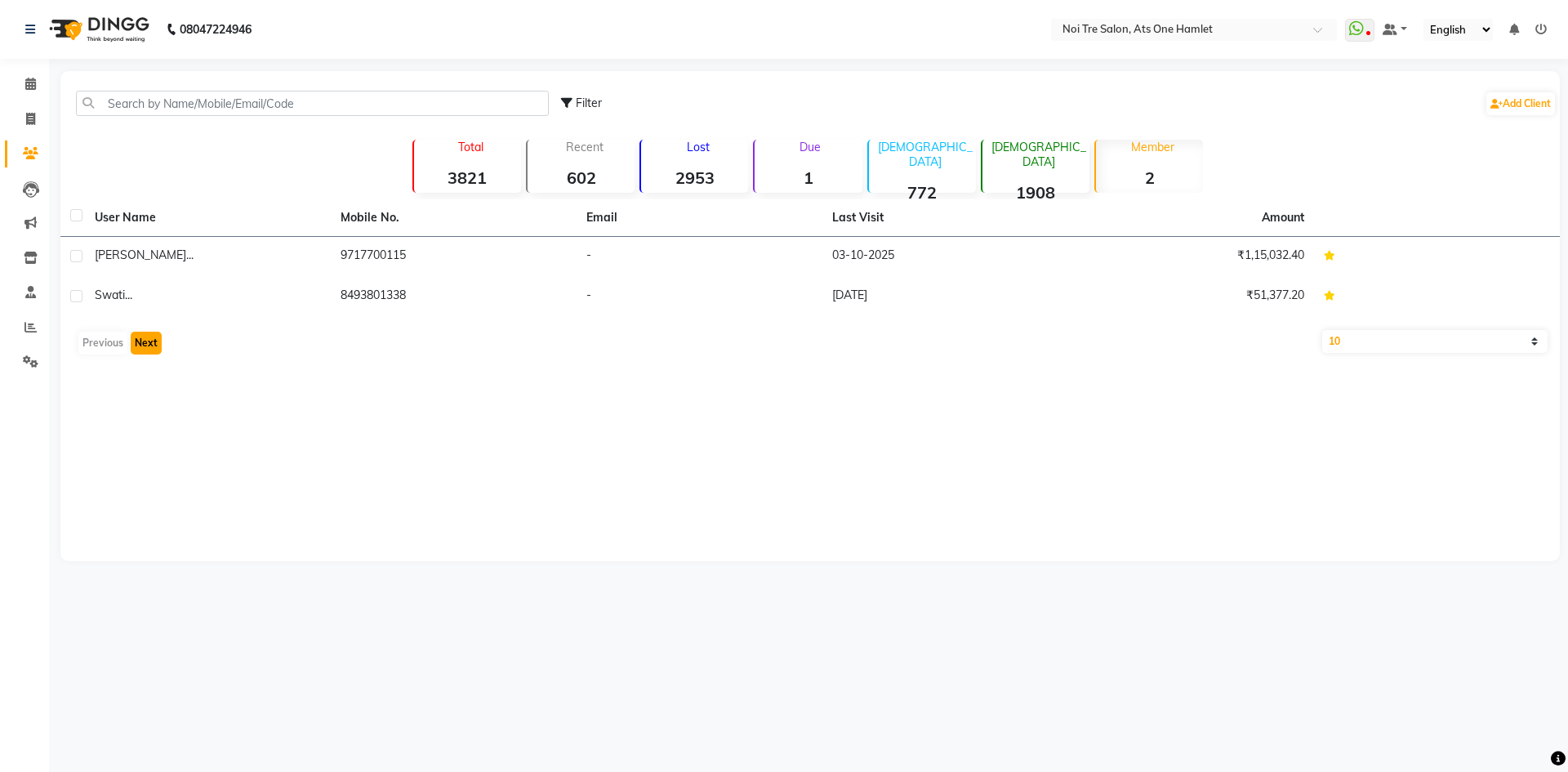
click at [147, 338] on button "Next" at bounding box center [146, 343] width 31 height 23
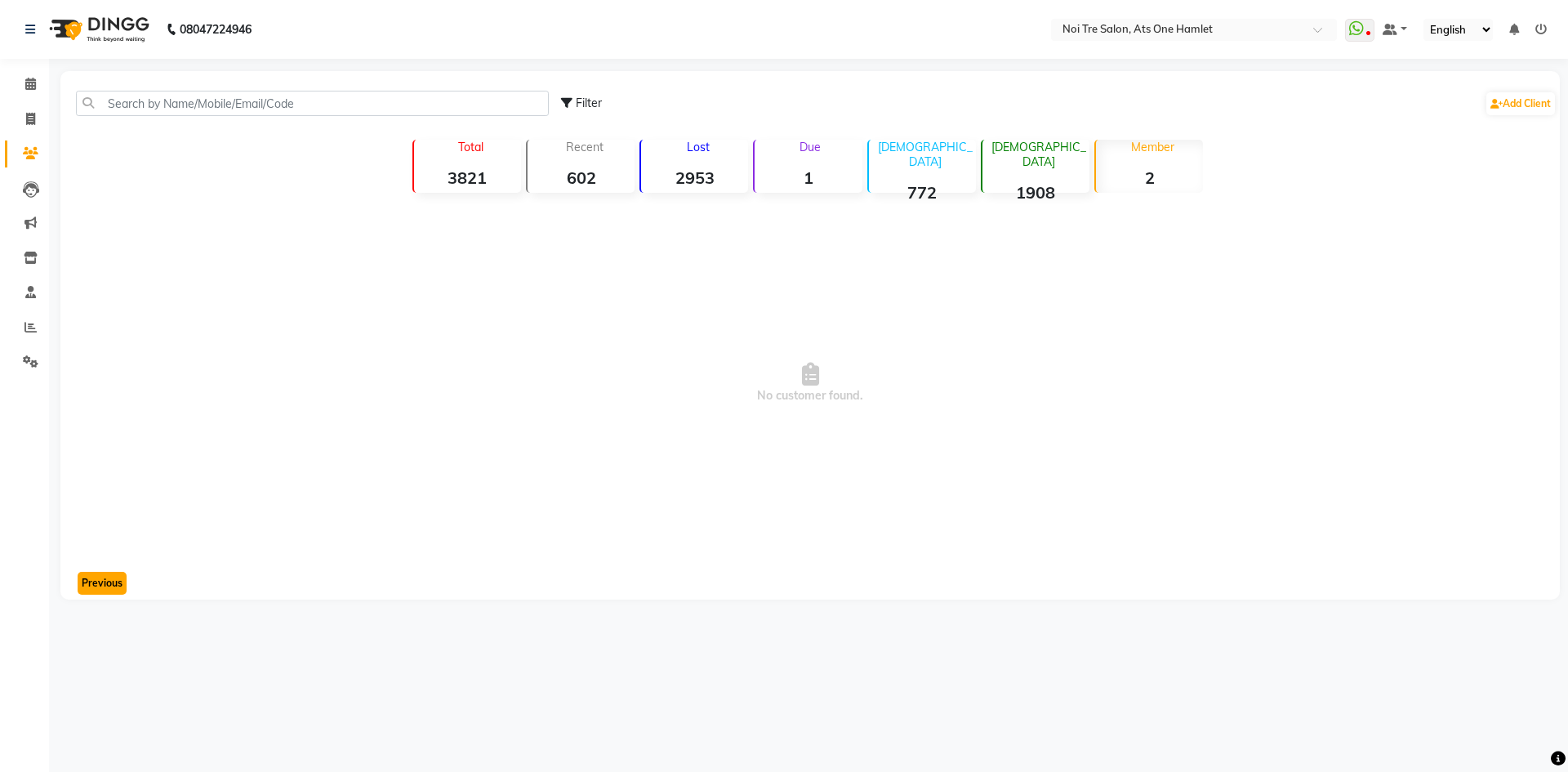
click at [94, 580] on button "Previous" at bounding box center [102, 583] width 49 height 23
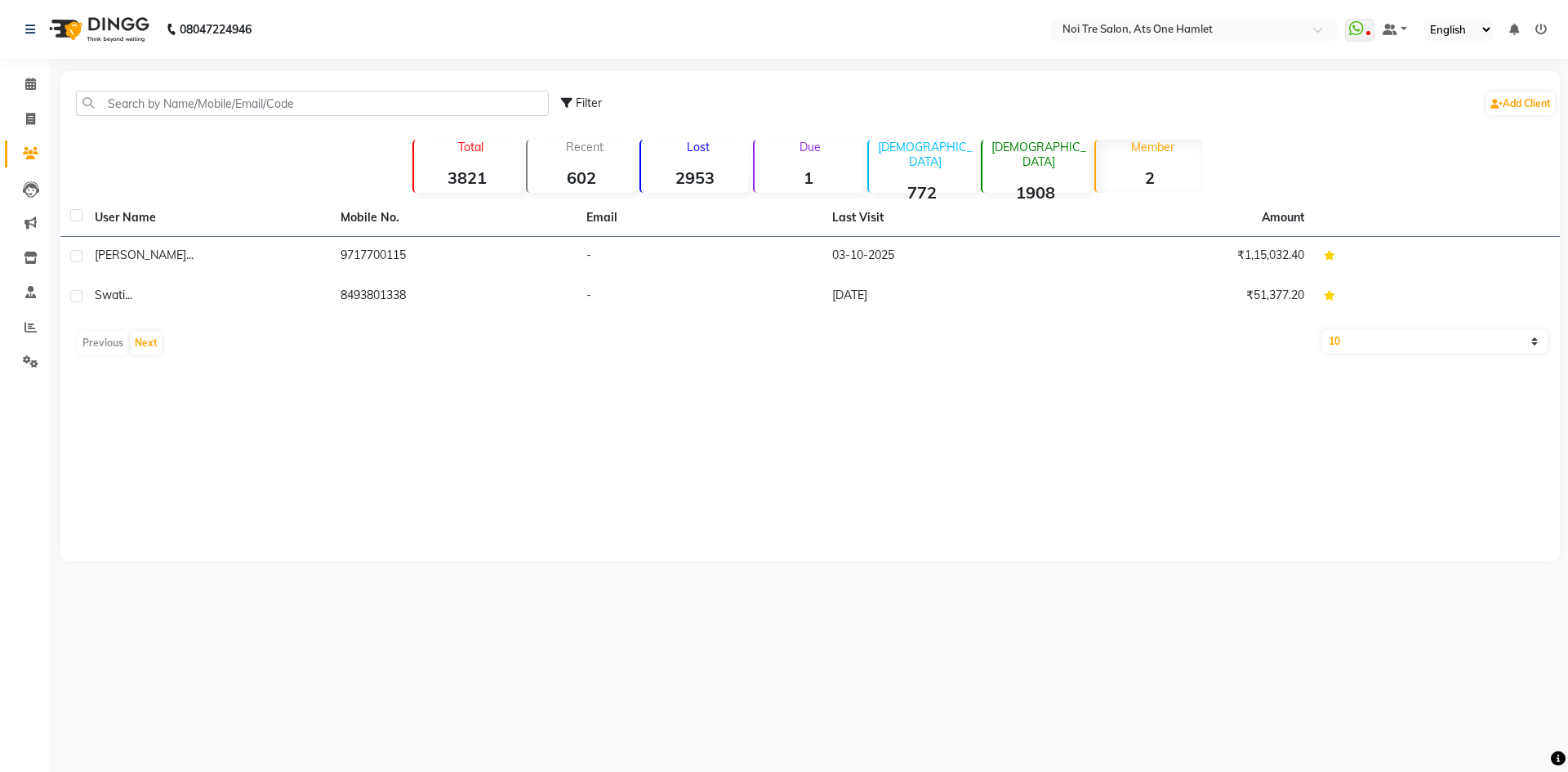
click at [560, 102] on div at bounding box center [312, 103] width 497 height 26
click at [567, 101] on icon at bounding box center [567, 103] width 11 height 11
select select "1000000"
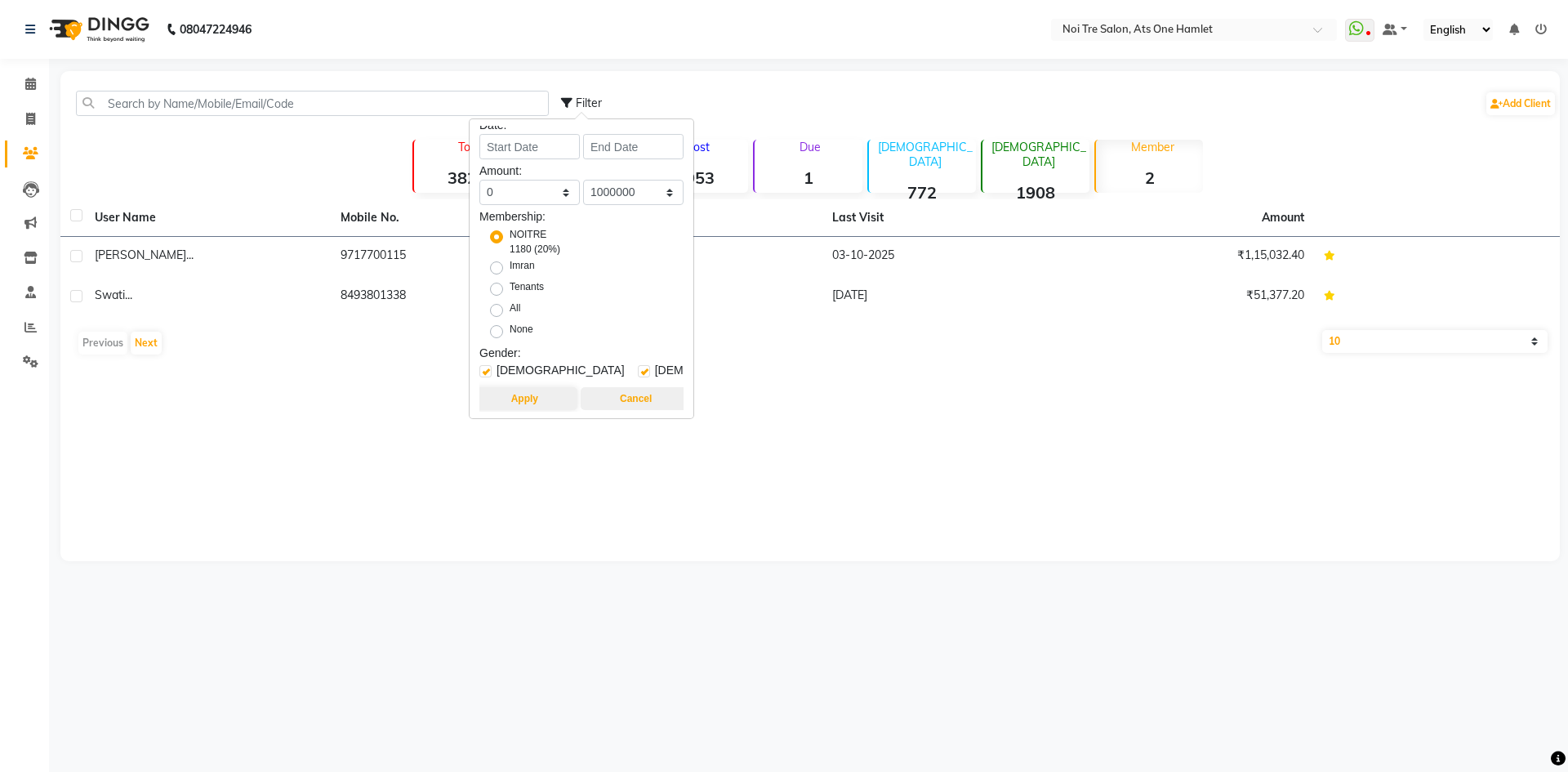
click at [640, 388] on button "Cancel" at bounding box center [635, 399] width 110 height 23
click at [634, 389] on button "Cancel" at bounding box center [635, 399] width 110 height 23
click at [631, 396] on button "Cancel" at bounding box center [635, 399] width 110 height 23
click at [631, 394] on button "Cancel" at bounding box center [635, 399] width 110 height 23
click at [568, 90] on div "Filter Add Client" at bounding box center [1060, 103] width 996 height 51
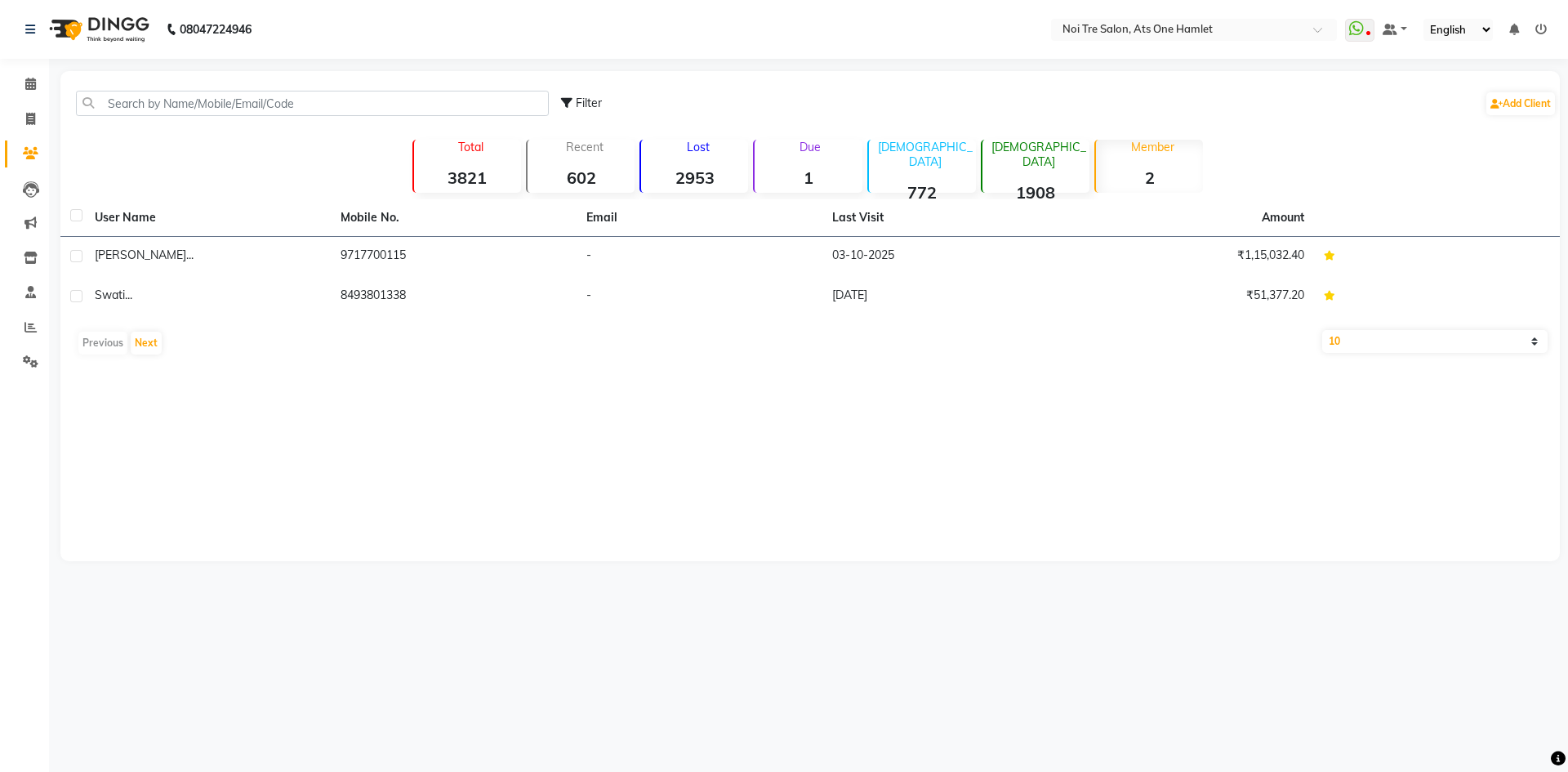
click at [569, 98] on icon at bounding box center [567, 103] width 11 height 11
select select "1000000"
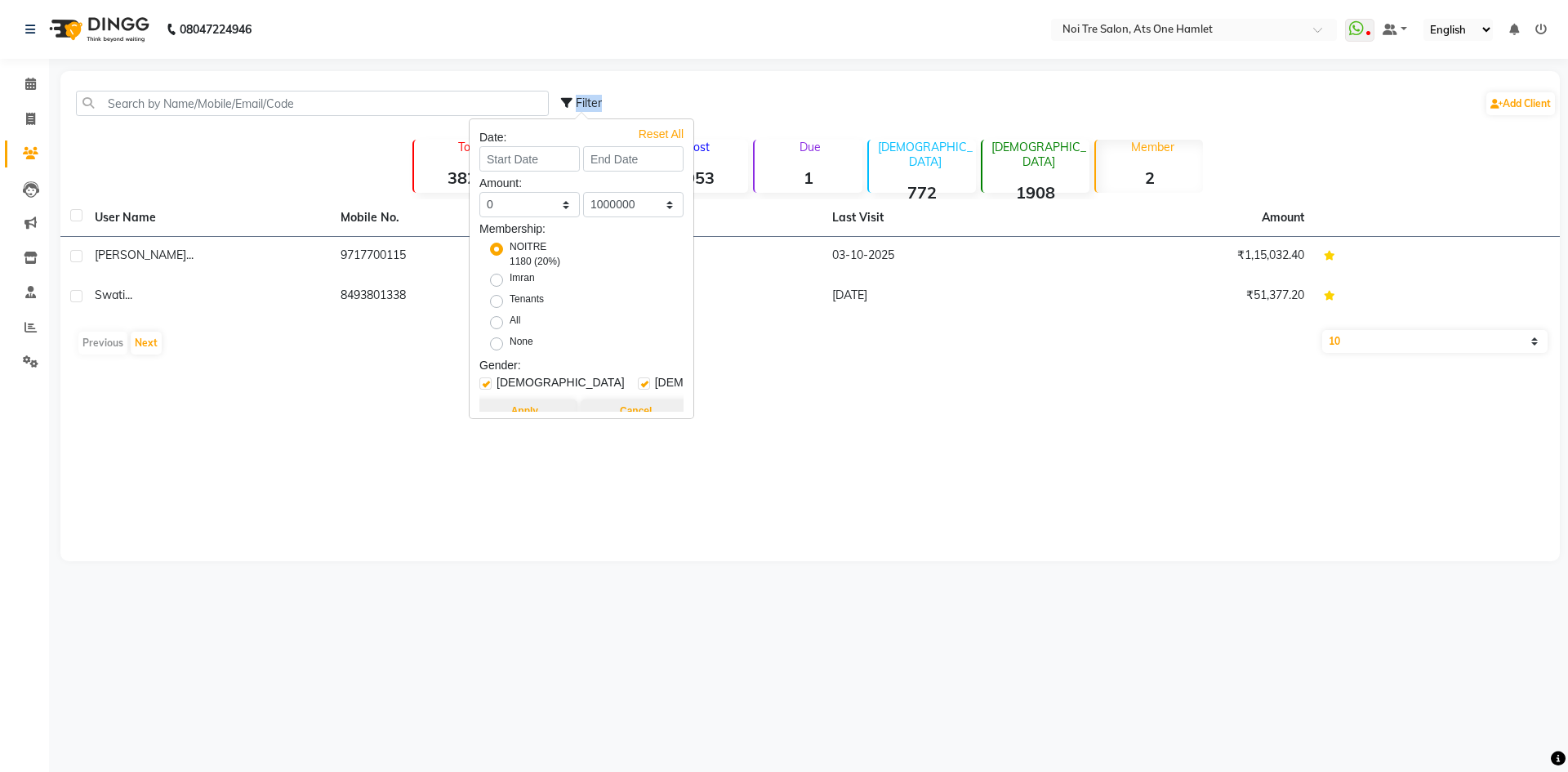
click at [569, 98] on icon at bounding box center [567, 103] width 11 height 11
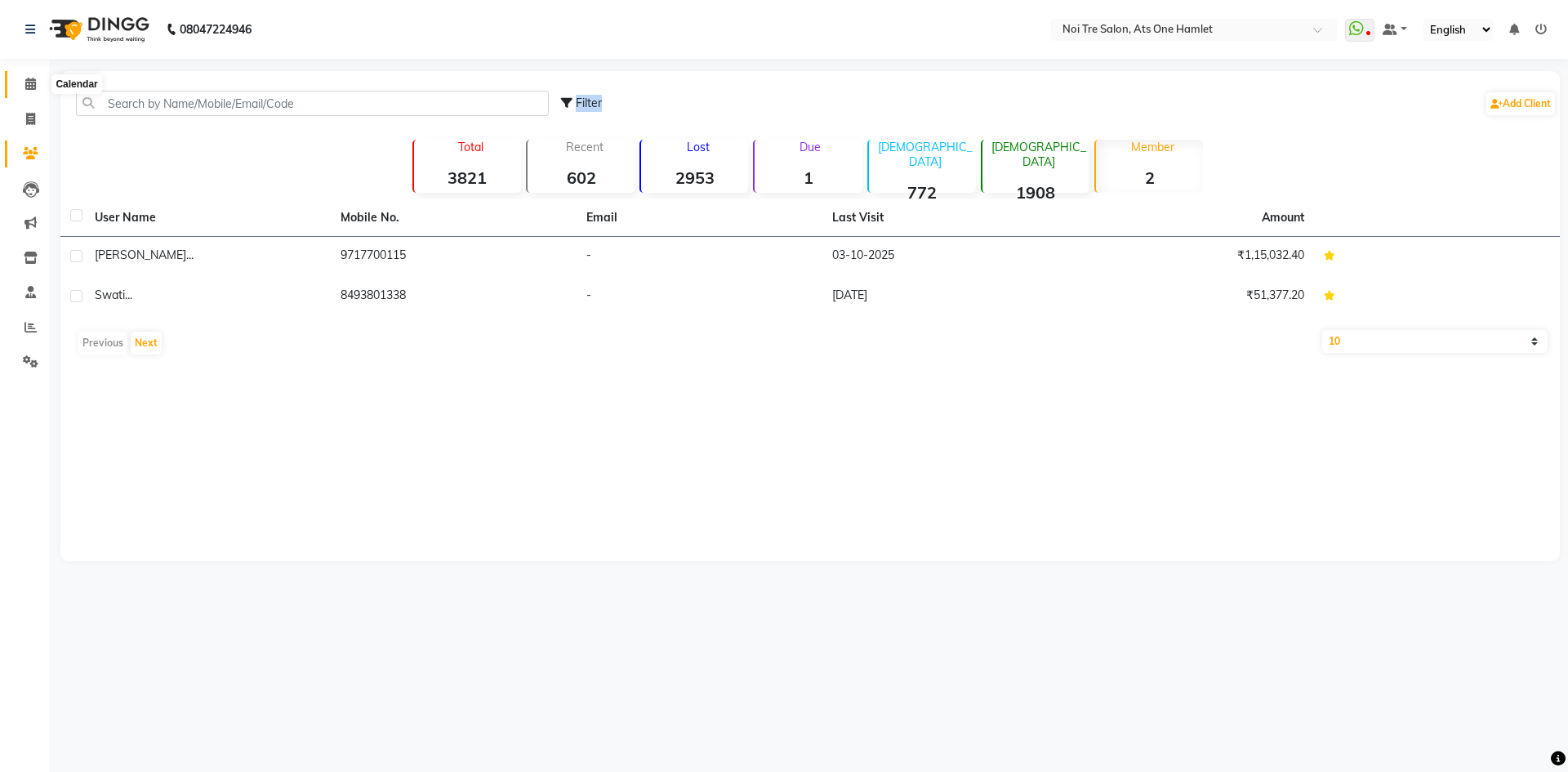
drag, startPoint x: 45, startPoint y: 86, endPoint x: 155, endPoint y: 39, distance: 119.6
click at [44, 86] on span at bounding box center [30, 84] width 28 height 19
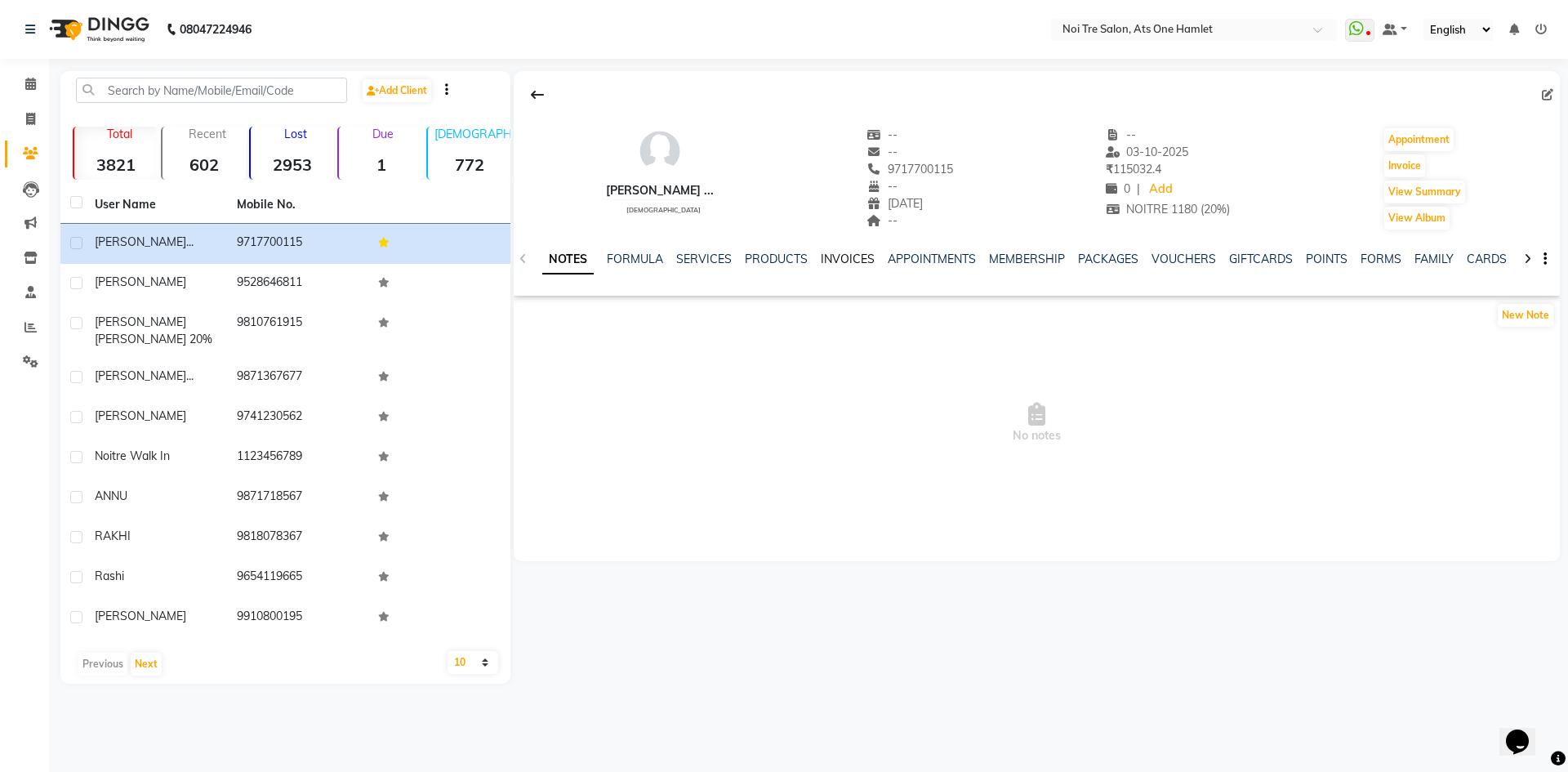
click at [828, 253] on link "INVOICES" at bounding box center [847, 260] width 54 height 15
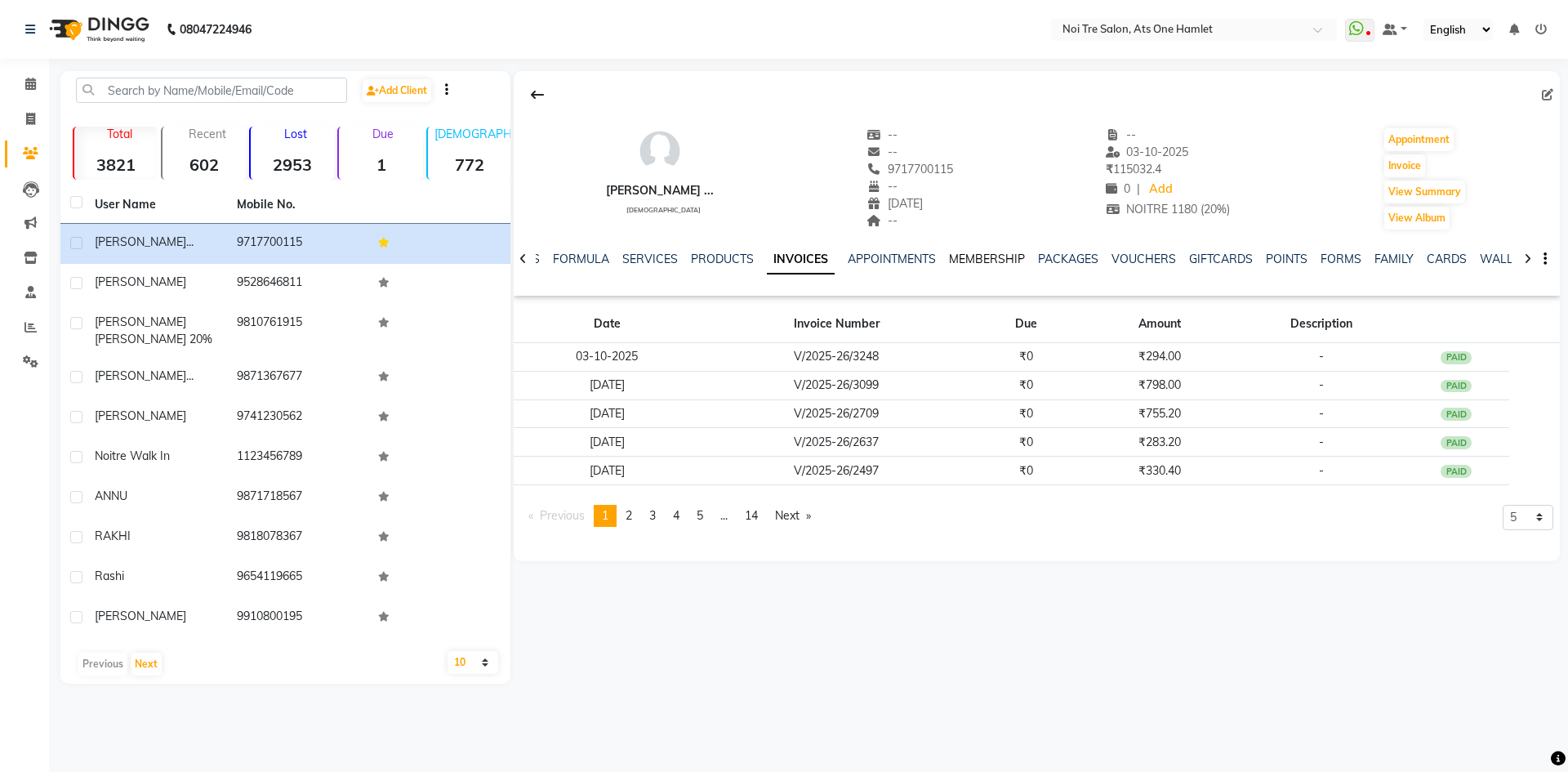
click at [974, 257] on link "MEMBERSHIP" at bounding box center [987, 260] width 76 height 15
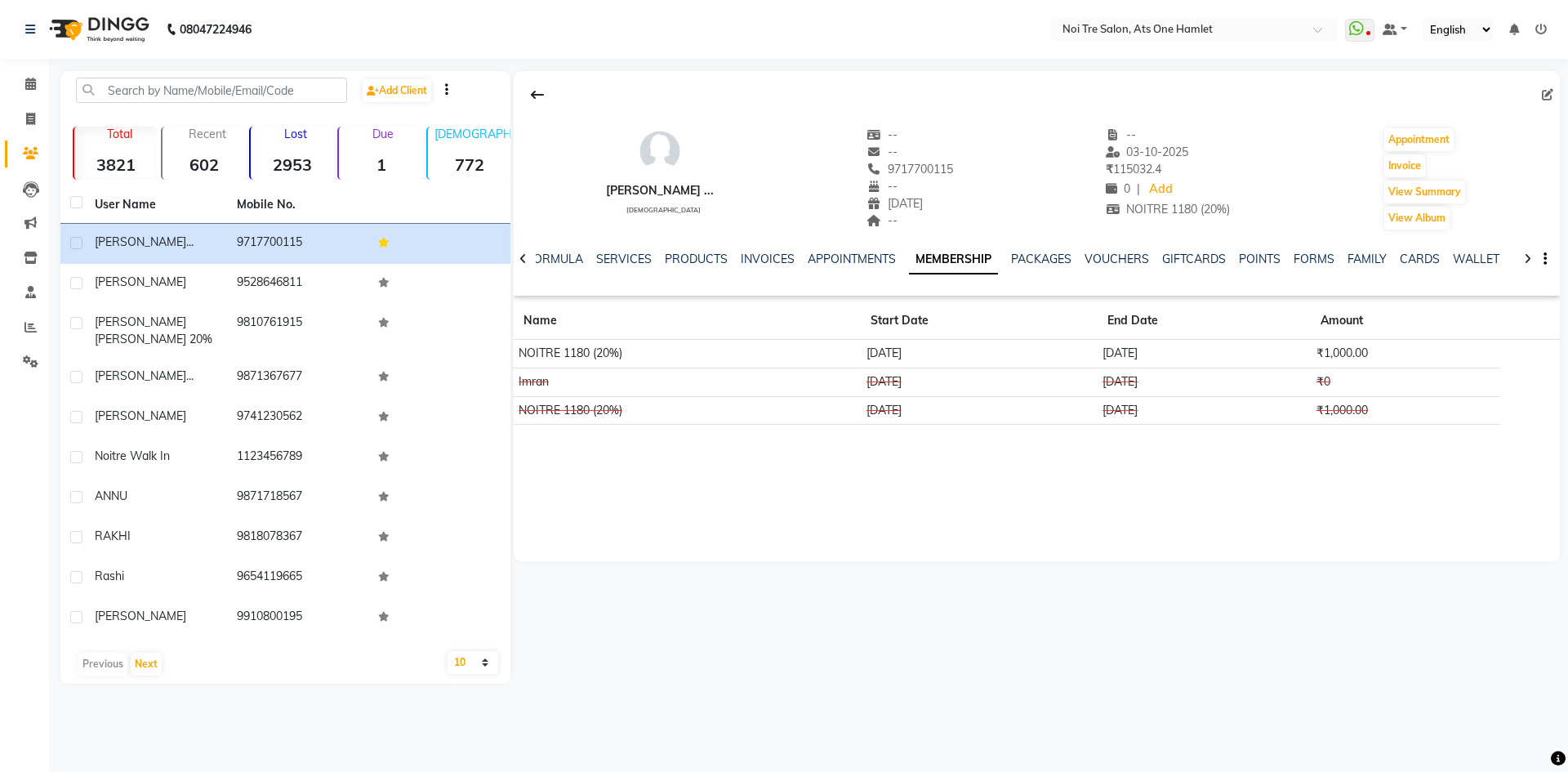
click at [911, 356] on td "[DATE]" at bounding box center [978, 354] width 236 height 28
click at [941, 355] on td "[DATE]" at bounding box center [978, 354] width 236 height 28
click at [818, 258] on link "APPOINTMENTS" at bounding box center [851, 260] width 88 height 15
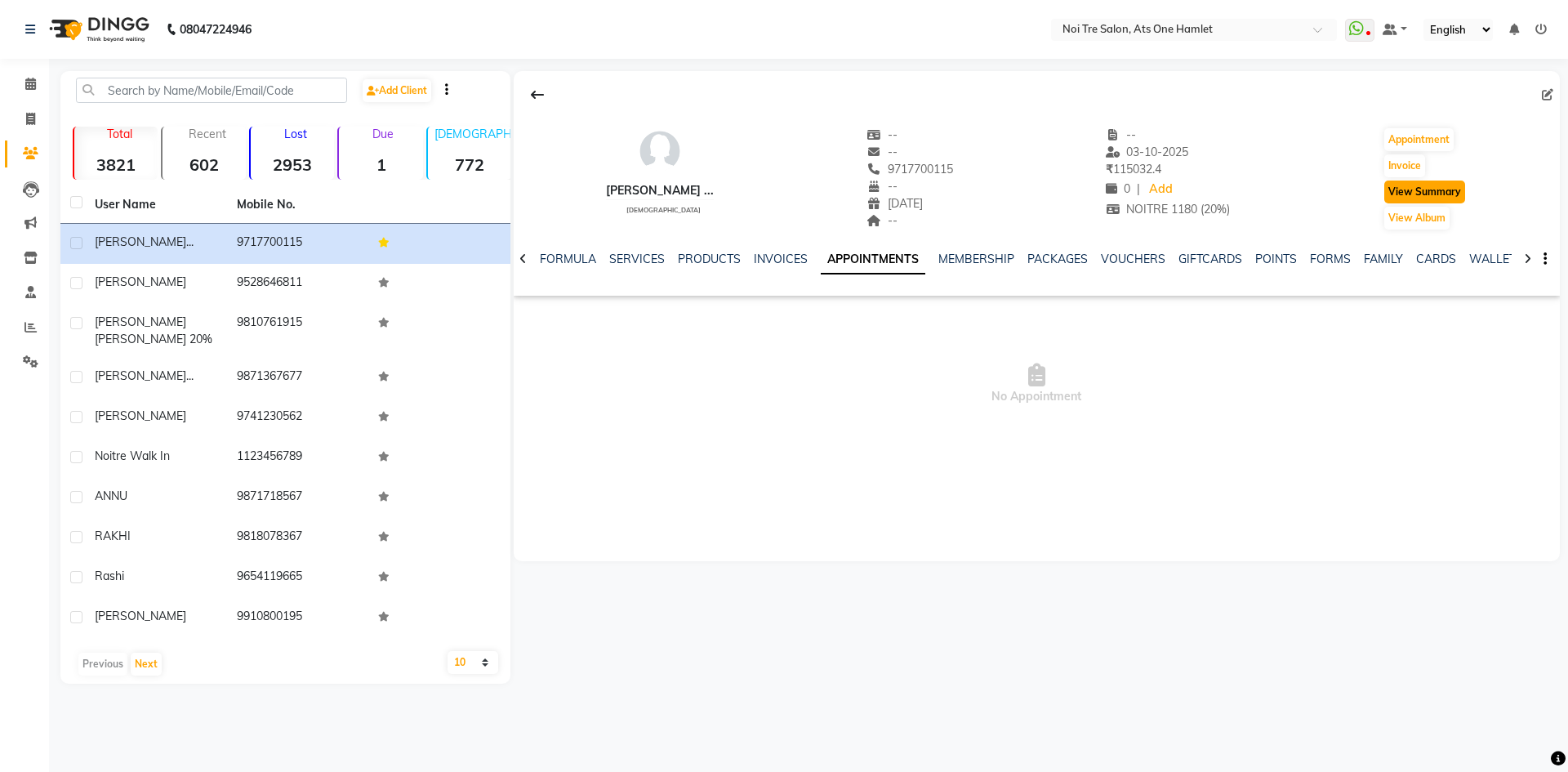
click at [1414, 187] on button "View Summary" at bounding box center [1424, 192] width 80 height 23
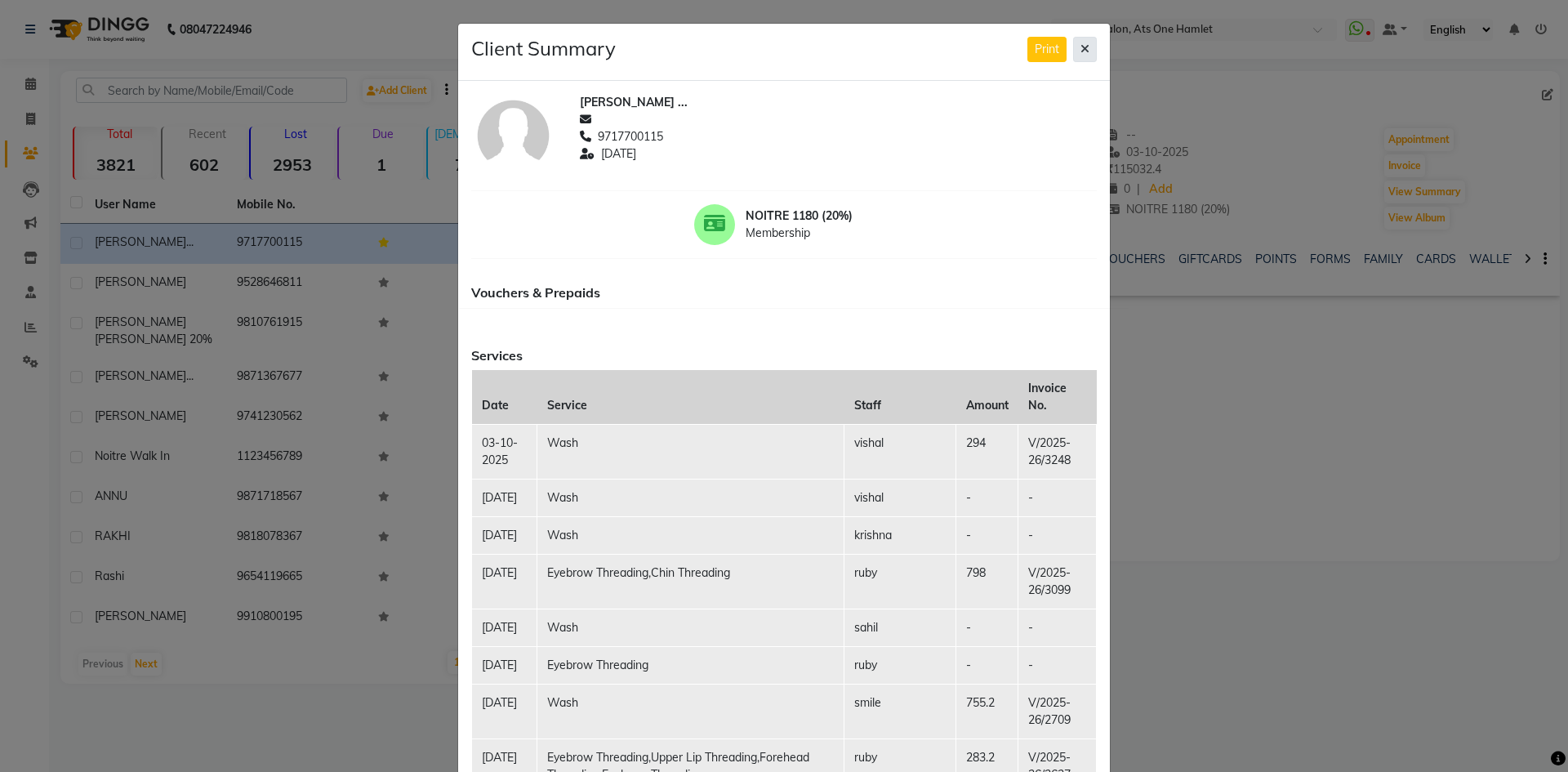
click at [1074, 54] on button at bounding box center [1085, 49] width 24 height 26
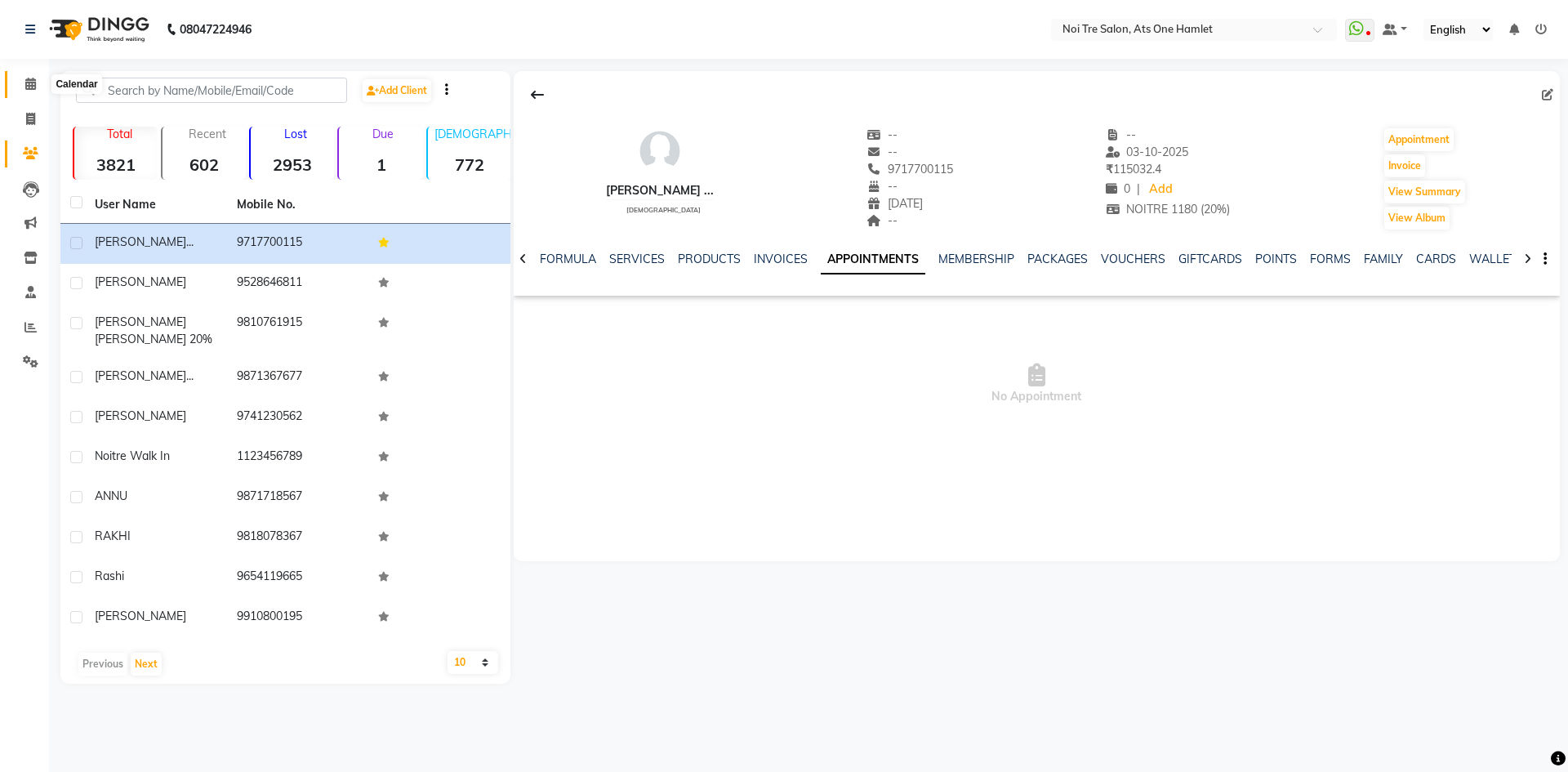
drag, startPoint x: 27, startPoint y: 86, endPoint x: 120, endPoint y: 6, distance: 122.7
click at [27, 86] on icon at bounding box center [30, 83] width 10 height 12
